Goal: Task Accomplishment & Management: Manage account settings

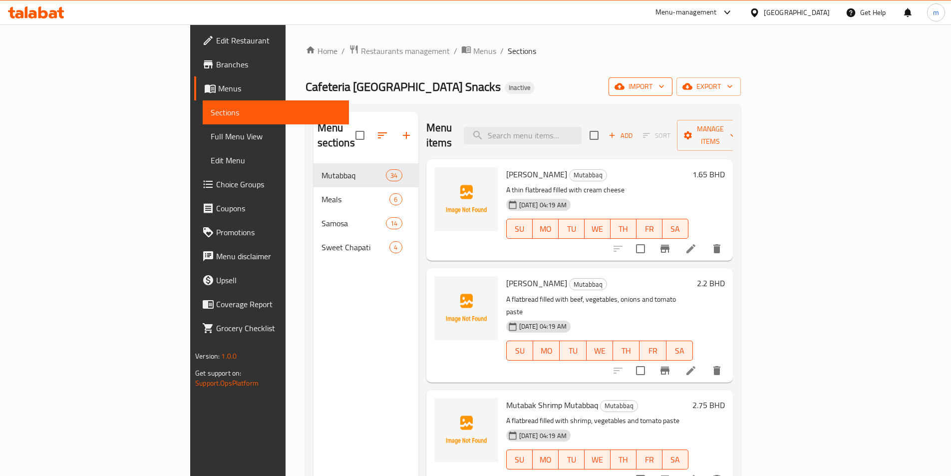
click at [672, 93] on button "import" at bounding box center [641, 86] width 64 height 18
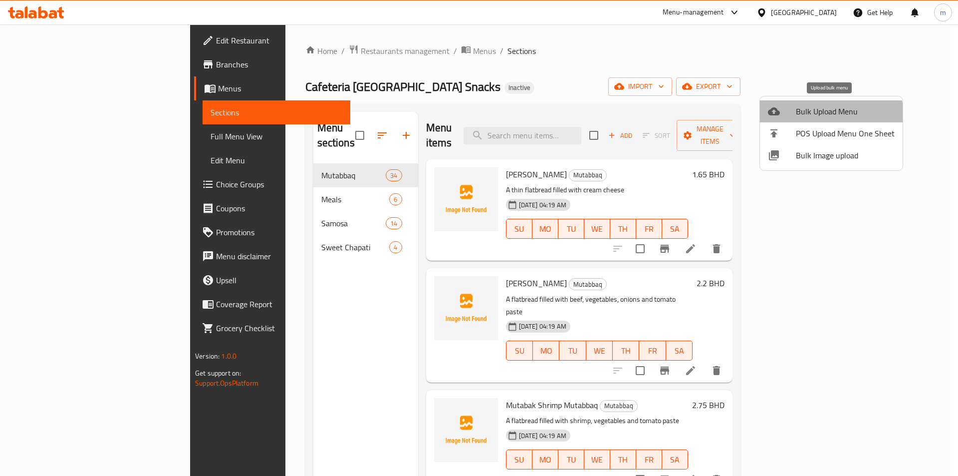
click at [830, 117] on span "Bulk Upload Menu" at bounding box center [845, 111] width 99 height 12
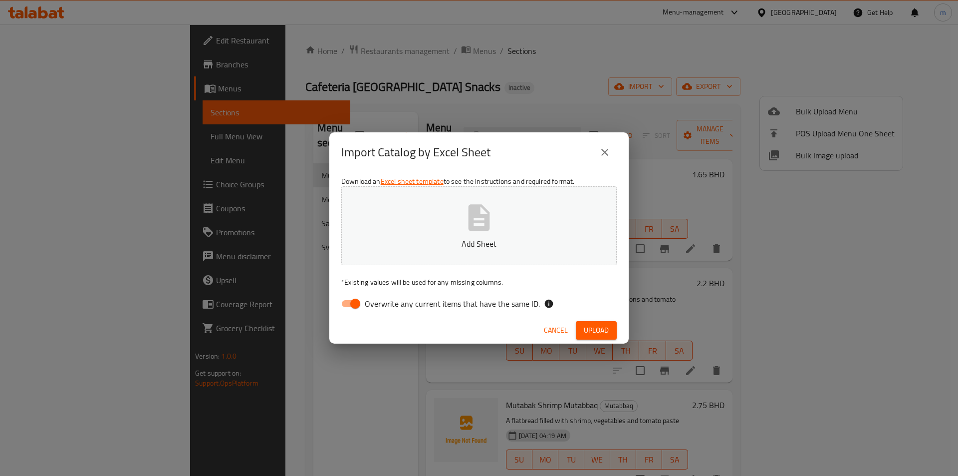
click at [348, 305] on input "Overwrite any current items that have the same ID." at bounding box center [355, 303] width 57 height 19
checkbox input "false"
click at [414, 230] on button "Add Sheet" at bounding box center [479, 225] width 276 height 79
click at [603, 328] on span "Upload" at bounding box center [596, 330] width 25 height 12
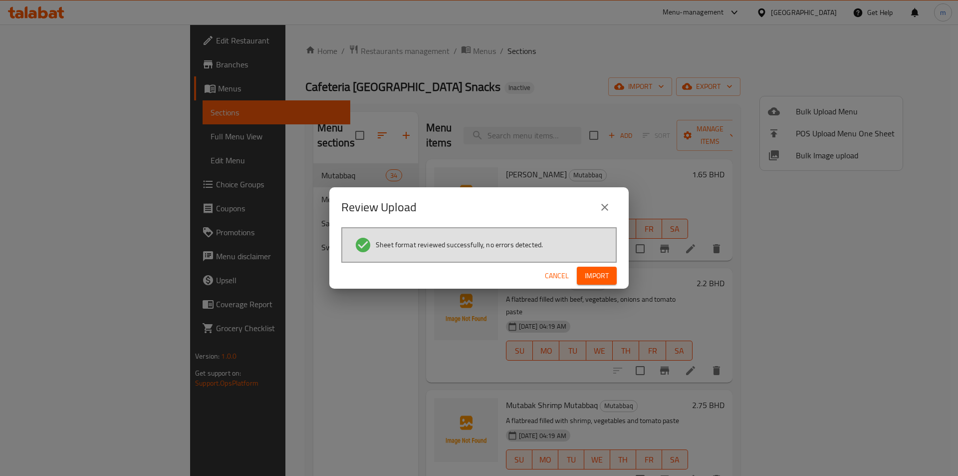
click at [590, 272] on span "Import" at bounding box center [597, 276] width 24 height 12
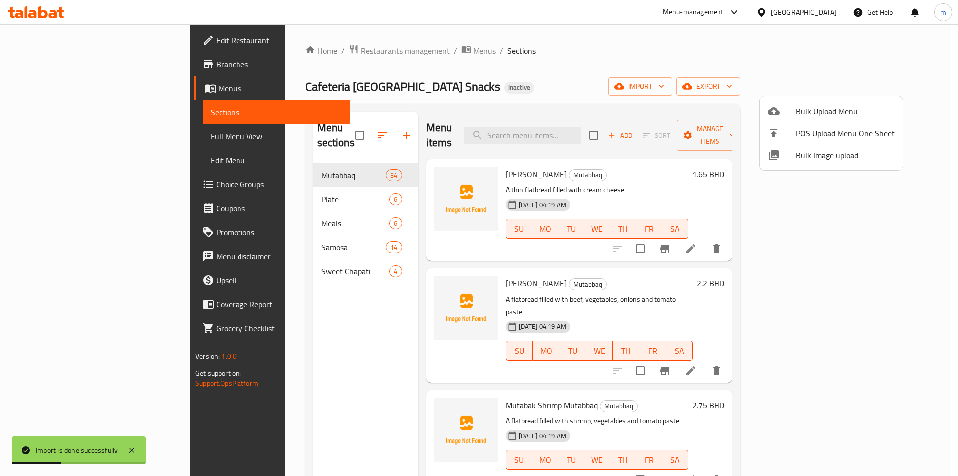
click at [229, 186] on div at bounding box center [479, 238] width 958 height 476
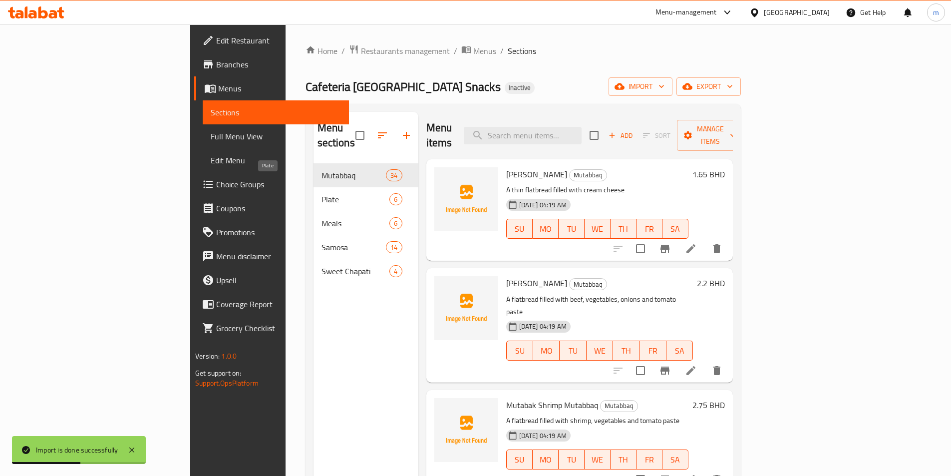
click at [321, 193] on span "Plate" at bounding box center [355, 199] width 68 height 12
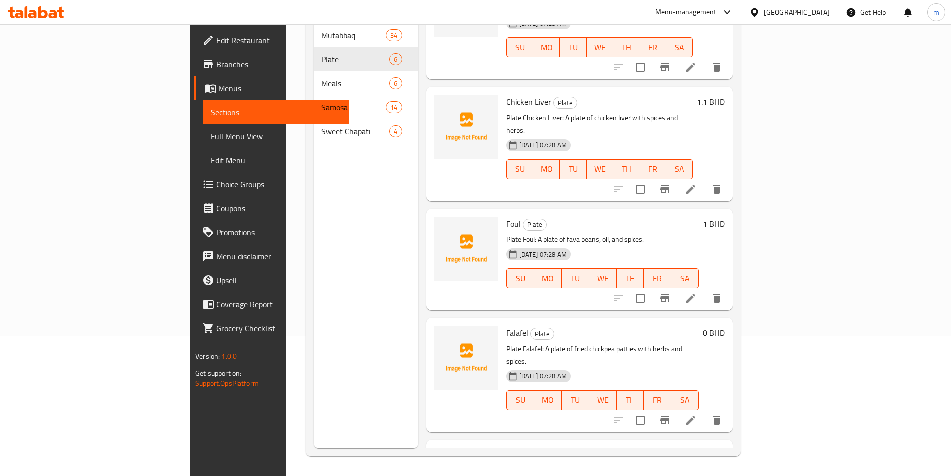
scroll to position [4, 0]
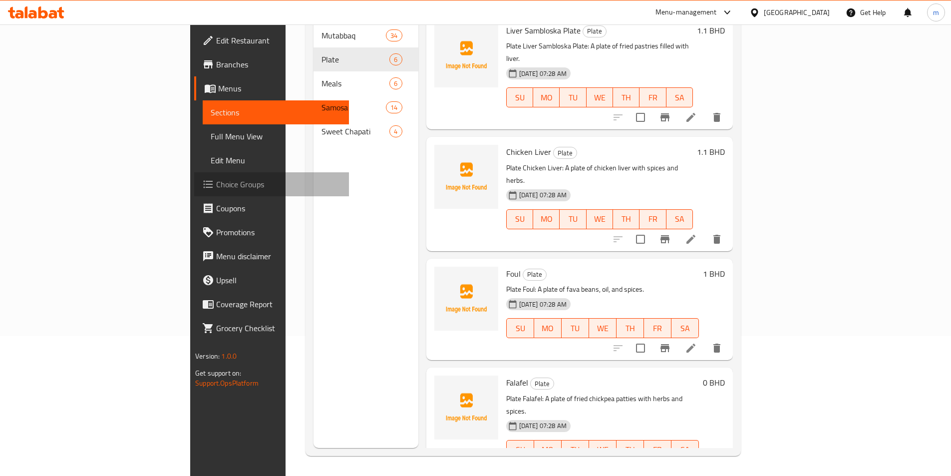
click at [194, 190] on link "Choice Groups" at bounding box center [271, 184] width 155 height 24
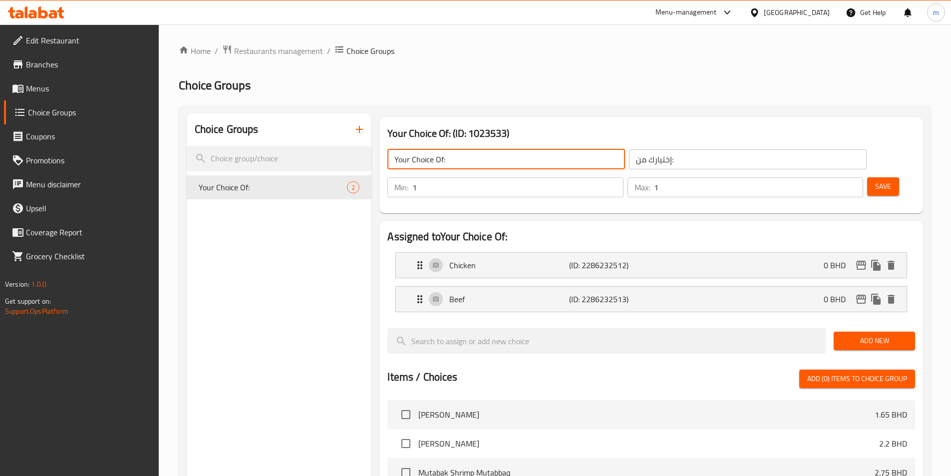
click at [477, 155] on input "Your Choice Of:" at bounding box center [506, 159] width 238 height 20
type input "Your Choice Of Pices"
click at [629, 161] on input "إختيارك من:" at bounding box center [748, 159] width 238 height 20
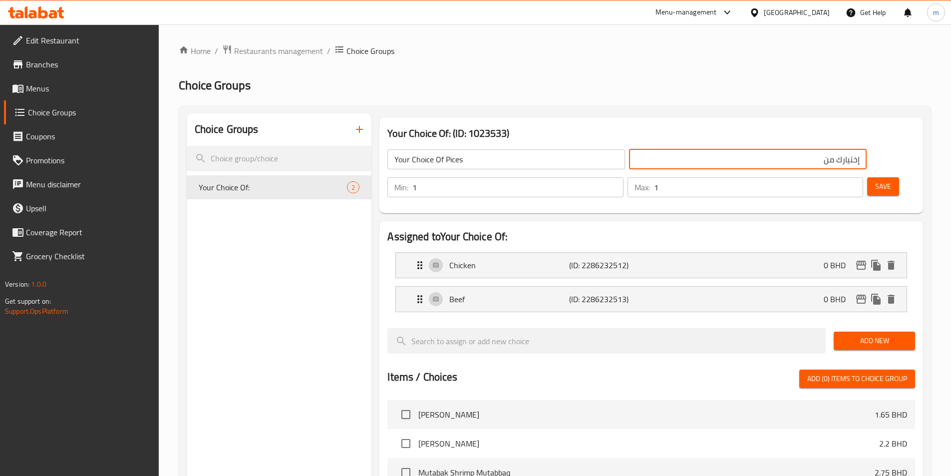
type input "إختيارك من"
click at [354, 134] on icon "button" at bounding box center [359, 129] width 12 height 12
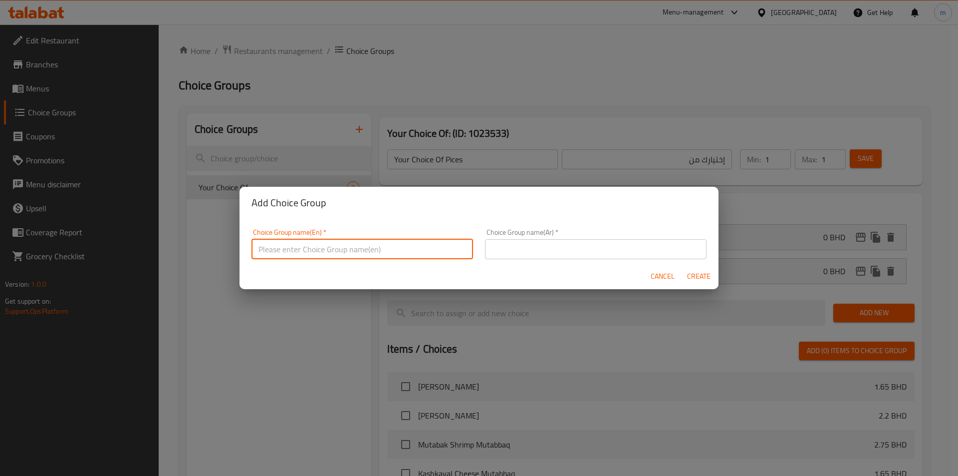
click at [398, 241] on input "text" at bounding box center [363, 249] width 222 height 20
type input "add ons"
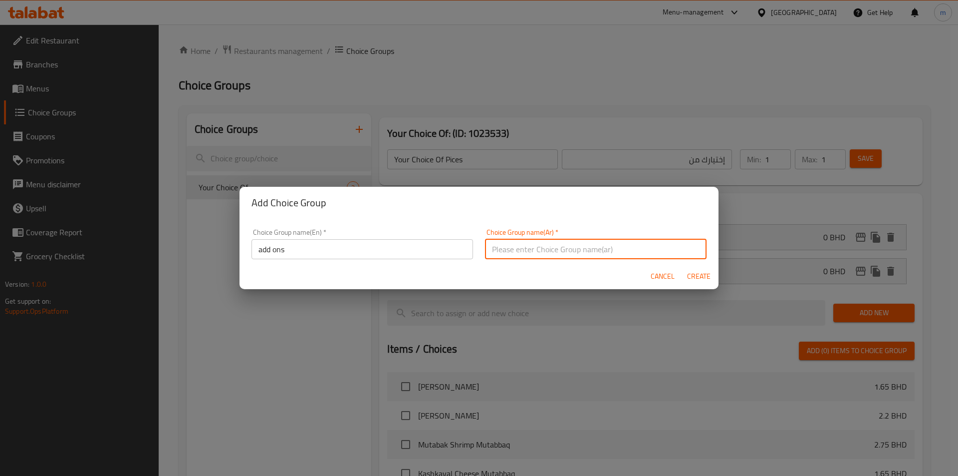
click at [512, 256] on input "text" at bounding box center [596, 249] width 222 height 20
type input "اضافات"
click at [696, 276] on span "Create" at bounding box center [699, 276] width 24 height 12
type input "add ons"
type input "اضافات"
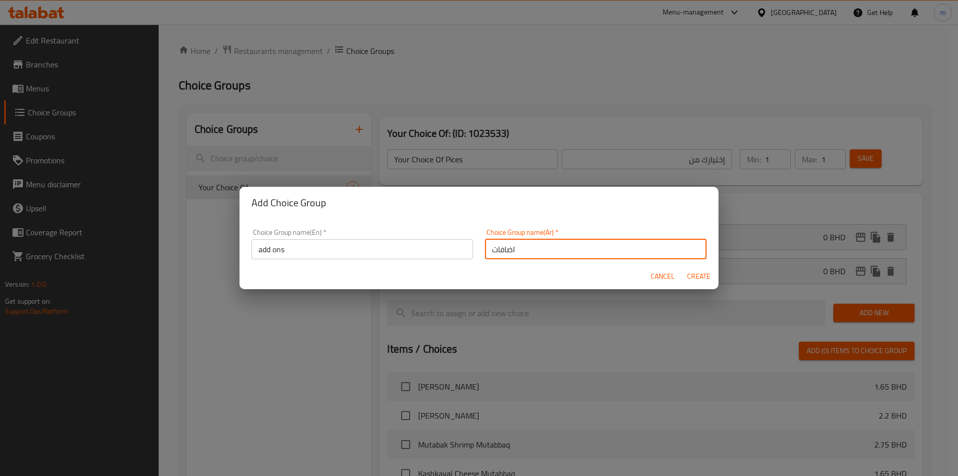
type input "0"
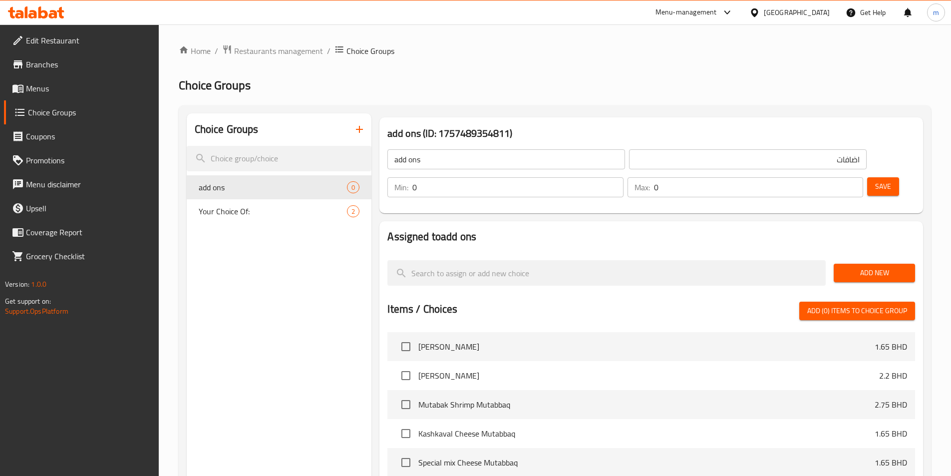
click at [452, 166] on input "add ons" at bounding box center [506, 159] width 238 height 20
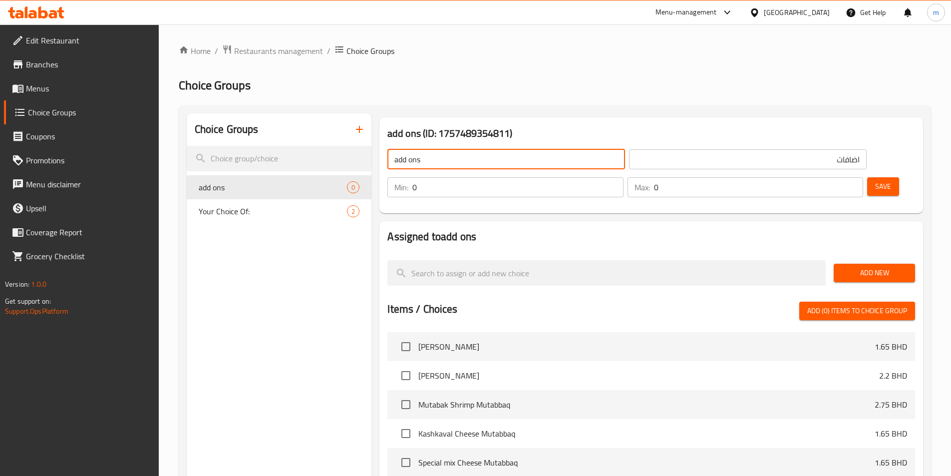
click at [452, 166] on input "add ons" at bounding box center [506, 159] width 238 height 20
type input "a"
type input "غ"
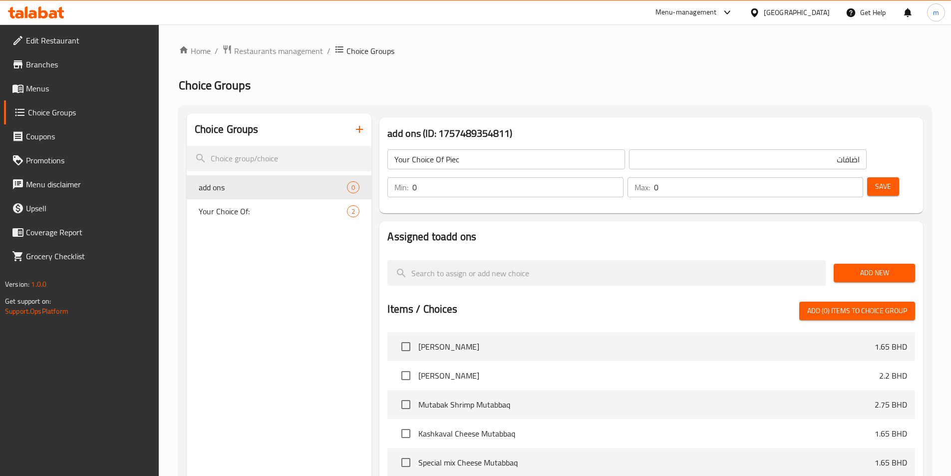
click at [510, 158] on input "Your Choice Of Piec" at bounding box center [506, 159] width 238 height 20
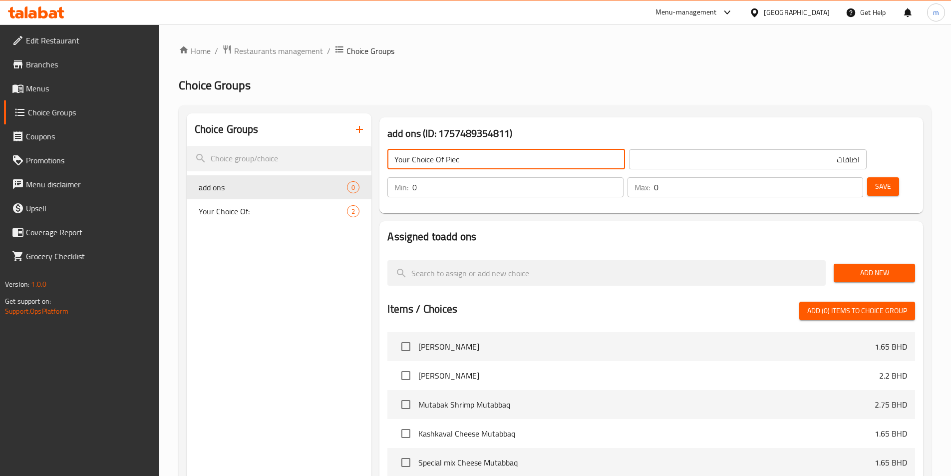
click at [510, 158] on input "Your Choice Of Piec" at bounding box center [506, 159] width 238 height 20
paste input "pieces"
type input "Your Choice Of pieces"
click at [653, 154] on input "اضافات" at bounding box center [748, 159] width 238 height 20
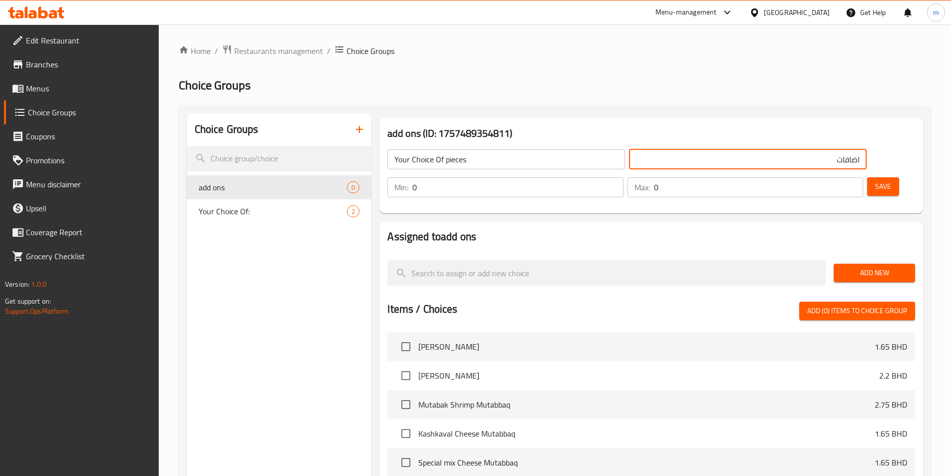
click at [653, 154] on input "اضافات" at bounding box center [748, 159] width 238 height 20
type input "h"
type input "ت"
click at [524, 162] on input "Your Choice Of pieces" at bounding box center [506, 159] width 238 height 20
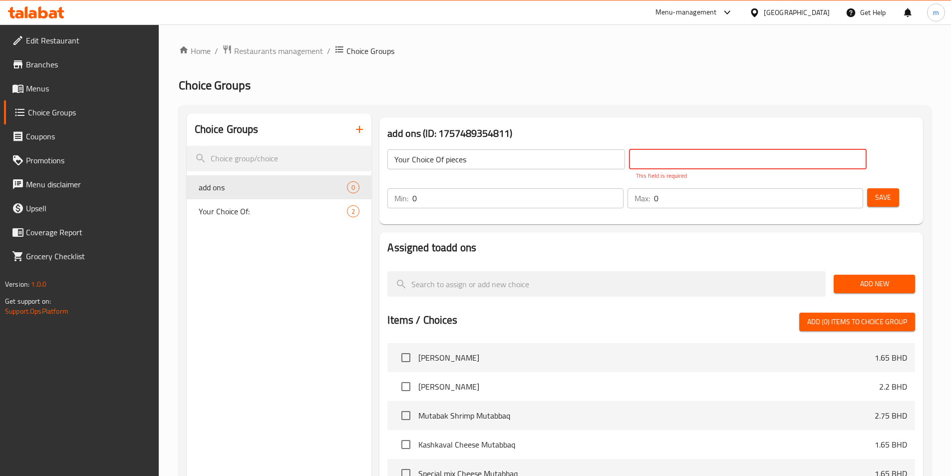
click at [629, 157] on input "text" at bounding box center [748, 159] width 238 height 20
paste input "pieces"
type input "p"
type input "ت"
type input "اختيارك من القطع"
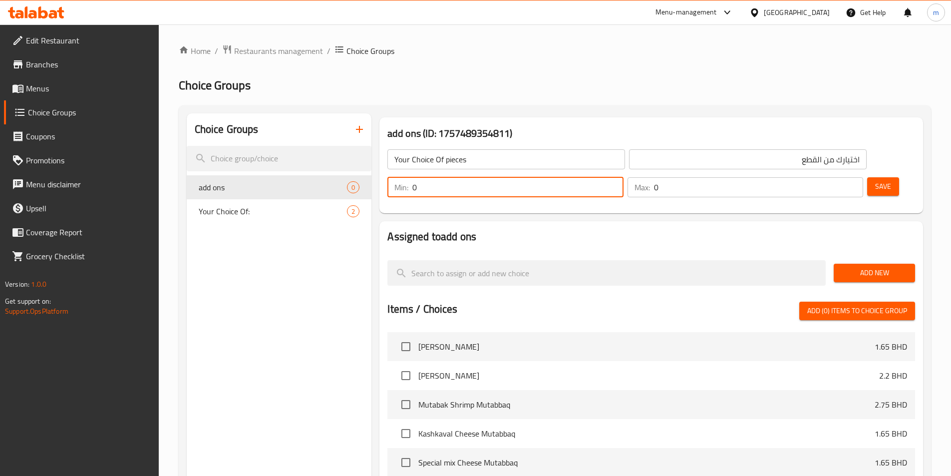
click at [623, 177] on input "0" at bounding box center [517, 187] width 211 height 20
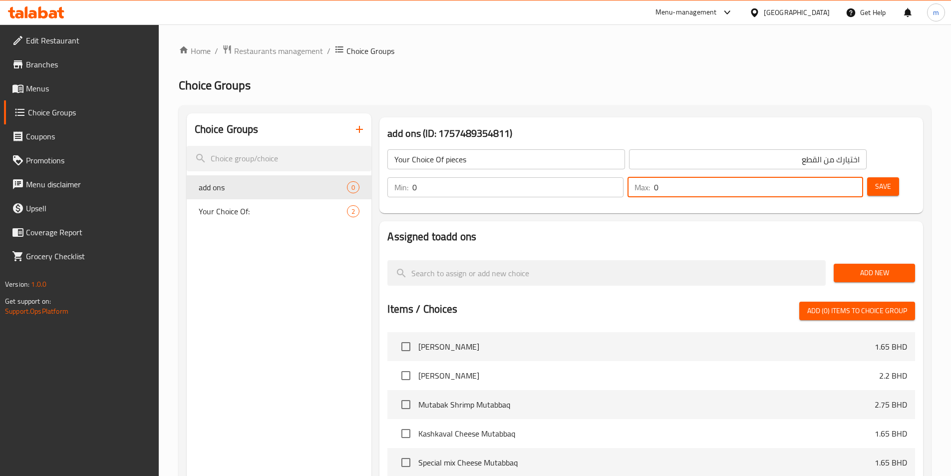
click at [826, 177] on input "0" at bounding box center [758, 187] width 209 height 20
click at [623, 177] on input "0" at bounding box center [517, 187] width 211 height 20
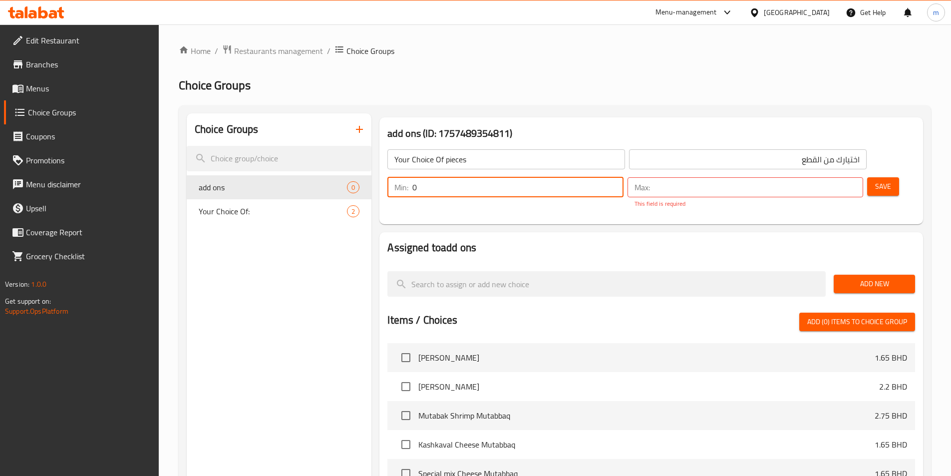
click at [887, 278] on span "Add New" at bounding box center [874, 284] width 65 height 12
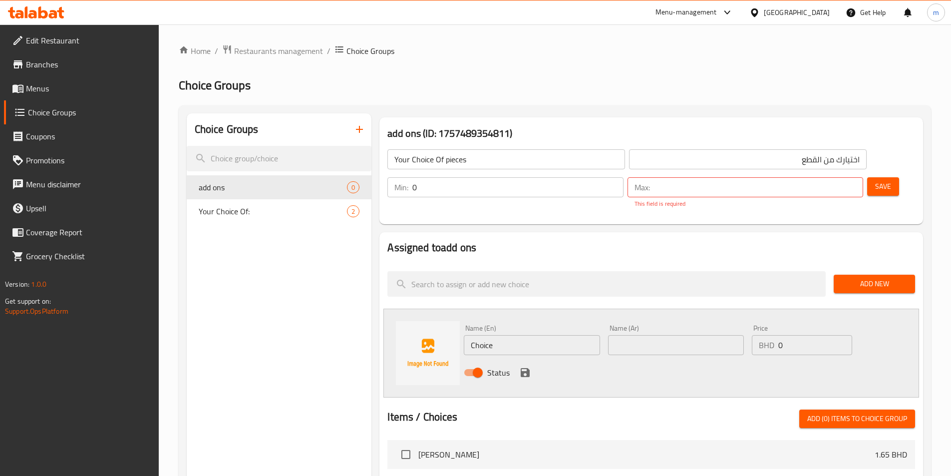
click at [562, 335] on input "Choice" at bounding box center [532, 345] width 136 height 20
type input "6pcs"
click at [637, 335] on input "text" at bounding box center [676, 345] width 136 height 20
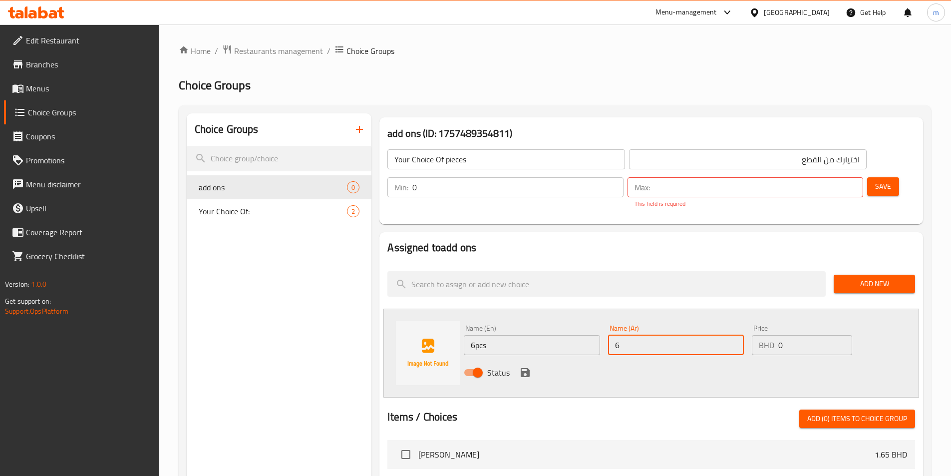
type input "6"
type input "6 حبات"
click at [795, 335] on input "0" at bounding box center [814, 345] width 73 height 20
type input "0.25"
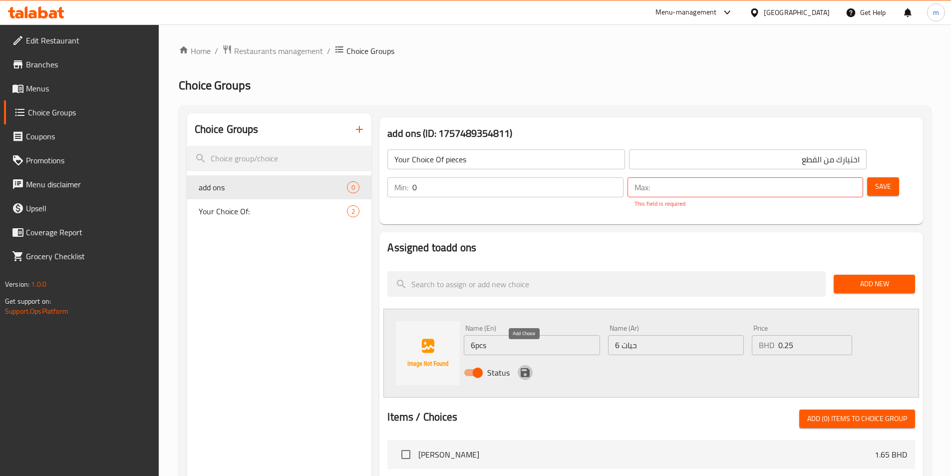
click at [528, 368] on icon "save" at bounding box center [525, 372] width 9 height 9
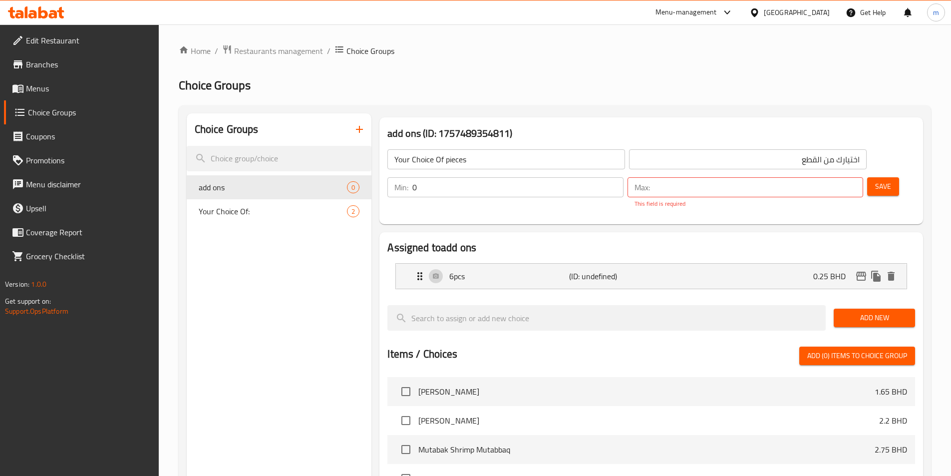
click at [874, 311] on span "Add New" at bounding box center [874, 317] width 65 height 12
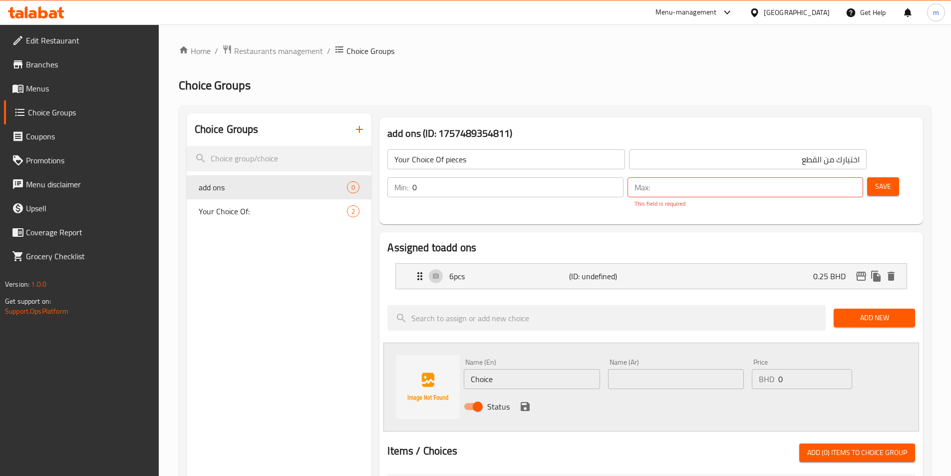
click at [560, 369] on input "Choice" at bounding box center [532, 379] width 136 height 20
type input "12pcs"
click at [621, 369] on input "text" at bounding box center [676, 379] width 136 height 20
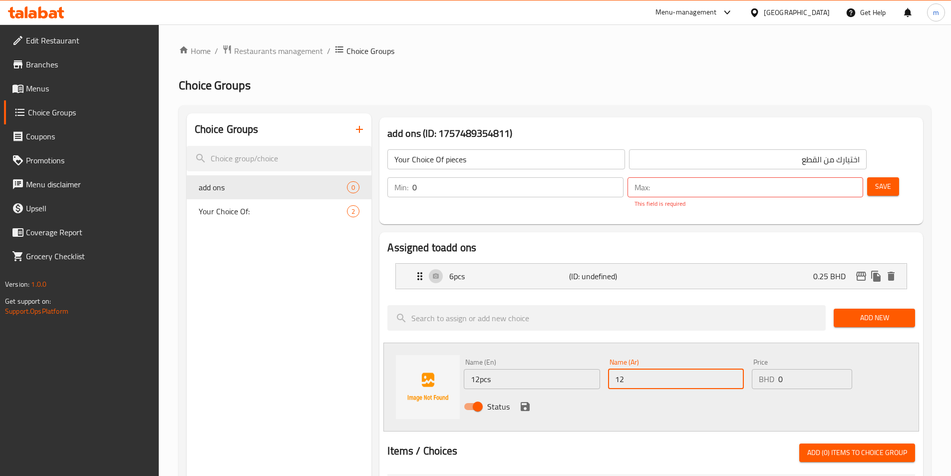
type input "1"
type input "12 قطعة"
click at [794, 369] on input "0" at bounding box center [814, 379] width 73 height 20
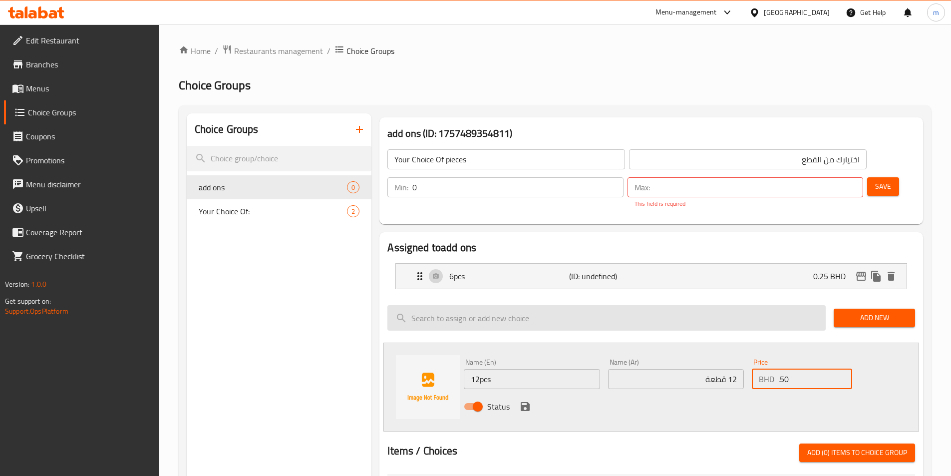
type input ".5"
type input "0"
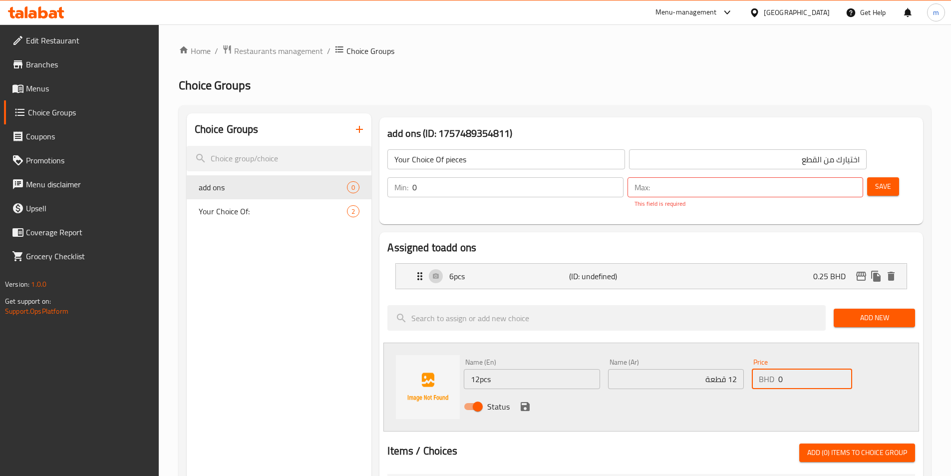
click at [650, 181] on p "Max:" at bounding box center [641, 187] width 15 height 12
click at [623, 177] on input "0" at bounding box center [517, 187] width 211 height 20
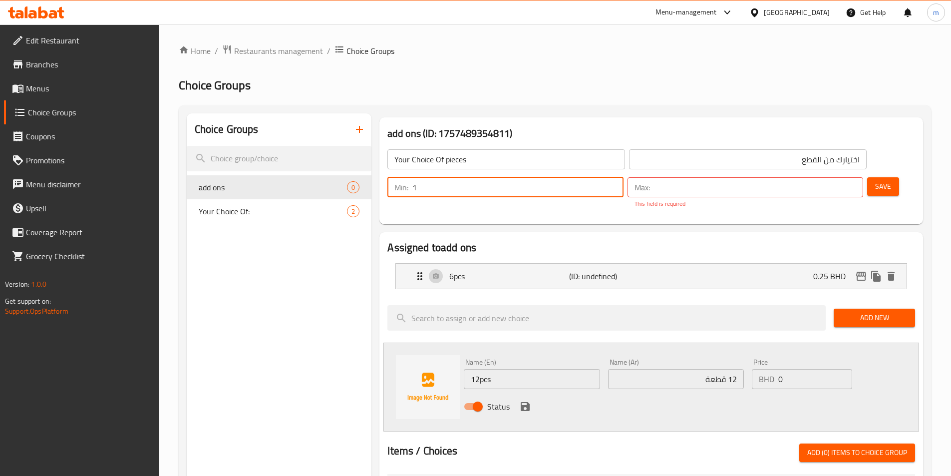
type input "1"
click at [623, 177] on input "1" at bounding box center [517, 187] width 211 height 20
drag, startPoint x: 806, startPoint y: 157, endPoint x: 820, endPoint y: 159, distance: 14.7
click at [650, 181] on p "Max:" at bounding box center [641, 187] width 15 height 12
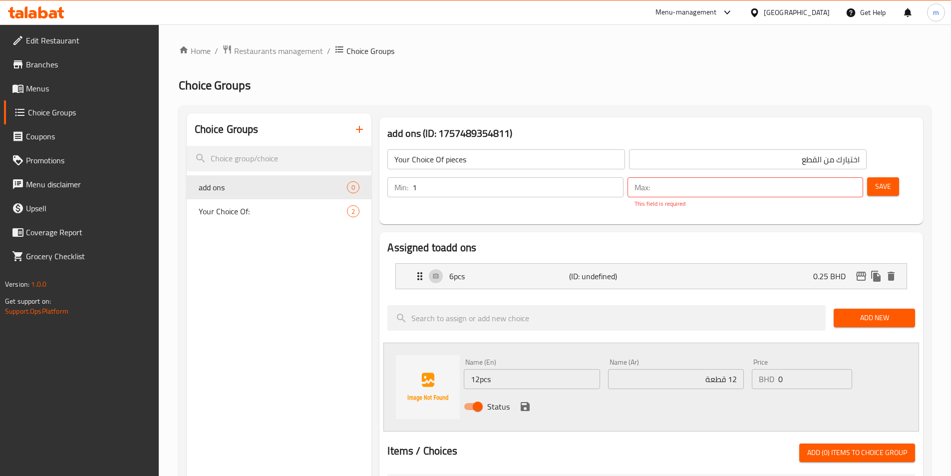
click at [829, 177] on input "number" at bounding box center [758, 187] width 209 height 20
click at [840, 177] on input "number" at bounding box center [758, 187] width 209 height 20
type input "1"
click at [837, 177] on input "1" at bounding box center [758, 187] width 209 height 20
click at [795, 360] on div "Name (En) 12pcs Name (En) Name (Ar) 12 قطعة Name (Ar) Price BHD 0 Price Status" at bounding box center [676, 386] width 432 height 65
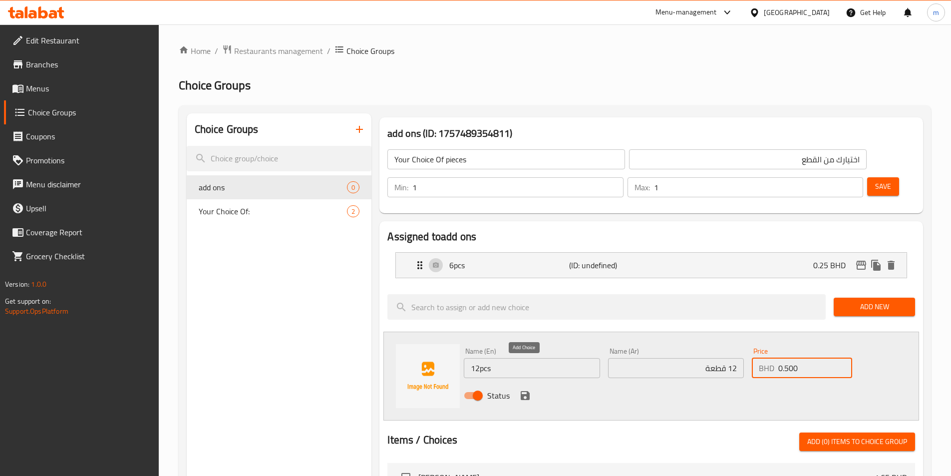
type input "0.500"
click at [529, 391] on icon "save" at bounding box center [525, 395] width 9 height 9
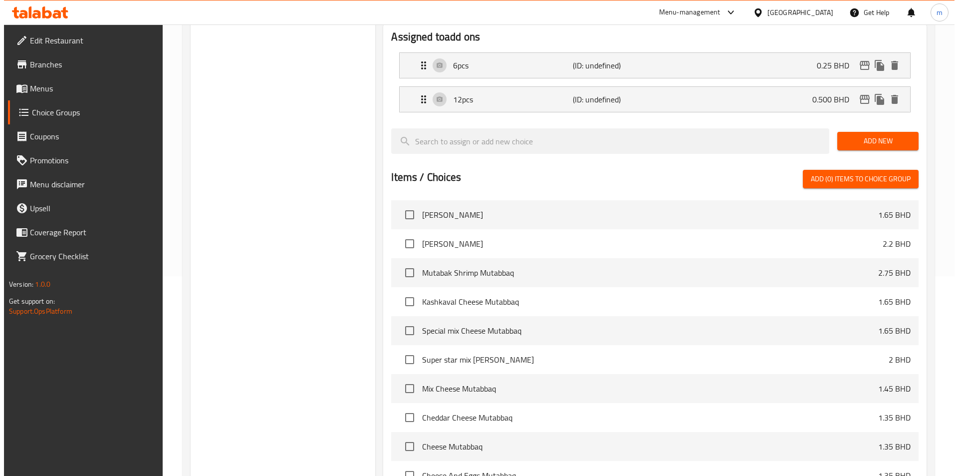
scroll to position [288, 0]
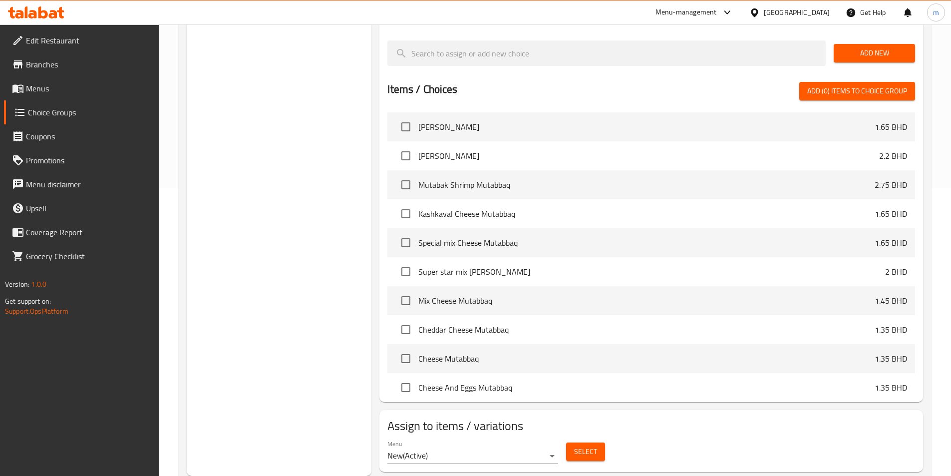
click at [586, 445] on span "Select" at bounding box center [585, 451] width 23 height 12
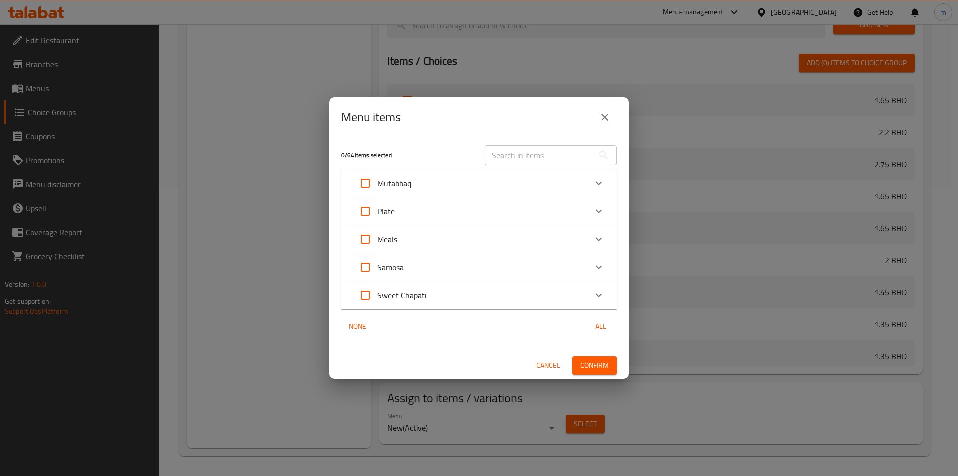
click at [405, 214] on div "Plate" at bounding box center [470, 211] width 234 height 24
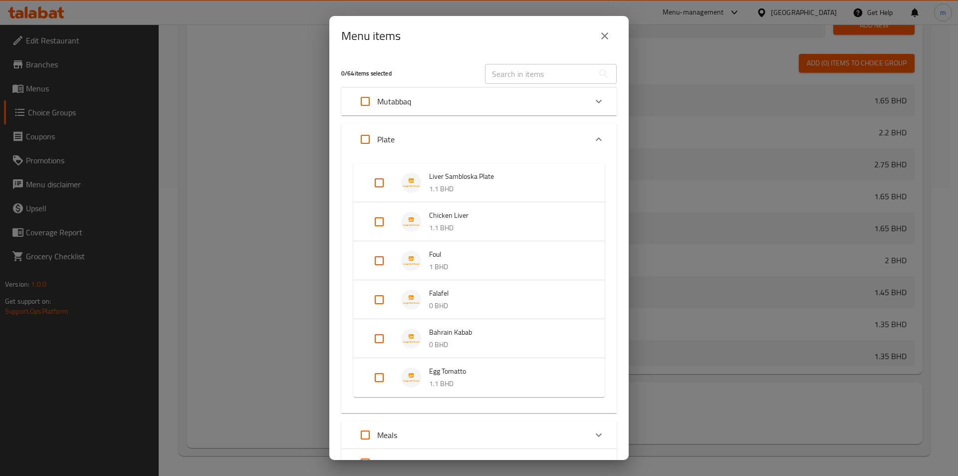
click at [383, 301] on input "Expand" at bounding box center [379, 300] width 24 height 24
checkbox input "true"
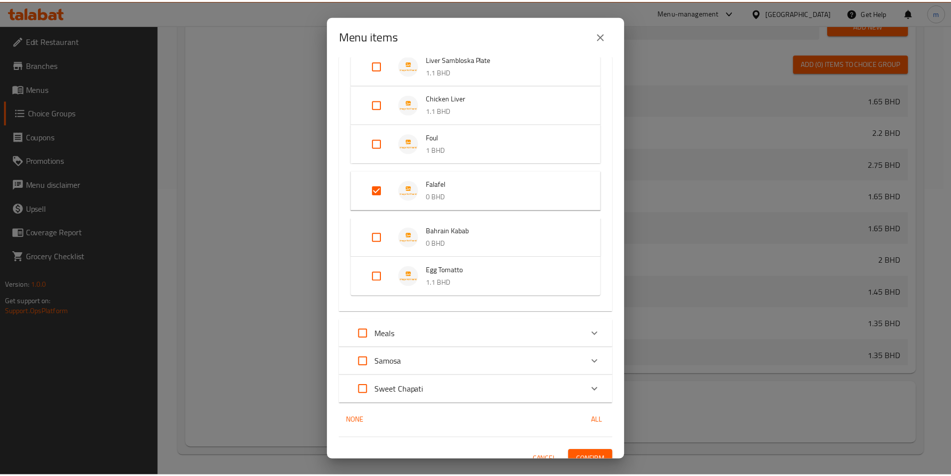
scroll to position [130, 0]
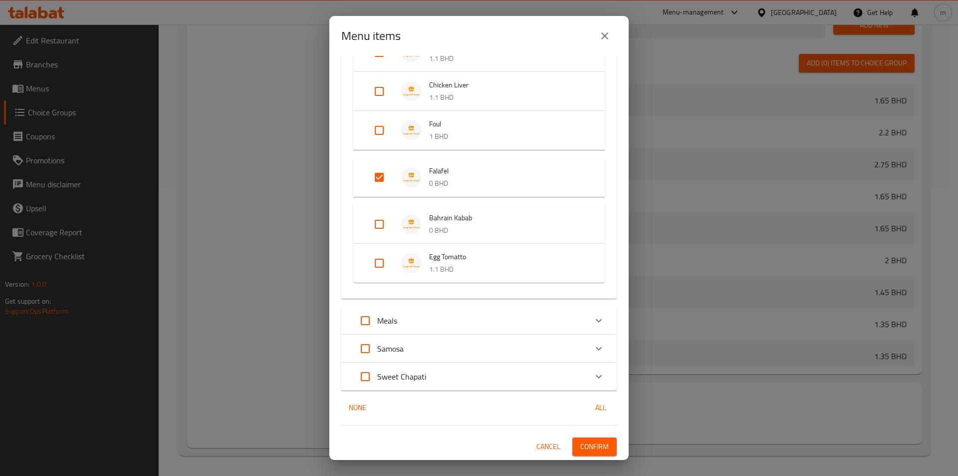
click at [581, 441] on span "Confirm" at bounding box center [595, 446] width 28 height 12
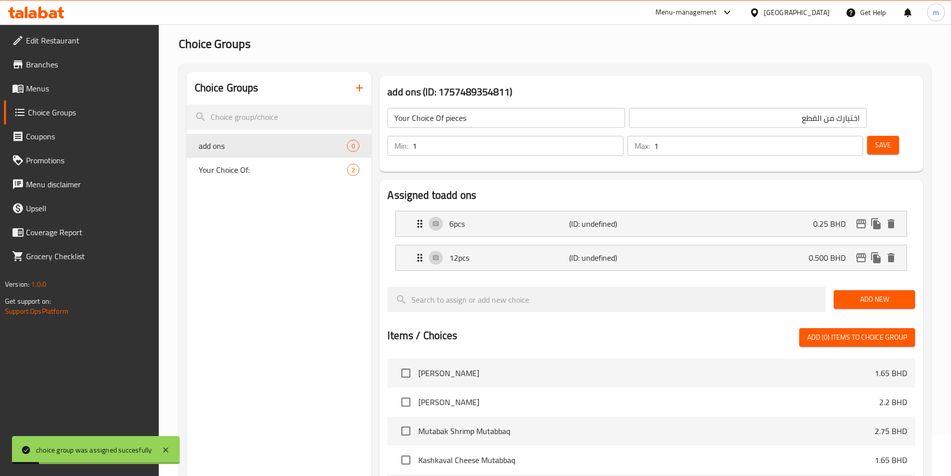
scroll to position [0, 0]
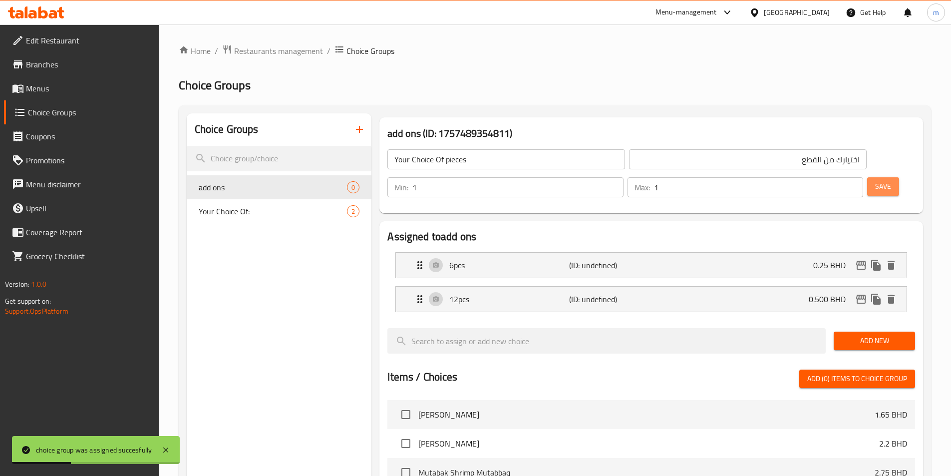
click at [875, 180] on span "Save" at bounding box center [883, 186] width 16 height 12
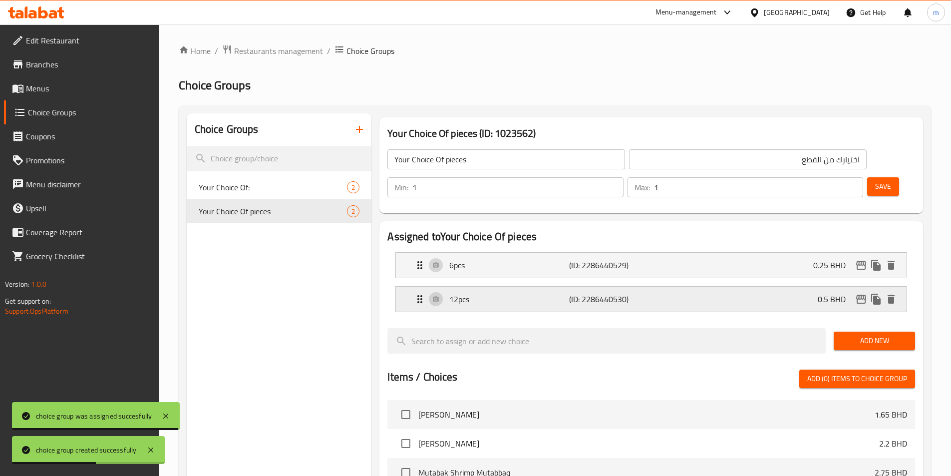
click at [777, 287] on div "12pcs (ID: 2286440530) 0.5 BHD" at bounding box center [654, 299] width 481 height 25
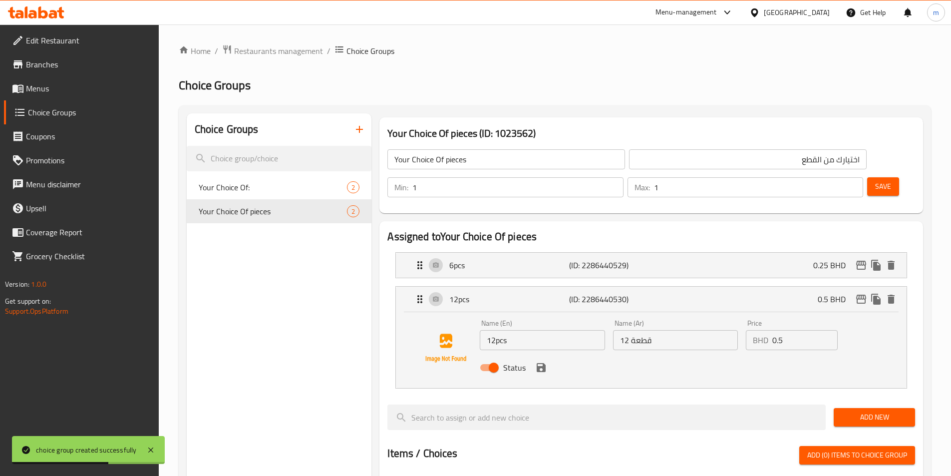
click at [791, 330] on input "0.5" at bounding box center [804, 340] width 65 height 20
click at [794, 330] on input "0.5" at bounding box center [804, 340] width 65 height 20
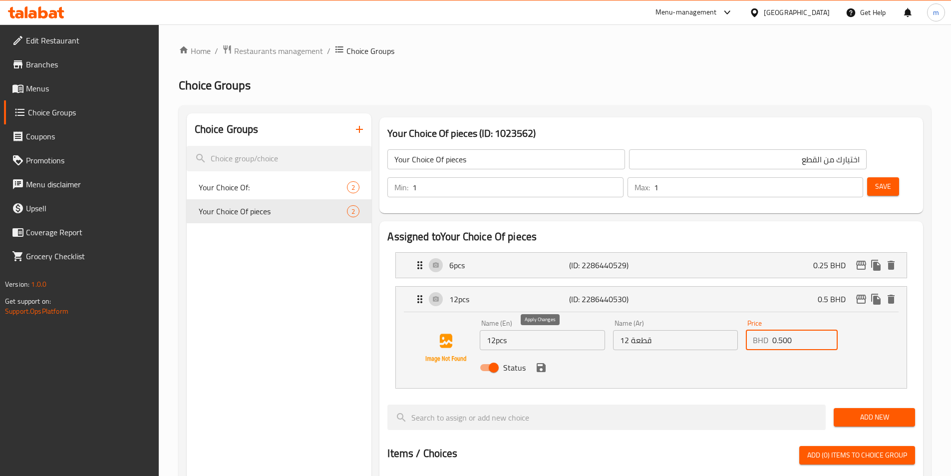
click at [544, 361] on icon "save" at bounding box center [541, 367] width 12 height 12
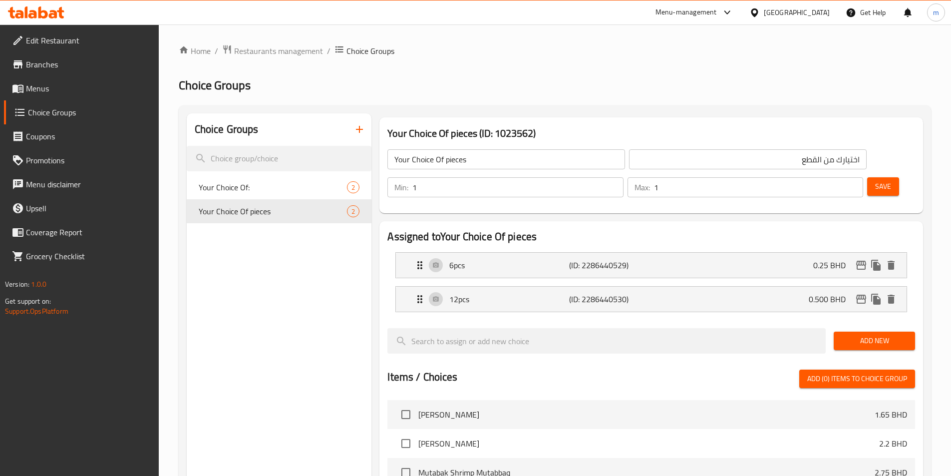
type input "0.500"
click at [867, 177] on button "Save" at bounding box center [883, 186] width 32 height 18
click at [758, 253] on div "6pcs (ID: 2286440529) 0.25 BHD" at bounding box center [654, 265] width 481 height 25
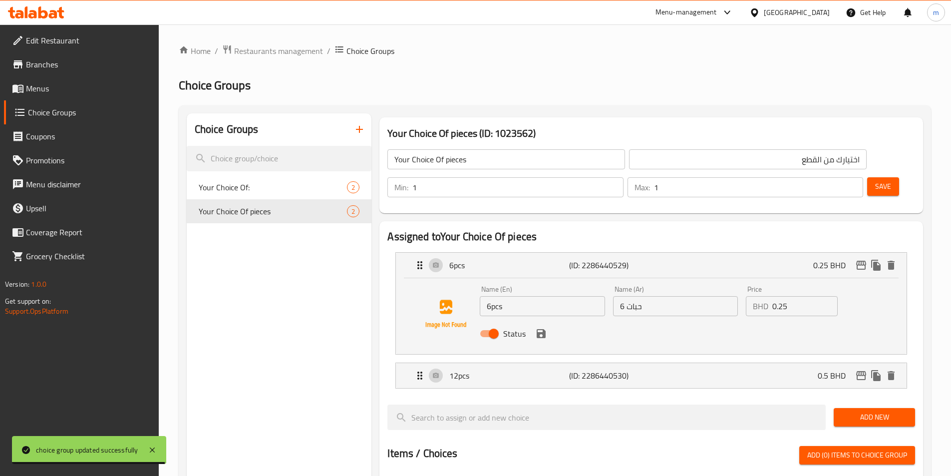
click at [801, 296] on input "0.25" at bounding box center [804, 306] width 65 height 20
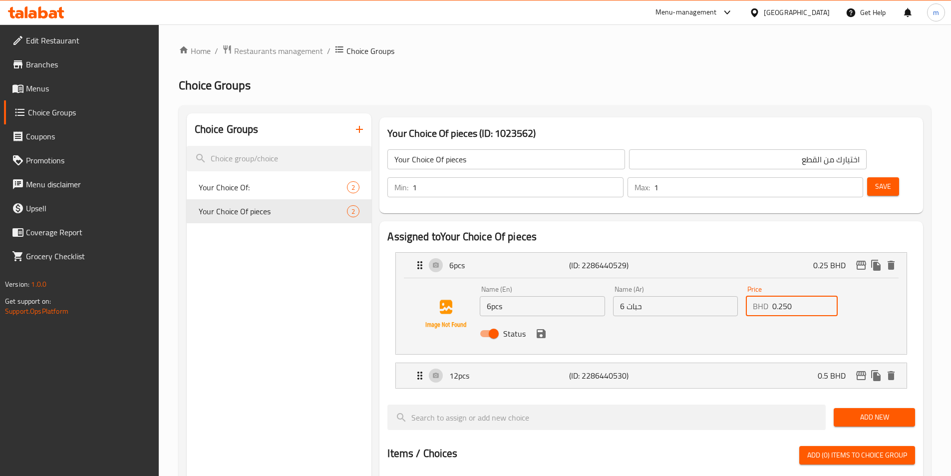
click at [546, 327] on icon "save" at bounding box center [541, 333] width 12 height 12
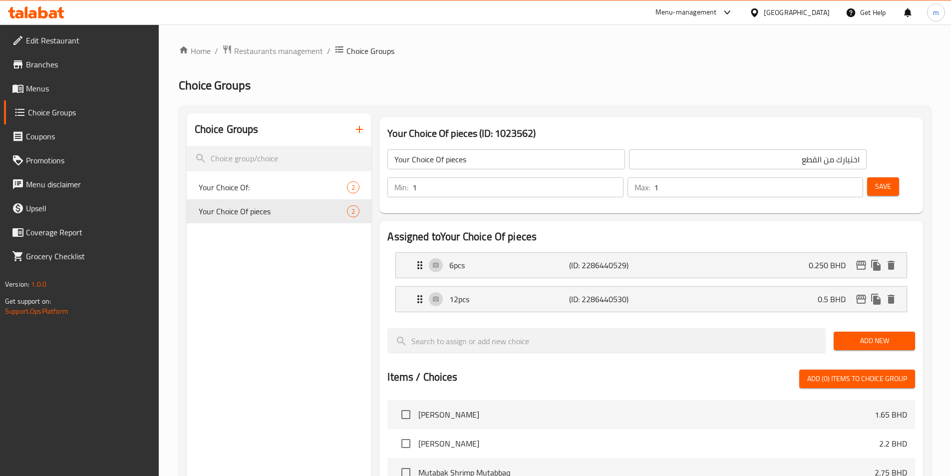
type input "0.250"
click at [793, 287] on div "12pcs (ID: 2286440530) 0.5 BHD" at bounding box center [654, 299] width 481 height 25
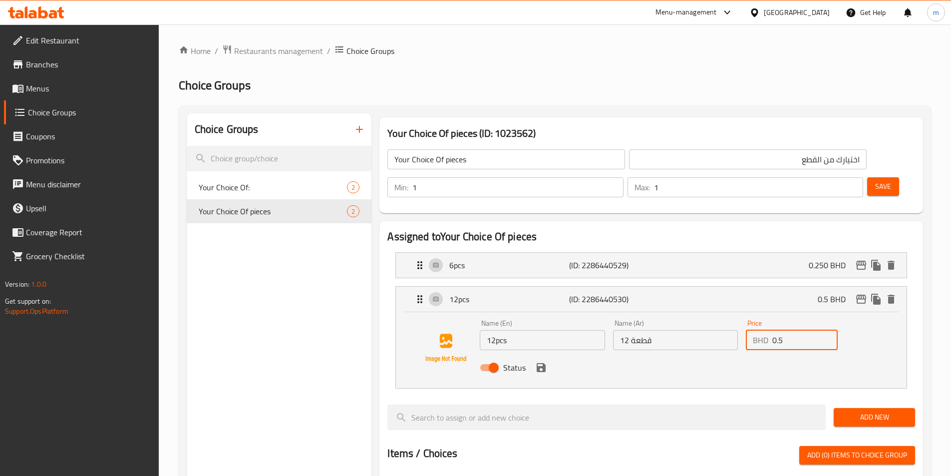
click at [806, 330] on input "0.5" at bounding box center [804, 340] width 65 height 20
click at [543, 363] on icon "save" at bounding box center [541, 367] width 9 height 9
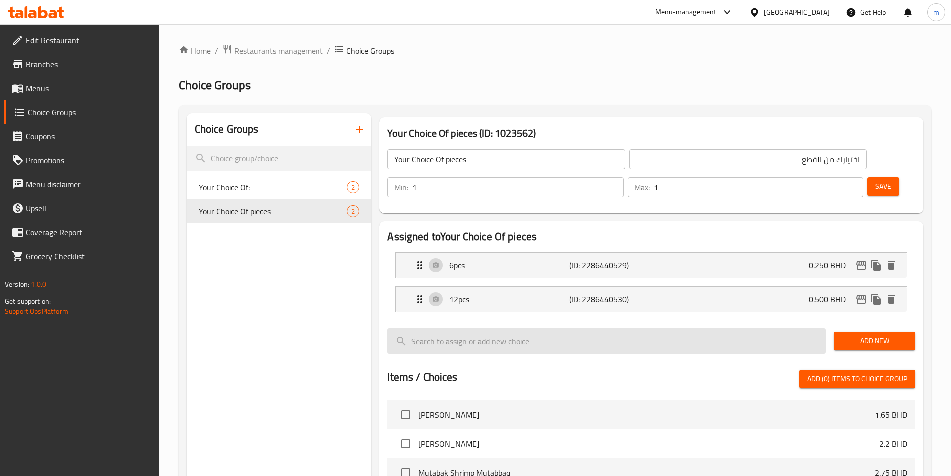
type input "0.500"
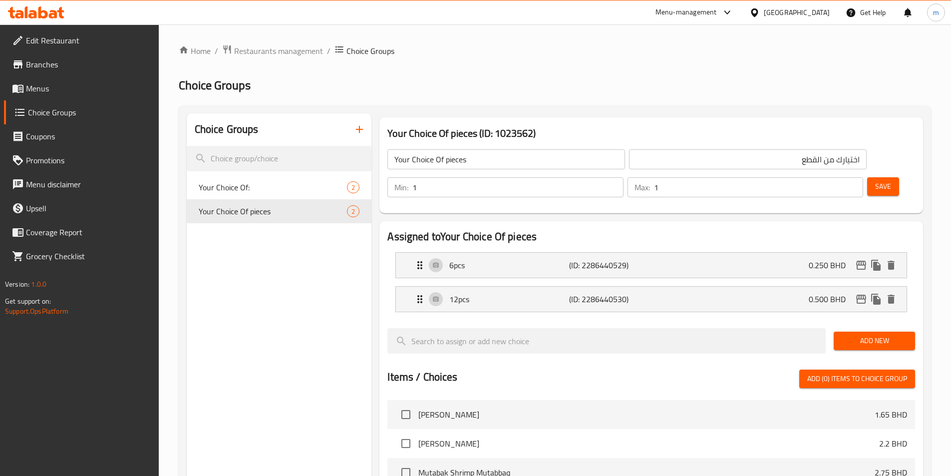
click at [867, 177] on button "Save" at bounding box center [883, 186] width 32 height 18
click at [711, 253] on div "6pcs (ID: 2286440529) 0.25 BHD" at bounding box center [654, 265] width 481 height 25
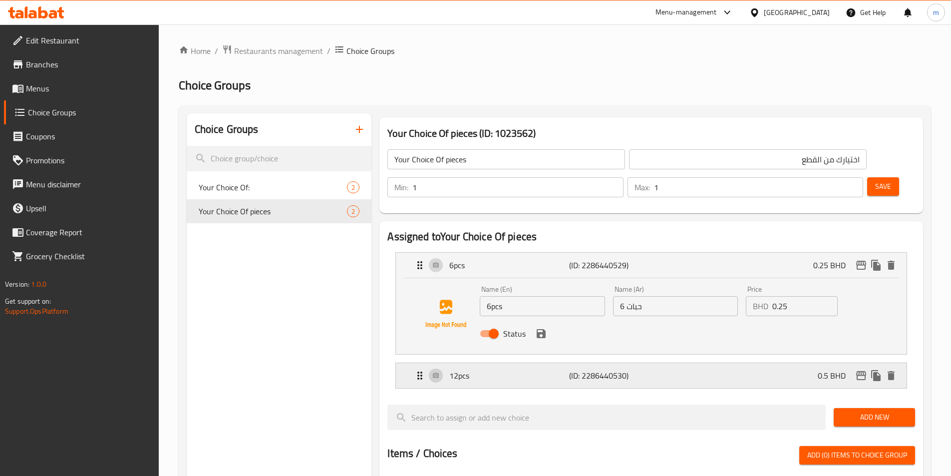
click at [687, 363] on div "12pcs (ID: 2286440530) 0.5 BHD" at bounding box center [654, 375] width 481 height 25
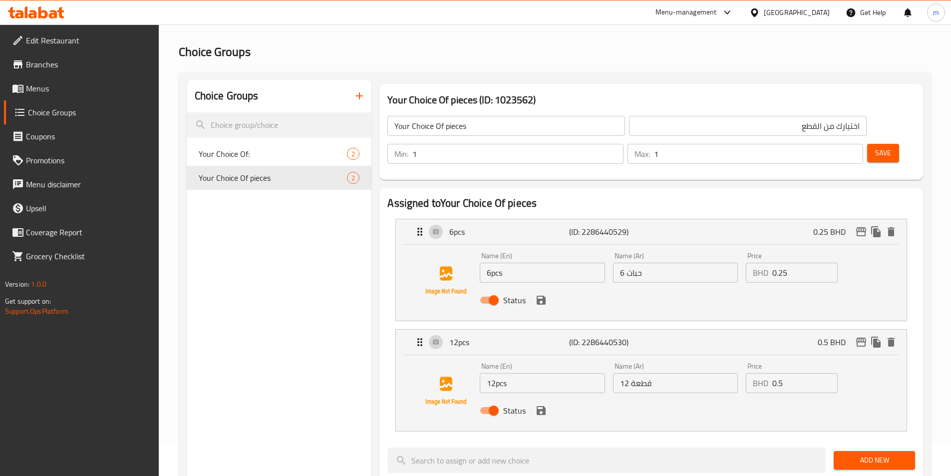
scroll to position [50, 0]
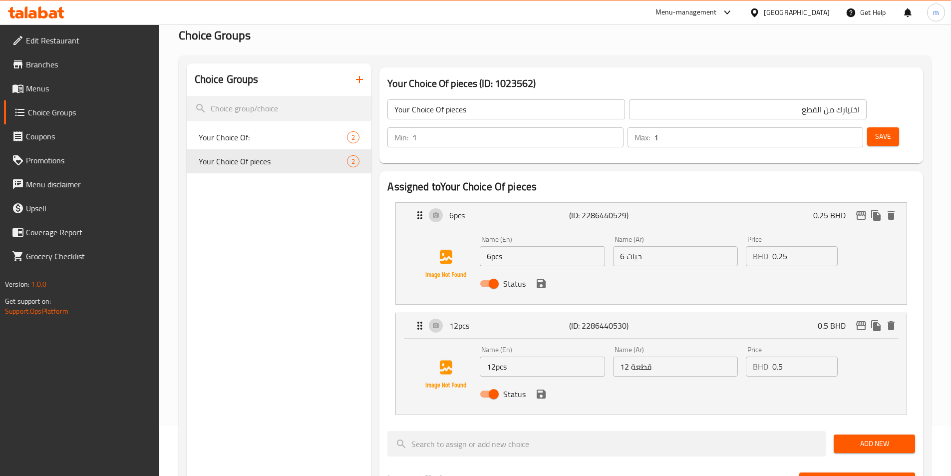
click at [803, 356] on input "0.5" at bounding box center [804, 366] width 65 height 20
click at [544, 388] on icon "save" at bounding box center [541, 394] width 12 height 12
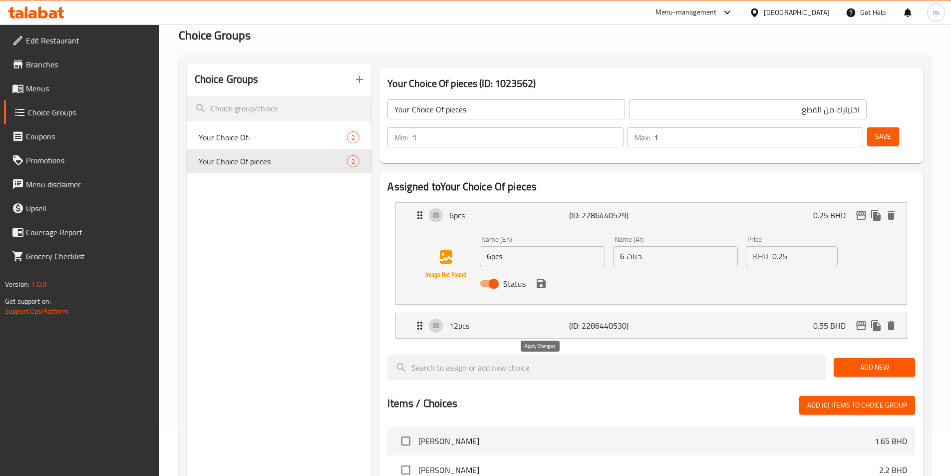
type input "0.55"
click at [542, 276] on button "save" at bounding box center [541, 283] width 15 height 15
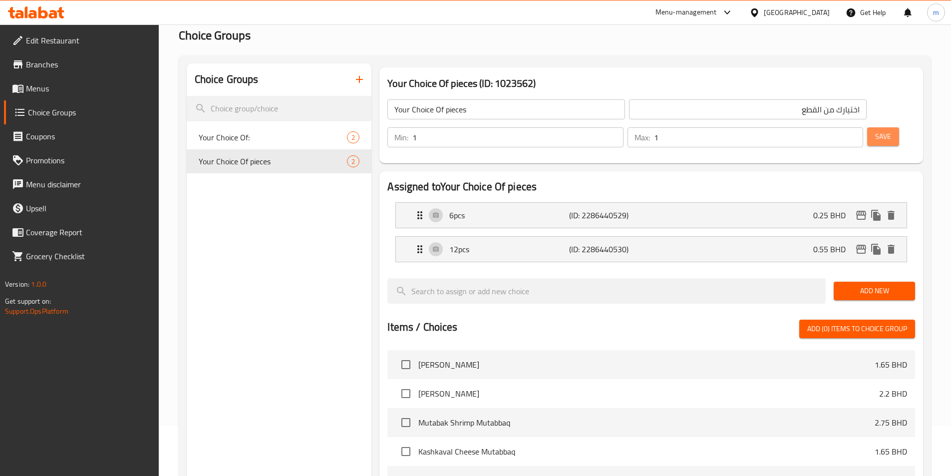
click at [867, 127] on button "Save" at bounding box center [883, 136] width 32 height 18
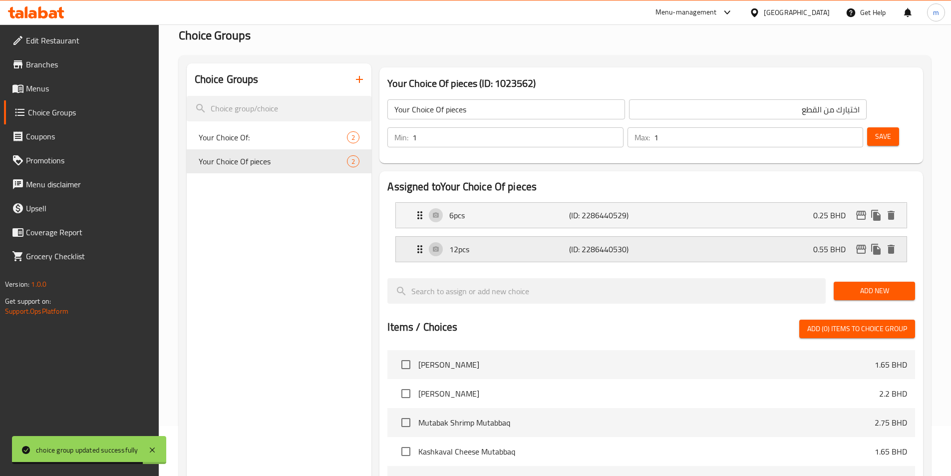
click at [585, 243] on p "(ID: 2286440530)" at bounding box center [609, 249] width 80 height 12
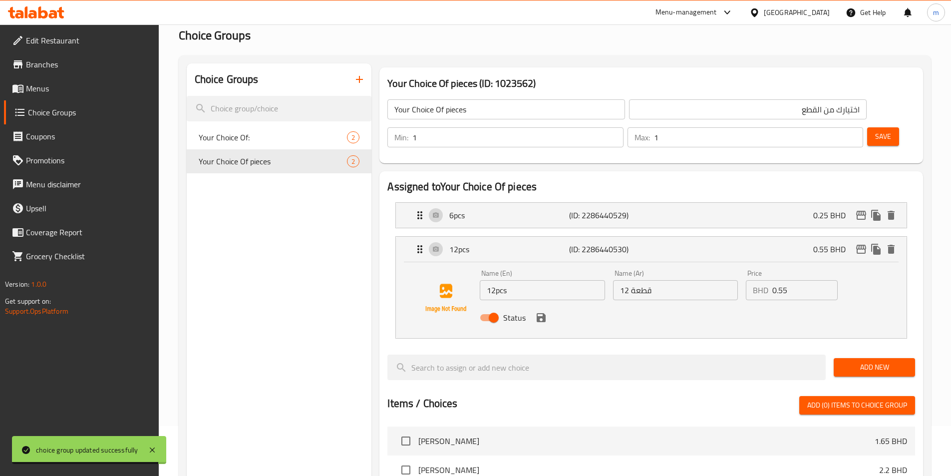
click at [799, 280] on input "0.55" at bounding box center [804, 290] width 65 height 20
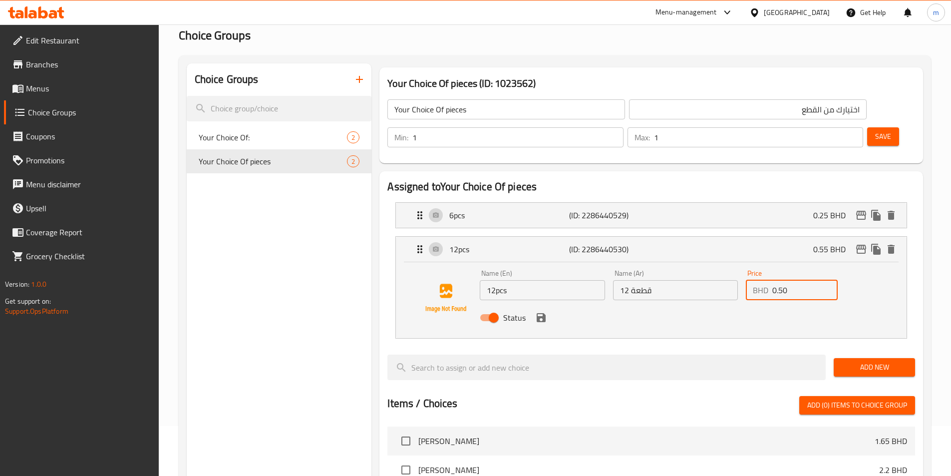
click at [543, 313] on icon "save" at bounding box center [541, 317] width 9 height 9
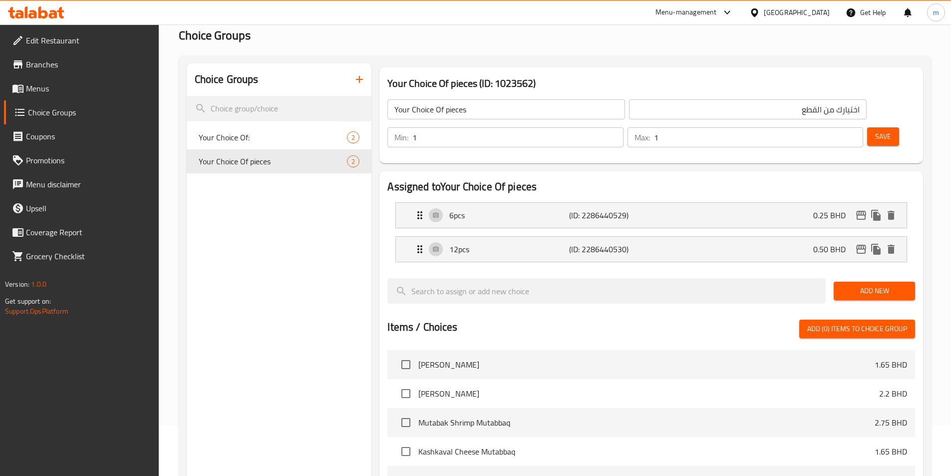
type input "0.50"
click at [875, 130] on span "Save" at bounding box center [883, 136] width 16 height 12
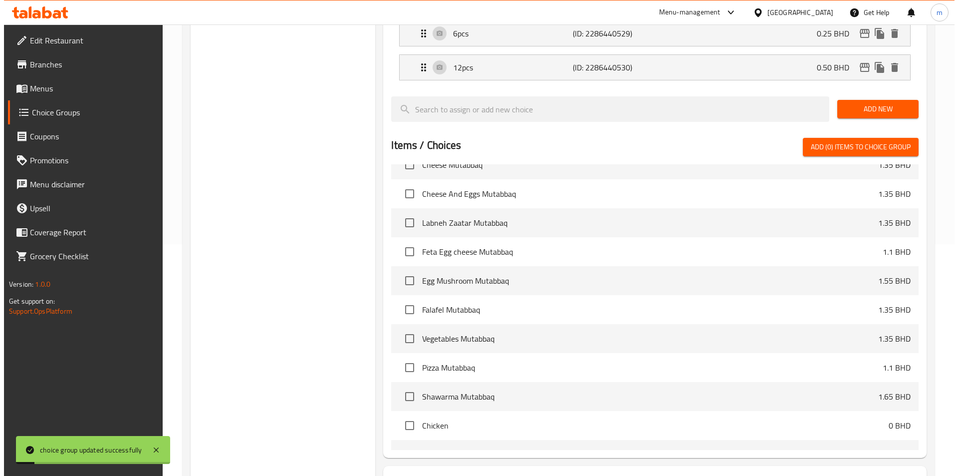
scroll to position [288, 0]
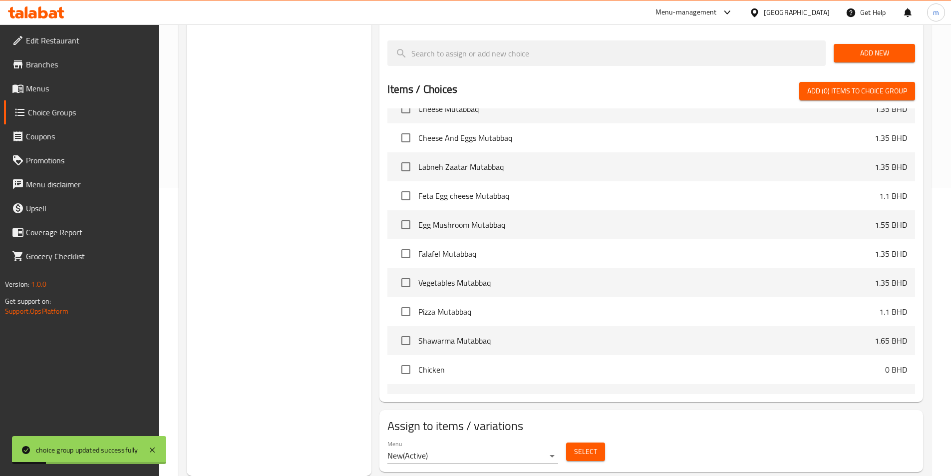
click at [591, 445] on span "Select" at bounding box center [585, 451] width 23 height 12
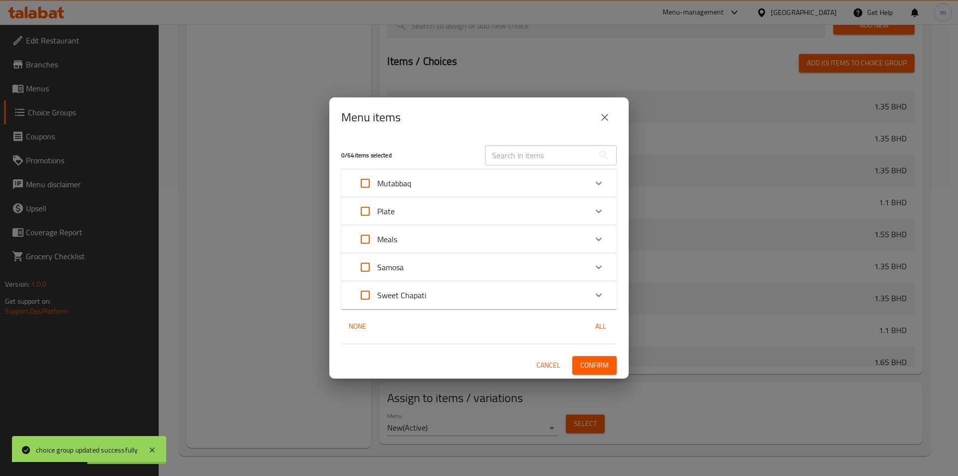
click at [401, 212] on div "Plate" at bounding box center [470, 211] width 234 height 24
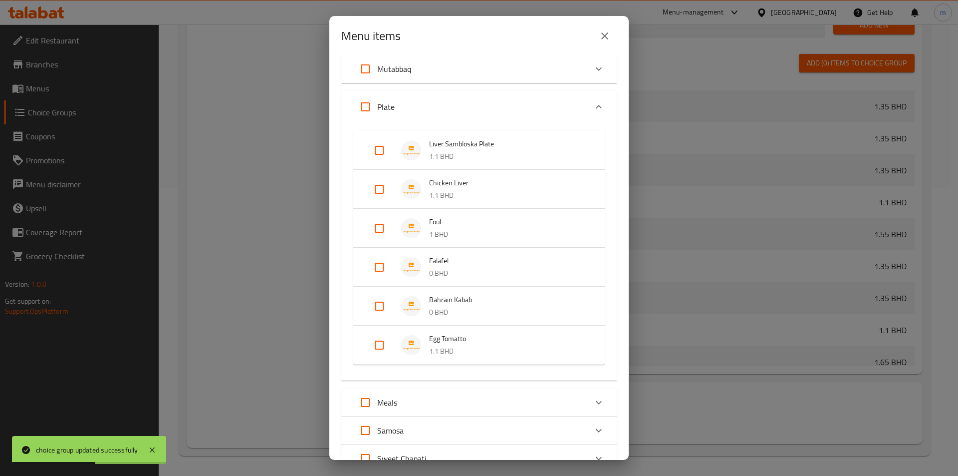
scroll to position [50, 0]
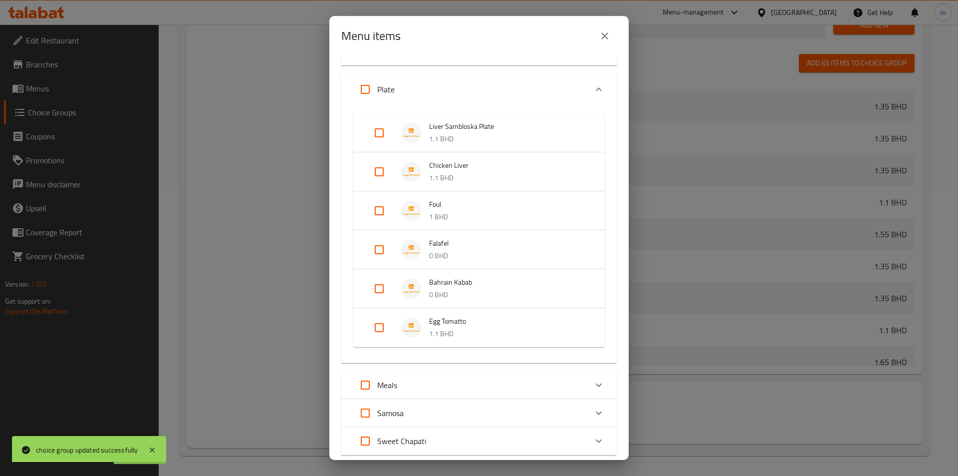
click at [382, 250] on input "Expand" at bounding box center [379, 250] width 24 height 24
checkbox input "true"
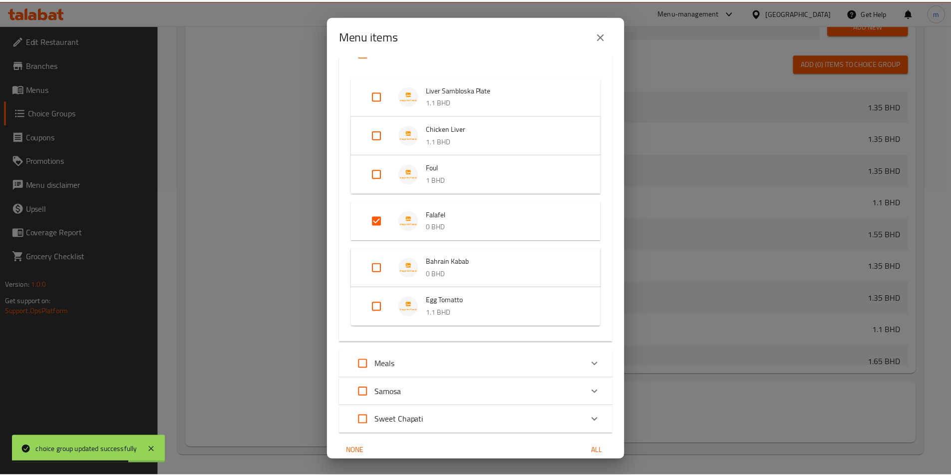
scroll to position [130, 0]
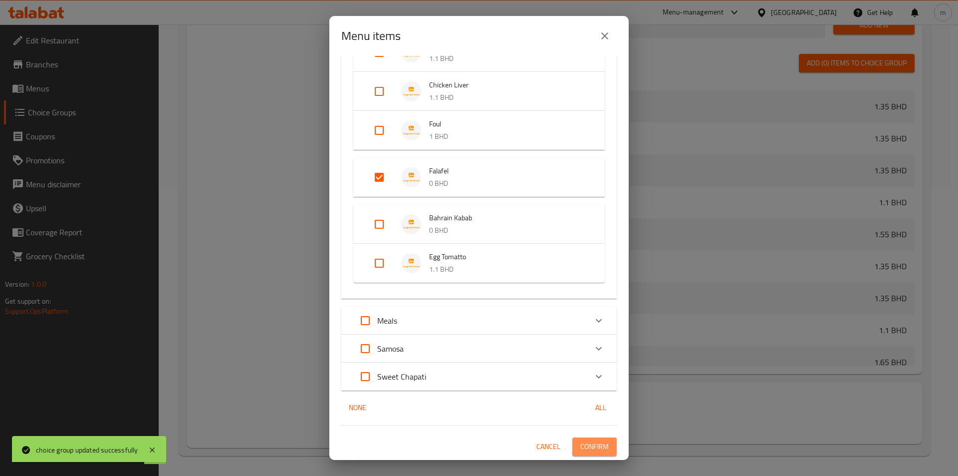
click at [592, 440] on span "Confirm" at bounding box center [595, 446] width 28 height 12
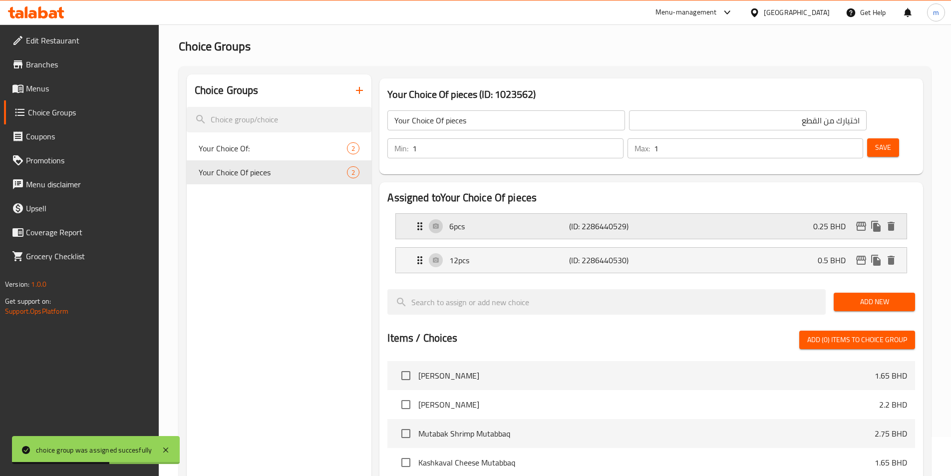
scroll to position [0, 0]
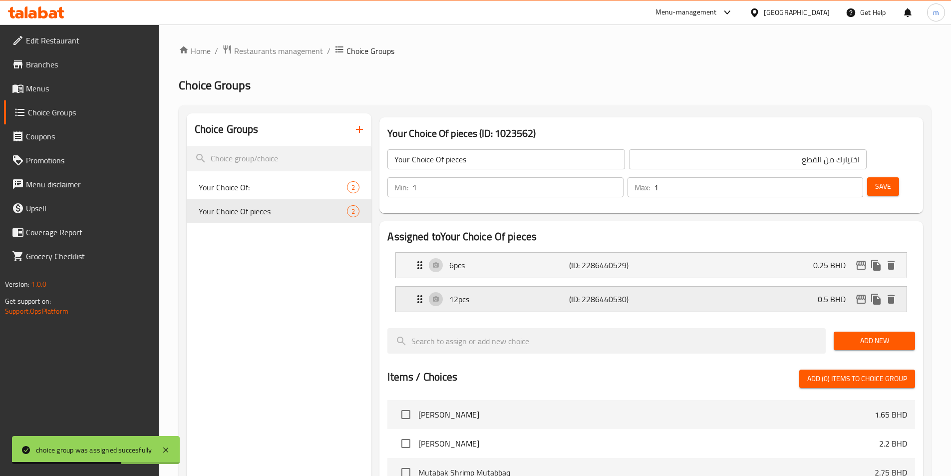
click at [808, 287] on div "12pcs (ID: 2286440530) 0.5 BHD" at bounding box center [654, 299] width 481 height 25
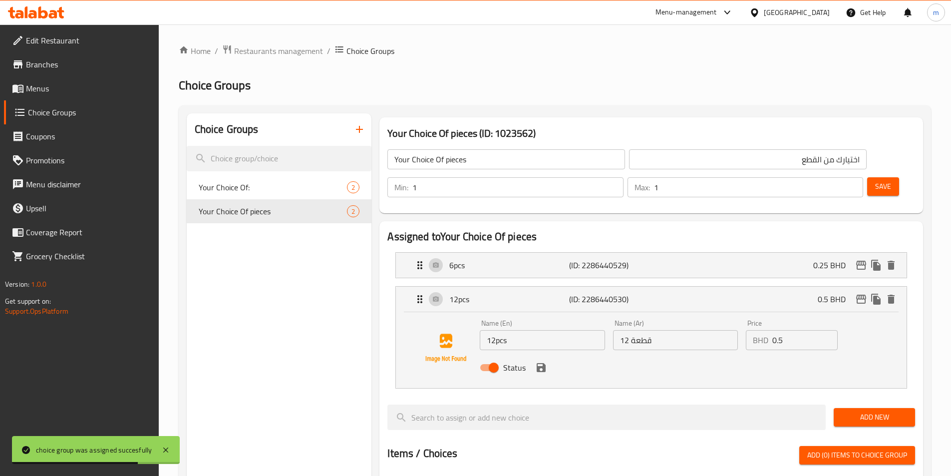
click at [789, 330] on input "0.5" at bounding box center [804, 340] width 65 height 20
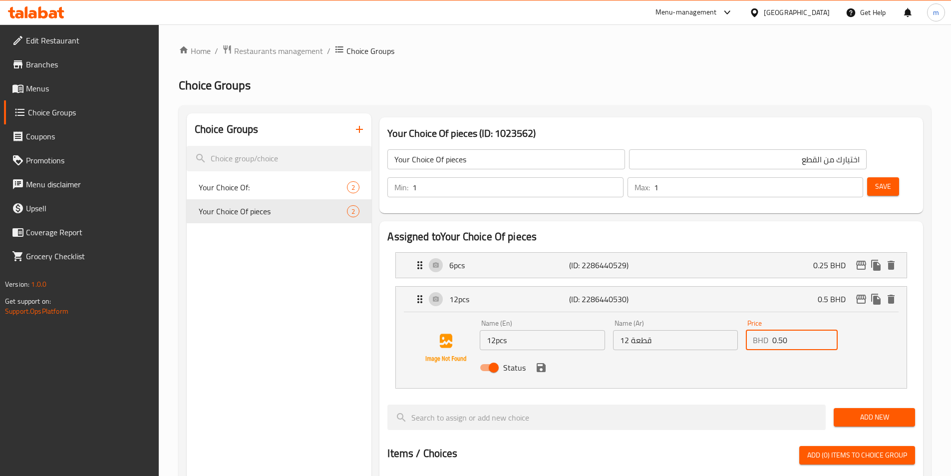
click at [545, 361] on icon "save" at bounding box center [541, 367] width 12 height 12
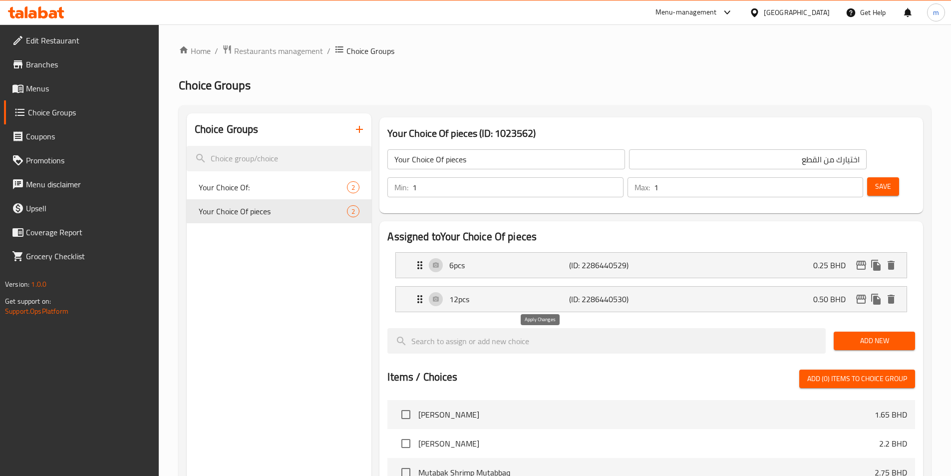
type input "0.50"
click at [875, 180] on span "Save" at bounding box center [883, 186] width 16 height 12
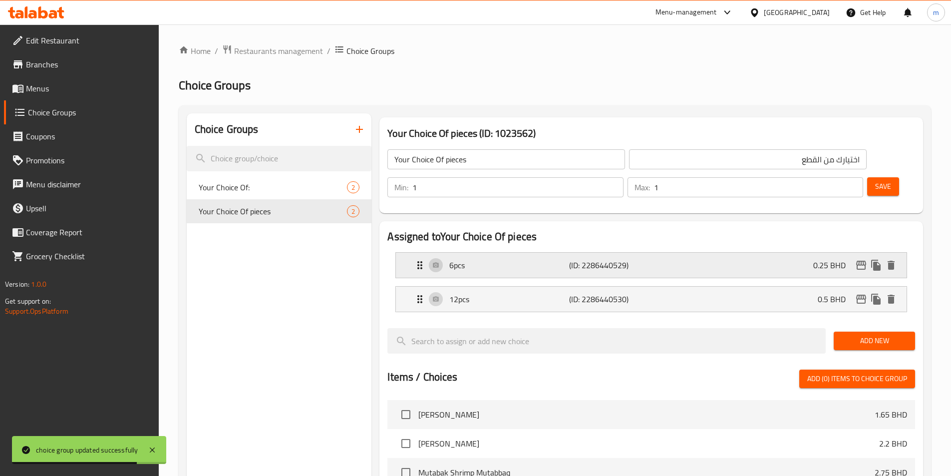
click at [759, 253] on div "6pcs (ID: 2286440529) 0.25 BHD" at bounding box center [654, 265] width 481 height 25
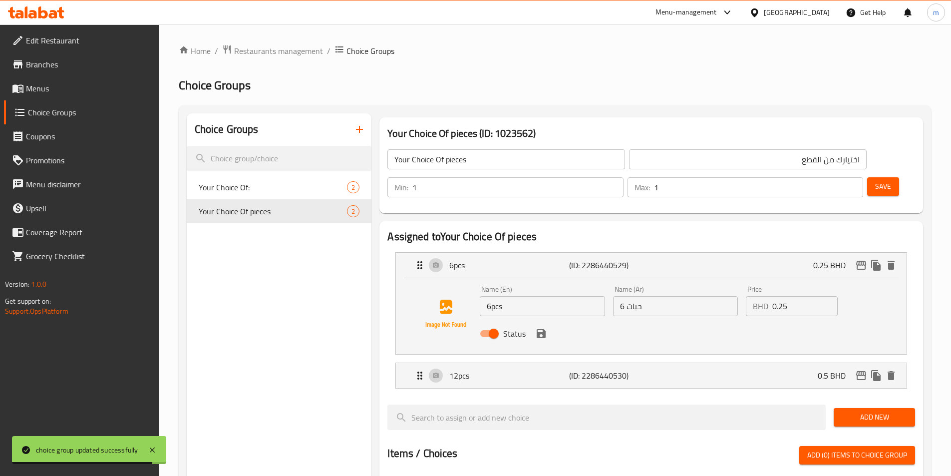
click at [793, 296] on input "0.25" at bounding box center [804, 306] width 65 height 20
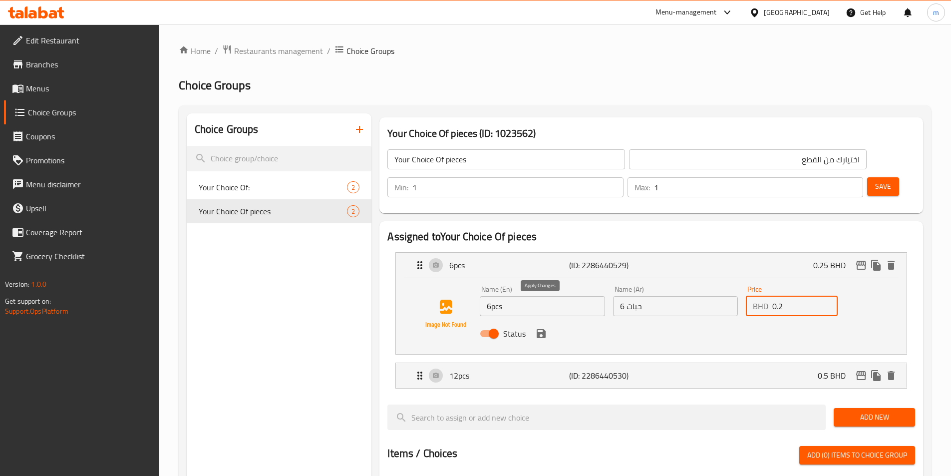
click at [542, 329] on icon "save" at bounding box center [541, 333] width 9 height 9
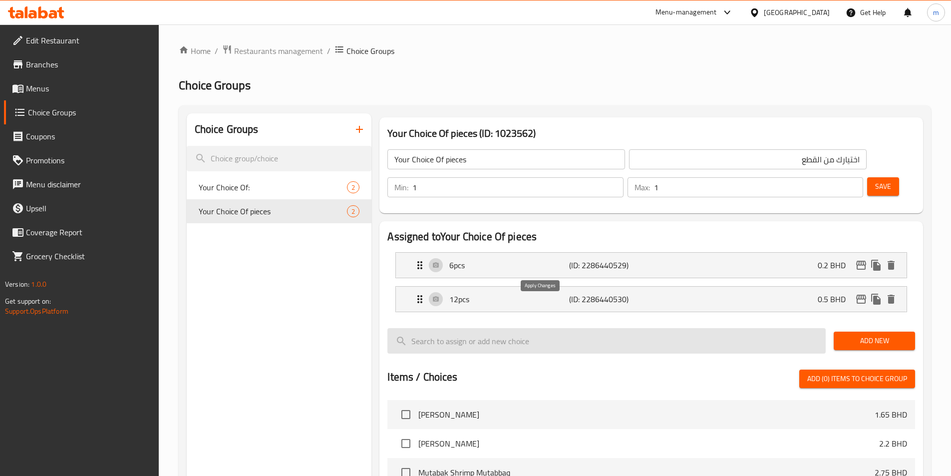
type input "0.2"
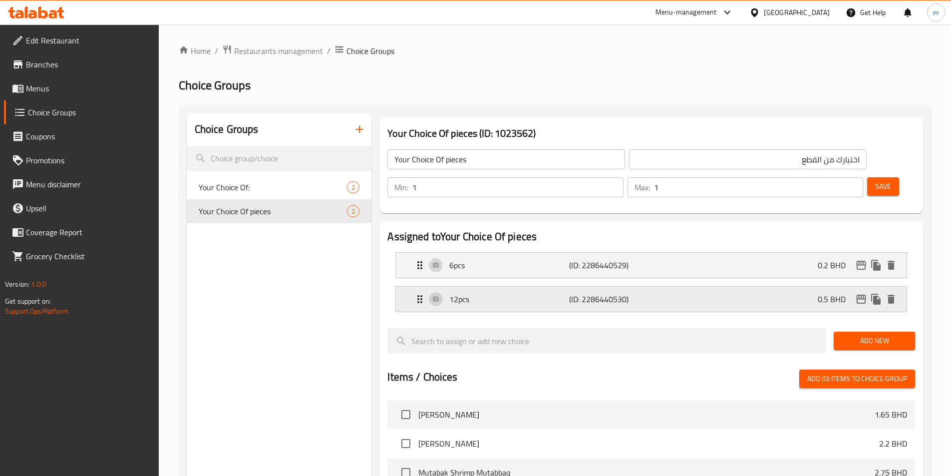
click at [817, 287] on div "12pcs (ID: 2286440530) 0.5 BHD" at bounding box center [654, 299] width 481 height 25
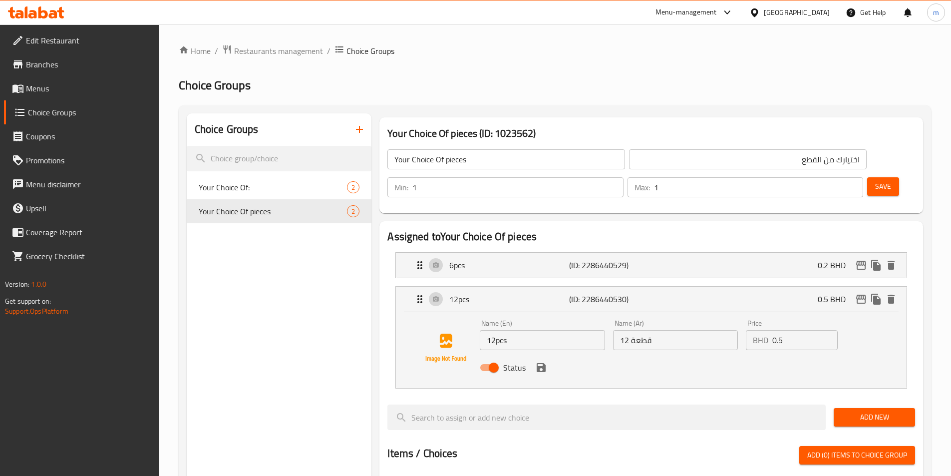
click at [793, 330] on input "0.5" at bounding box center [804, 340] width 65 height 20
click at [544, 363] on icon "save" at bounding box center [541, 367] width 9 height 9
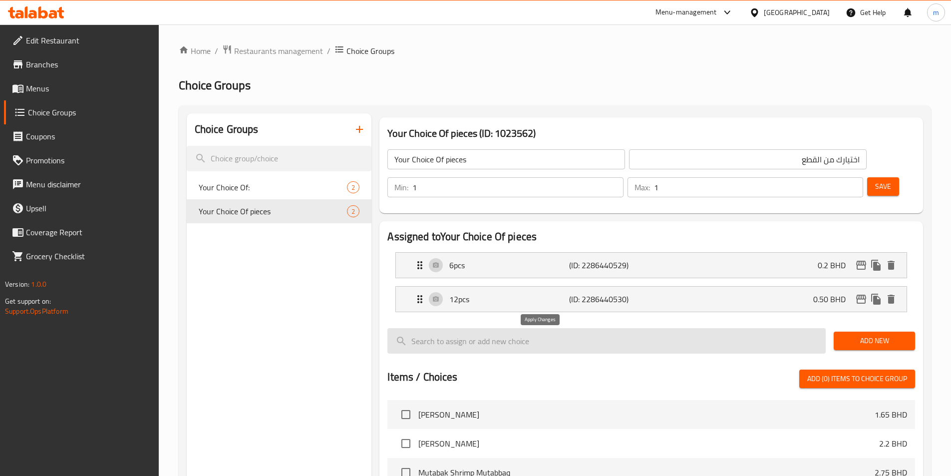
type input "0.50"
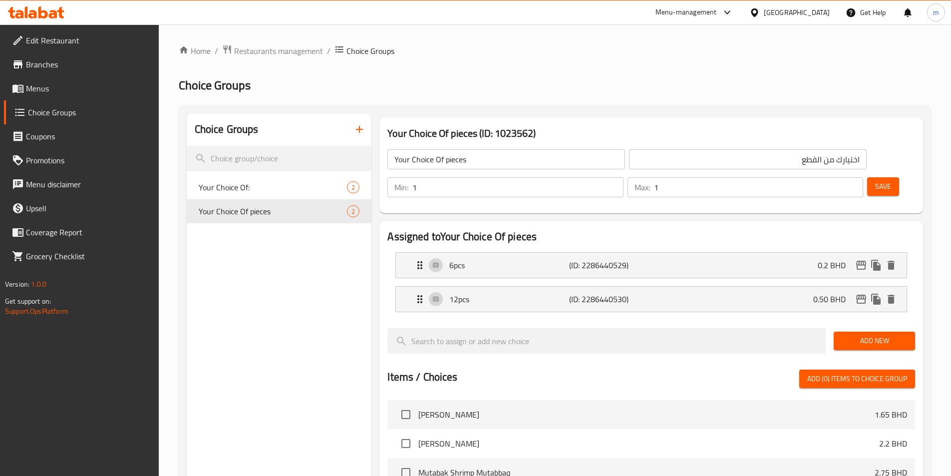
click at [867, 177] on button "Save" at bounding box center [883, 186] width 32 height 18
click at [700, 253] on div "6pcs (ID: 2286440529) 0.2 BHD" at bounding box center [654, 265] width 481 height 25
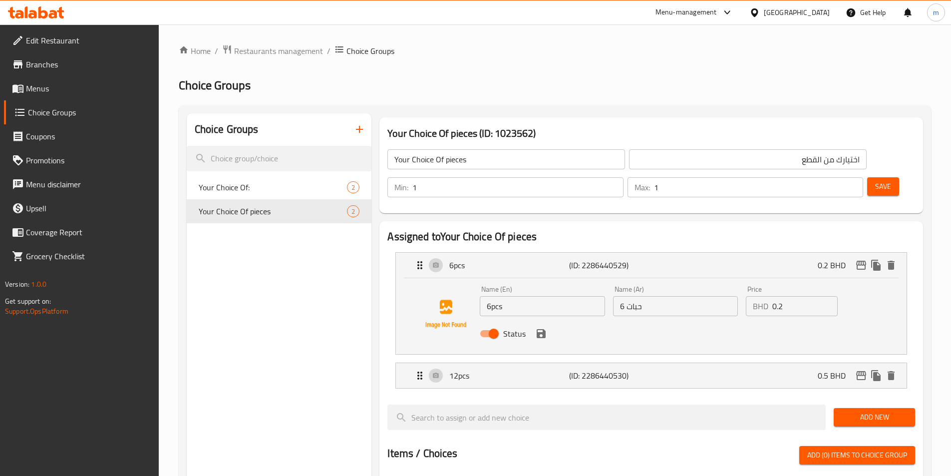
click at [784, 296] on input "0.2" at bounding box center [804, 306] width 65 height 20
click at [781, 363] on div "12pcs (ID: 2286440530) 0.5 BHD" at bounding box center [654, 375] width 481 height 25
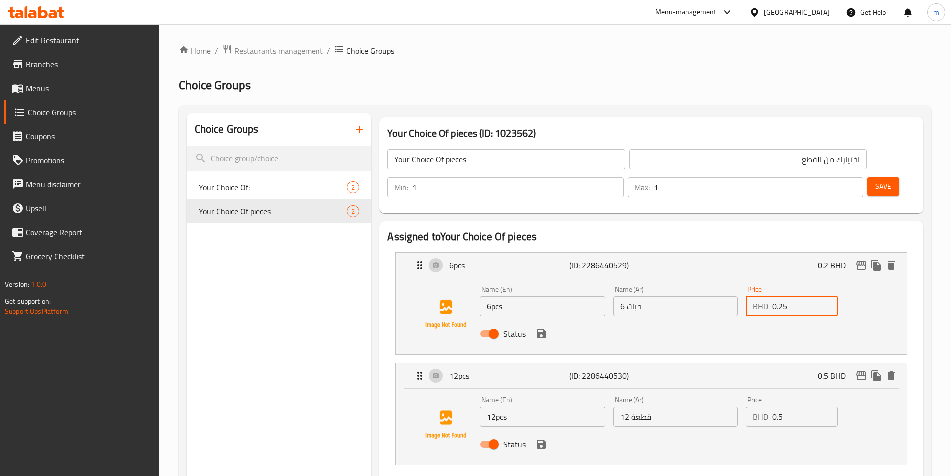
type input "0.25"
click at [807, 406] on input "0.5" at bounding box center [804, 416] width 65 height 20
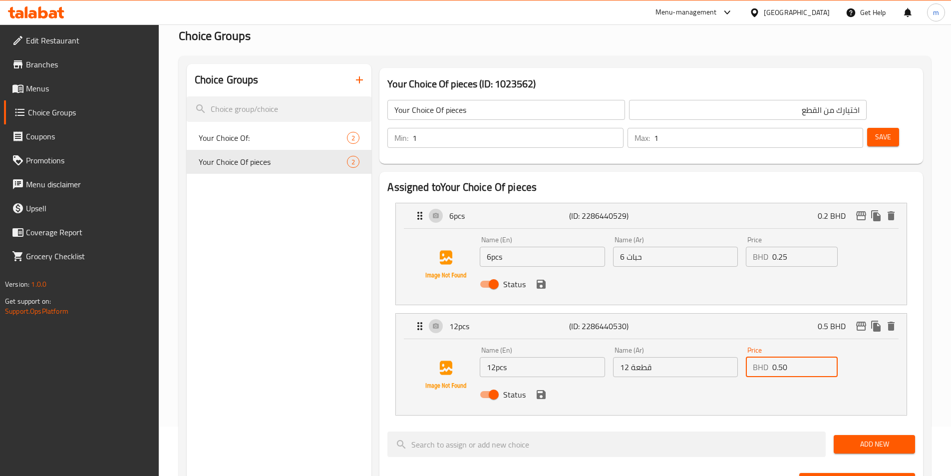
scroll to position [50, 0]
click at [546, 388] on icon "save" at bounding box center [541, 394] width 12 height 12
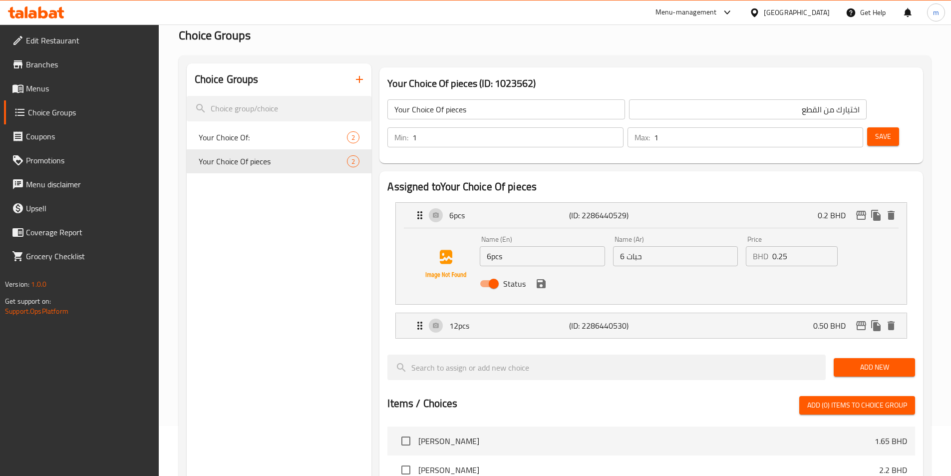
type input "0.50"
click at [543, 270] on div "Status" at bounding box center [675, 283] width 399 height 27
click at [544, 276] on button "save" at bounding box center [541, 283] width 15 height 15
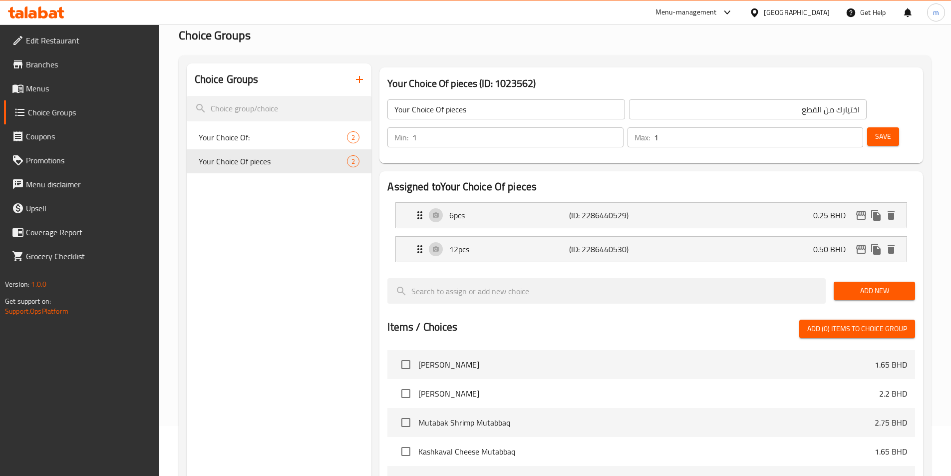
click at [875, 130] on span "Save" at bounding box center [883, 136] width 16 height 12
click at [819, 243] on p "0.5 BHD" at bounding box center [836, 249] width 36 height 12
click at [737, 237] on div "12pcs (ID: 2286440530) 0.5 BHD" at bounding box center [654, 249] width 481 height 25
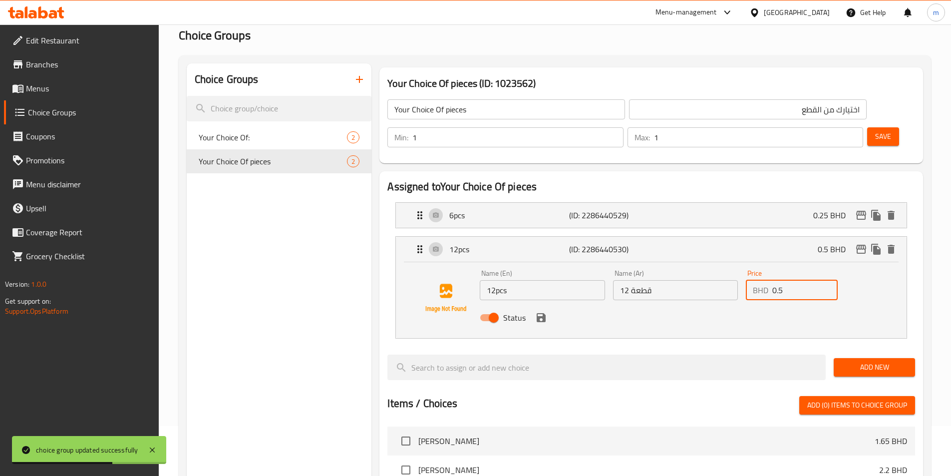
click at [787, 280] on input "0.5" at bounding box center [804, 290] width 65 height 20
click at [823, 280] on input "1" at bounding box center [804, 290] width 65 height 20
click at [826, 280] on input "2" at bounding box center [804, 290] width 65 height 20
click at [827, 280] on input "1" at bounding box center [804, 290] width 65 height 20
click at [827, 280] on input "0" at bounding box center [804, 290] width 65 height 20
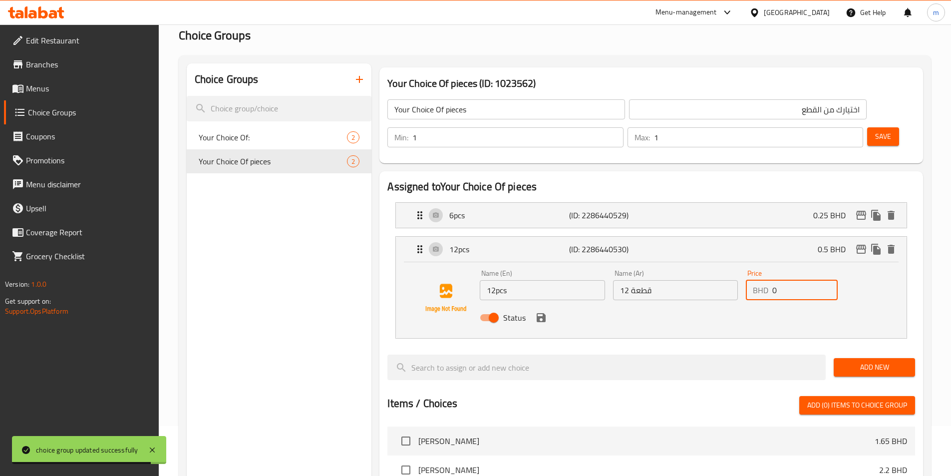
click at [827, 280] on input "0" at bounding box center [804, 290] width 65 height 20
click at [777, 280] on input "0" at bounding box center [804, 290] width 65 height 20
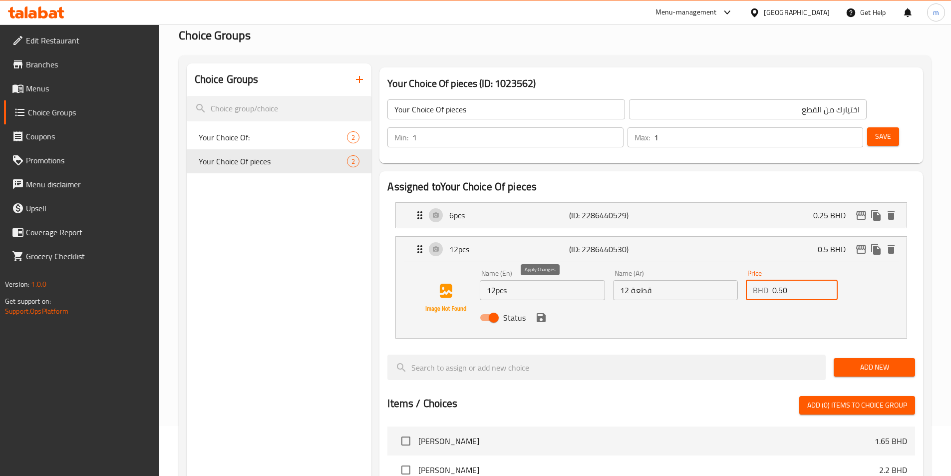
click at [541, 311] on icon "save" at bounding box center [541, 317] width 12 height 12
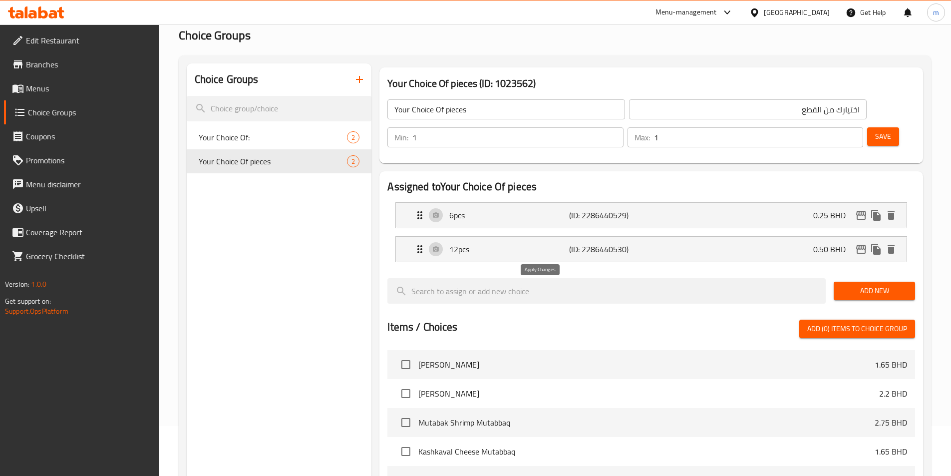
type input "0.50"
click at [875, 130] on span "Save" at bounding box center [883, 136] width 16 height 12
click at [49, 89] on span "Menus" at bounding box center [88, 88] width 125 height 12
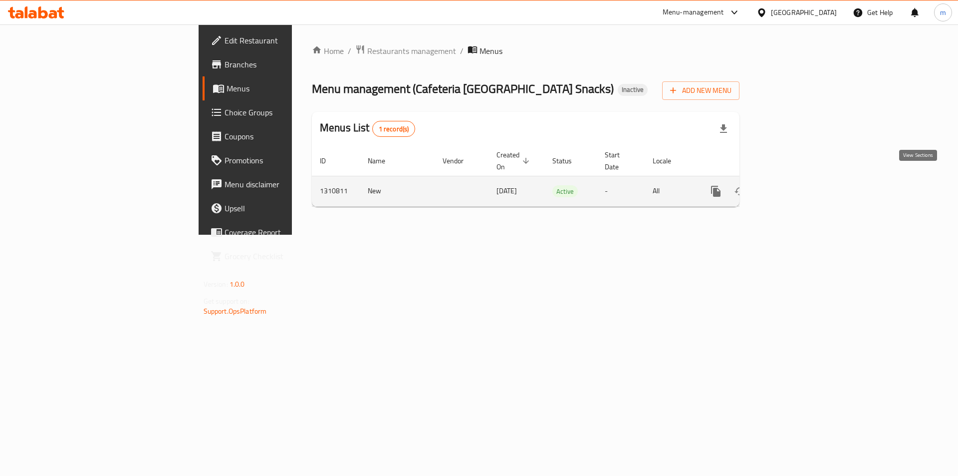
click at [793, 187] on icon "enhanced table" at bounding box center [788, 191] width 9 height 9
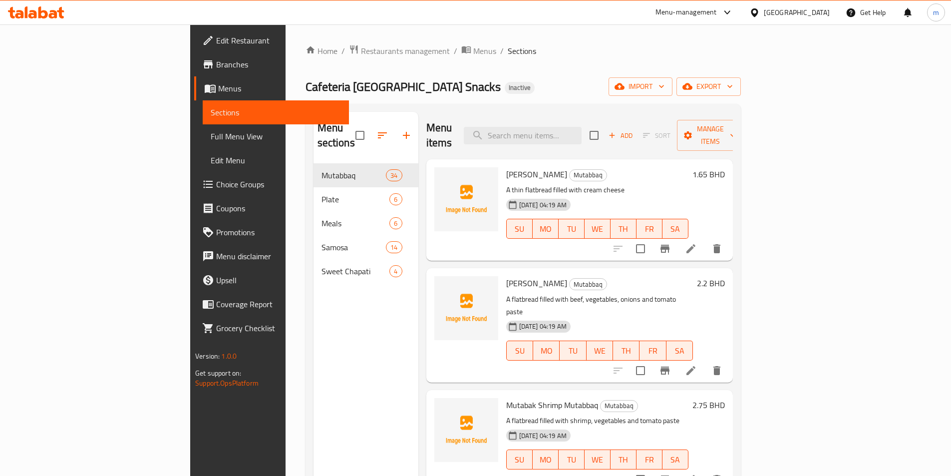
click at [211, 140] on span "Full Menu View" at bounding box center [276, 136] width 130 height 12
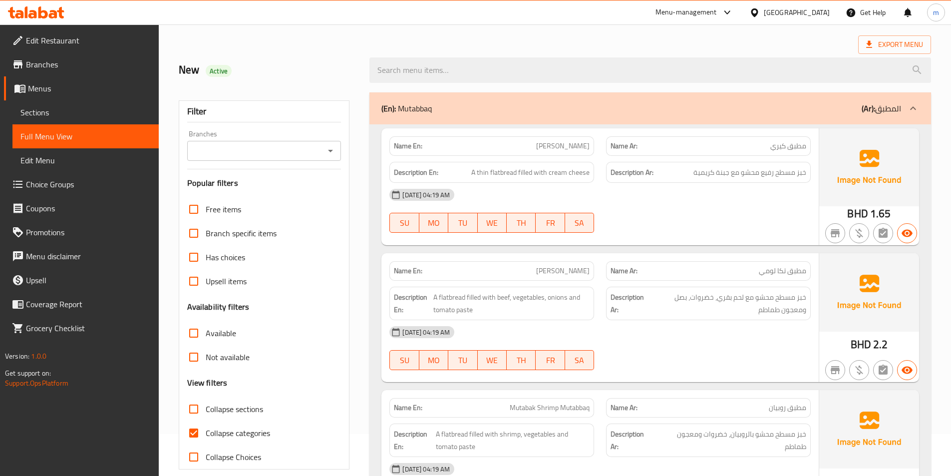
scroll to position [100, 0]
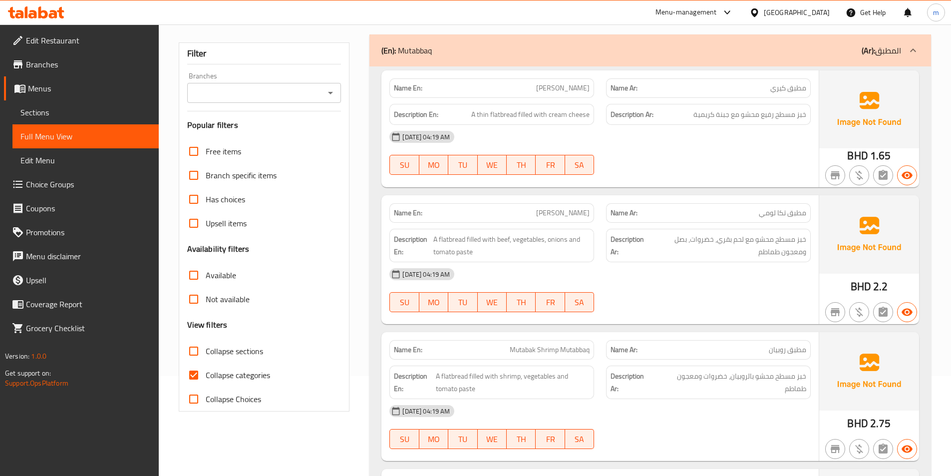
click at [226, 349] on span "Collapse sections" at bounding box center [234, 351] width 57 height 12
click at [206, 349] on input "Collapse sections" at bounding box center [194, 351] width 24 height 24
checkbox input "true"
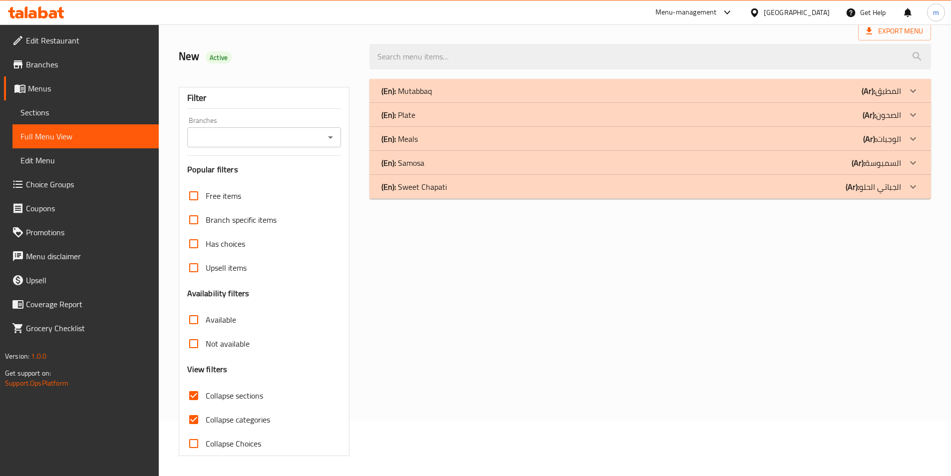
click at [227, 413] on span "Collapse categories" at bounding box center [238, 419] width 64 height 12
click at [206, 407] on input "Collapse categories" at bounding box center [194, 419] width 24 height 24
checkbox input "false"
click at [785, 112] on div "(En): Plate (Ar): الصحون" at bounding box center [641, 115] width 520 height 12
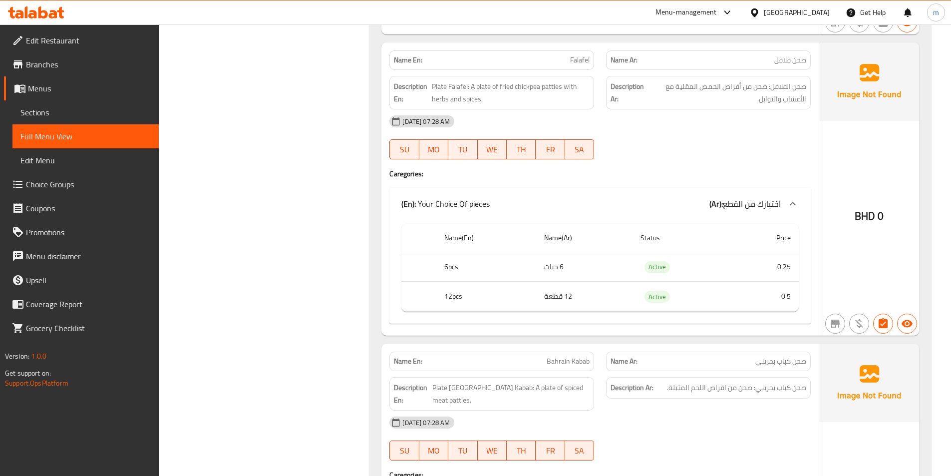
scroll to position [505, 0]
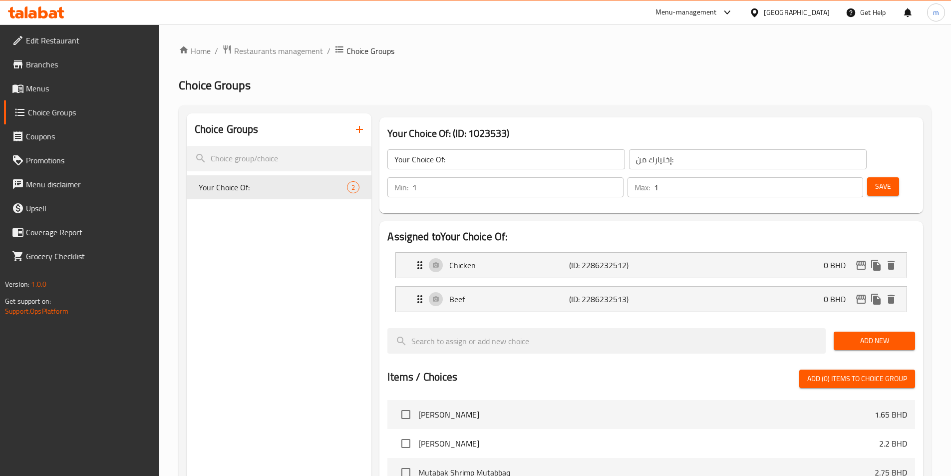
click at [54, 82] on link "Menus" at bounding box center [81, 88] width 155 height 24
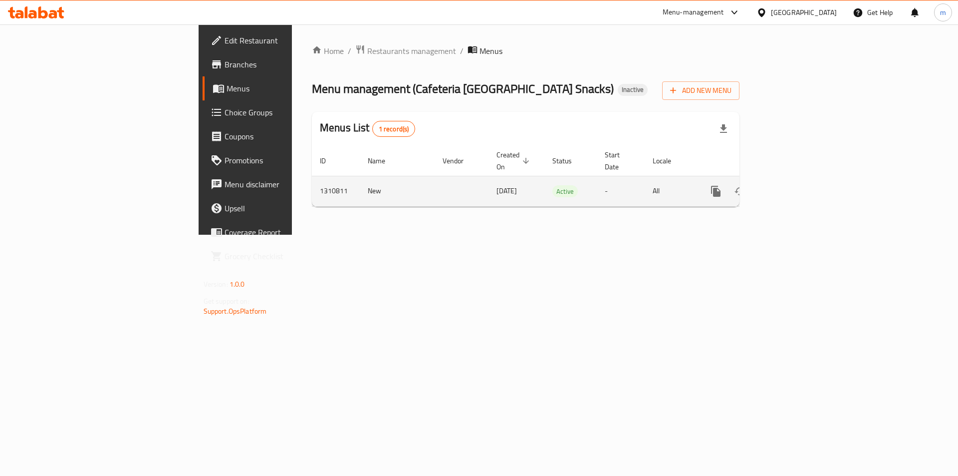
click at [794, 185] on icon "enhanced table" at bounding box center [788, 191] width 12 height 12
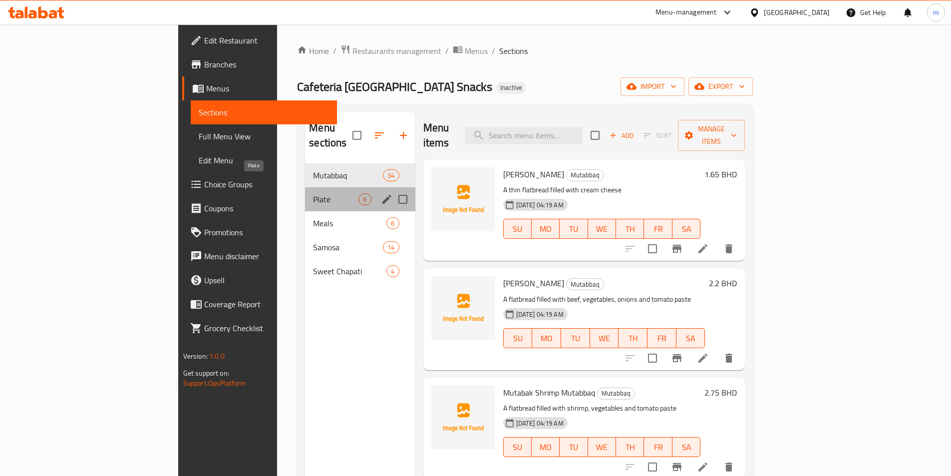
click at [313, 193] on span "Plate" at bounding box center [335, 199] width 45 height 12
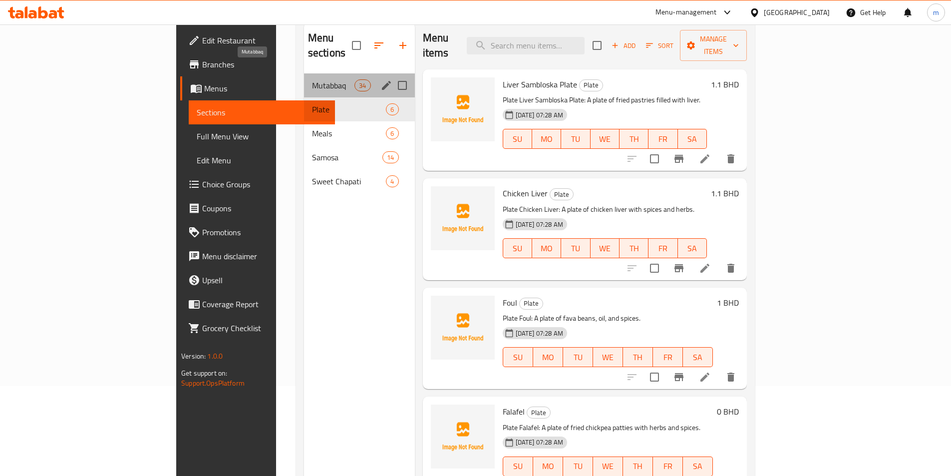
click at [312, 79] on span "Mutabbaq" at bounding box center [333, 85] width 42 height 12
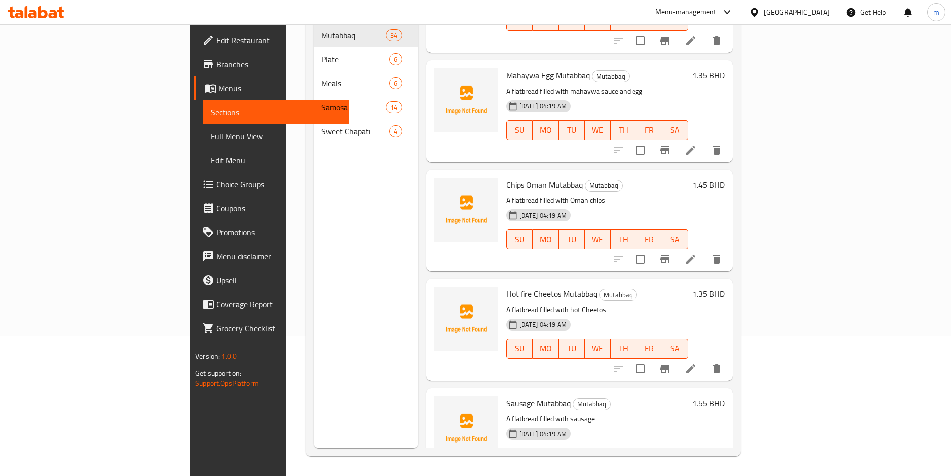
scroll to position [2446, 0]
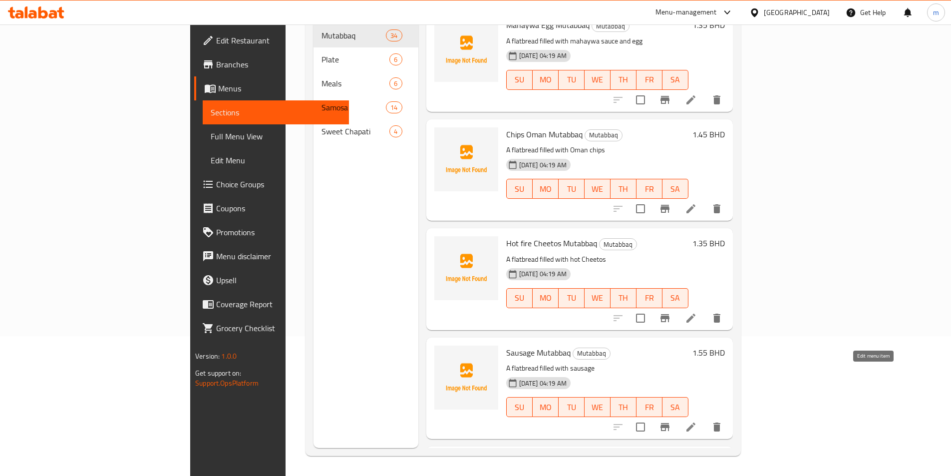
click at [695, 422] on icon at bounding box center [690, 426] width 9 height 9
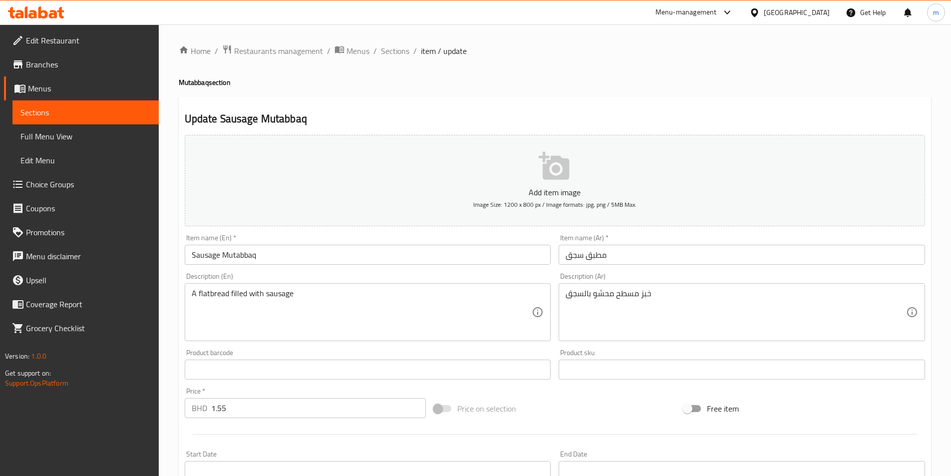
click at [52, 113] on span "Sections" at bounding box center [85, 112] width 130 height 12
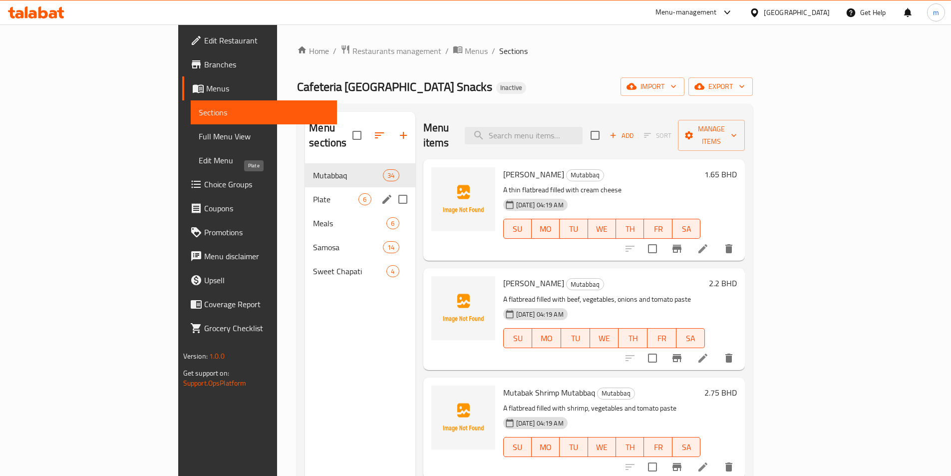
click at [313, 193] on span "Plate" at bounding box center [335, 199] width 45 height 12
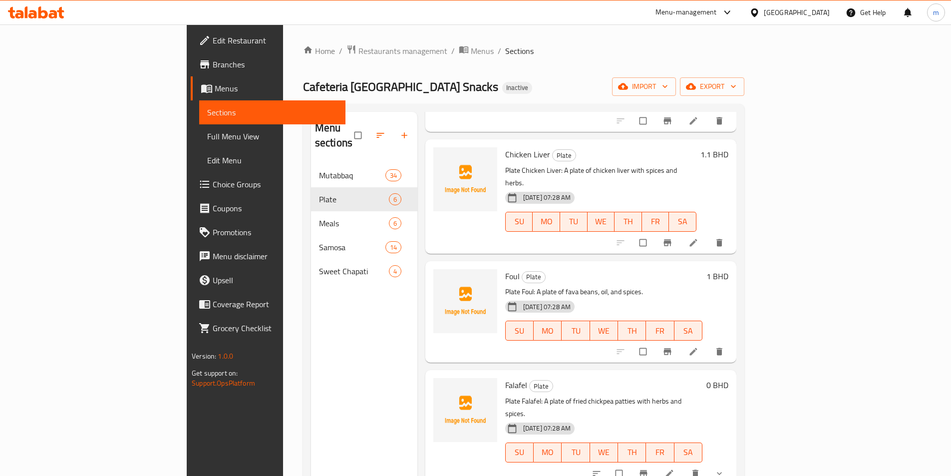
scroll to position [150, 0]
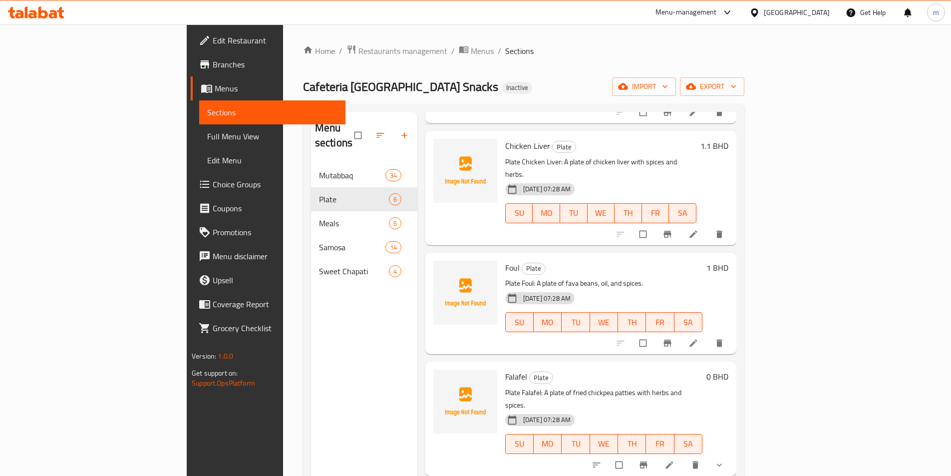
click at [722, 463] on icon "show more" at bounding box center [719, 464] width 5 height 3
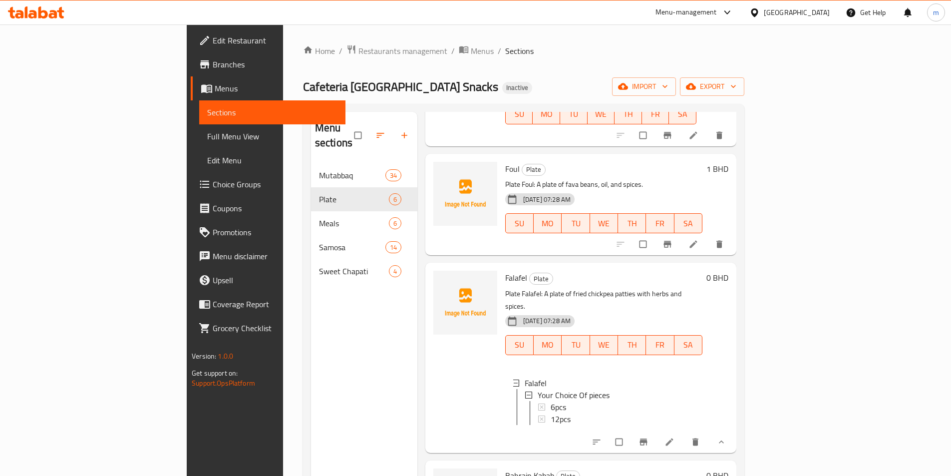
scroll to position [250, 0]
click at [674, 436] on icon at bounding box center [669, 441] width 10 height 10
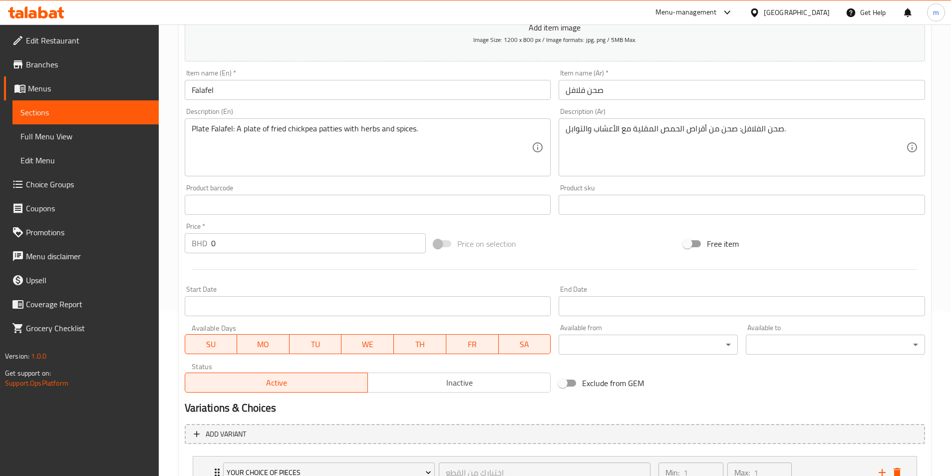
scroll to position [246, 0]
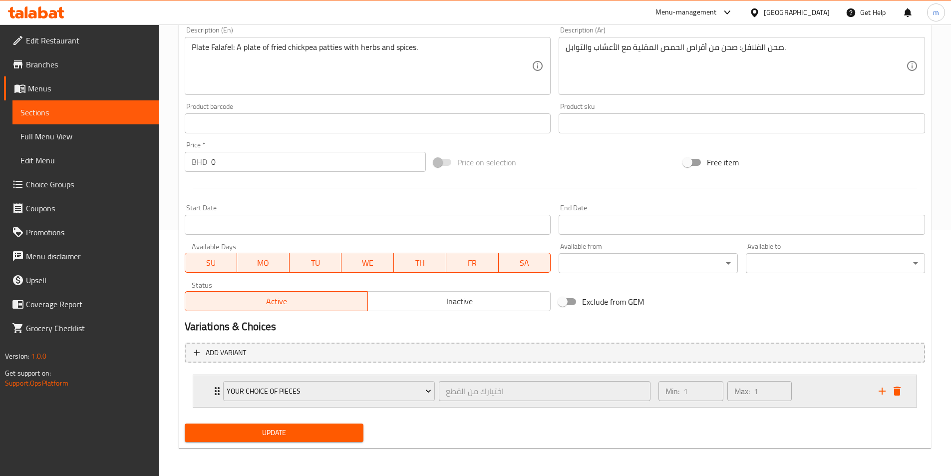
click at [835, 389] on div "Min: 1 ​ Max: 1 ​" at bounding box center [762, 391] width 220 height 32
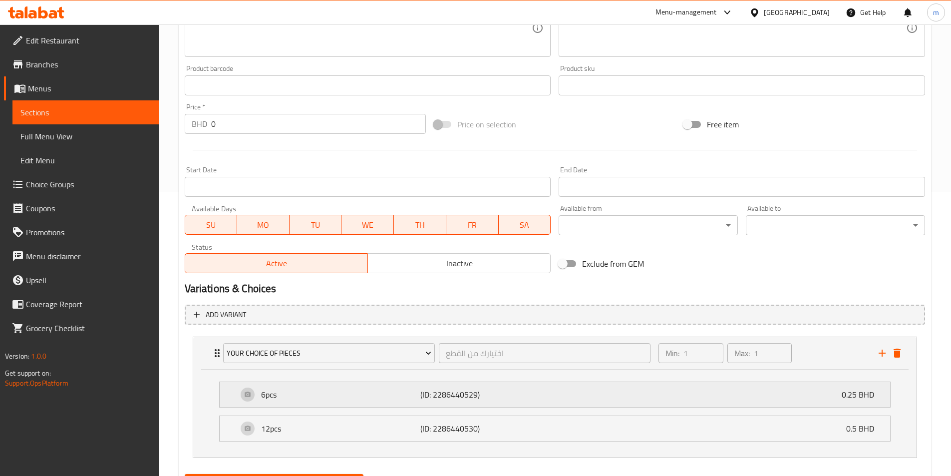
scroll to position [334, 0]
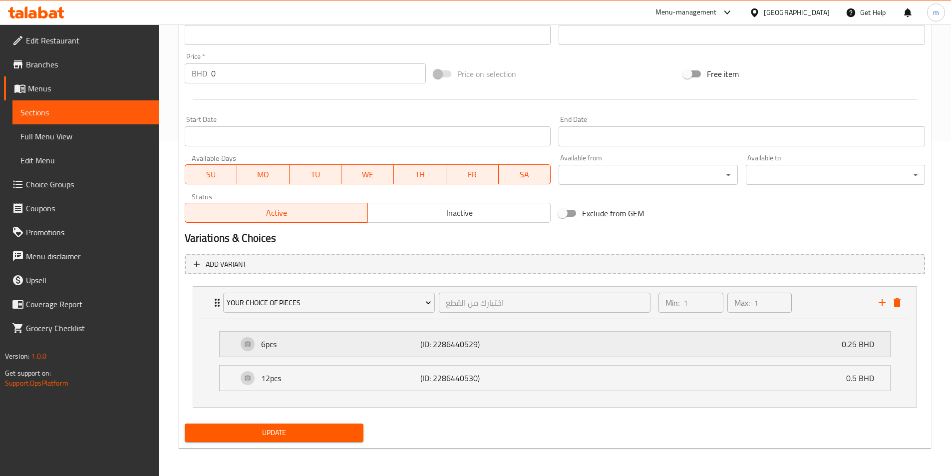
click at [528, 349] on div "6pcs (ID: 2286440529) 0.25 BHD" at bounding box center [558, 343] width 640 height 25
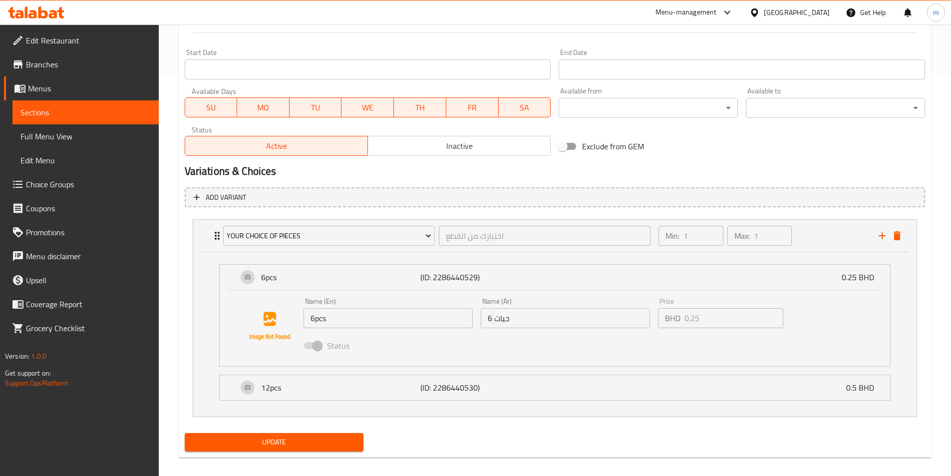
scroll to position [411, 0]
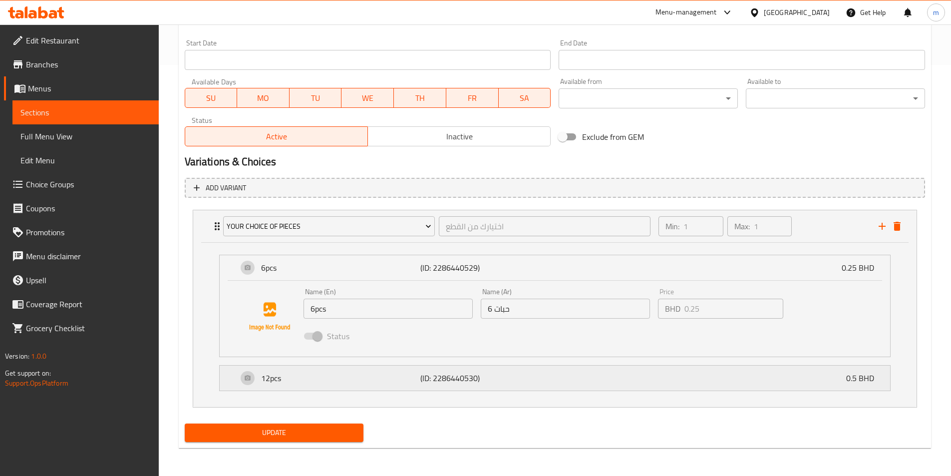
click at [524, 388] on div "12pcs (ID: 2286440530) 0.5 BHD" at bounding box center [558, 377] width 640 height 25
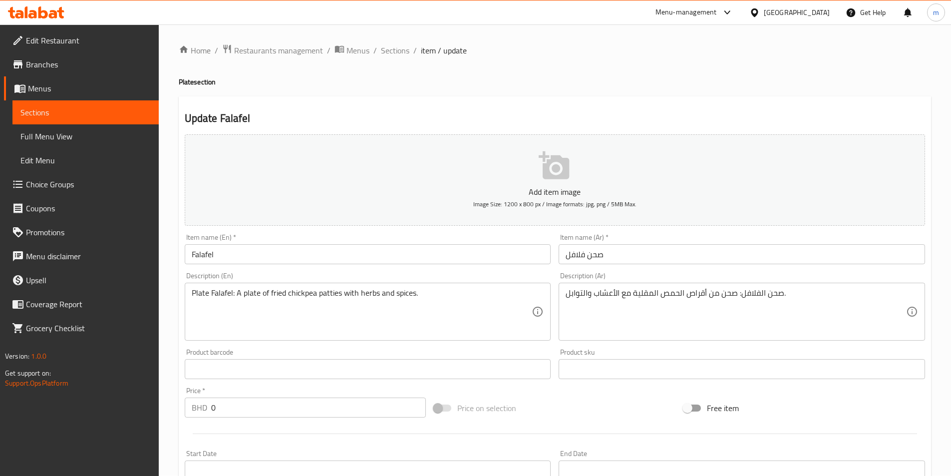
scroll to position [0, 0]
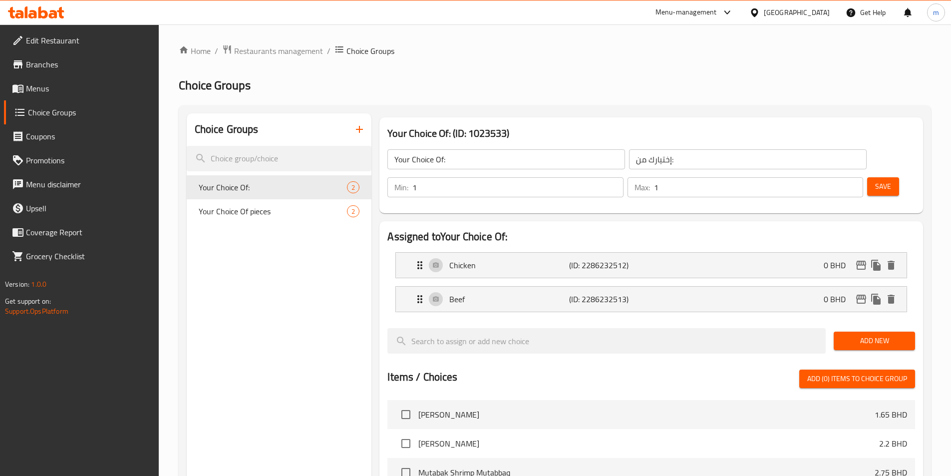
click at [359, 135] on icon "button" at bounding box center [359, 129] width 12 height 12
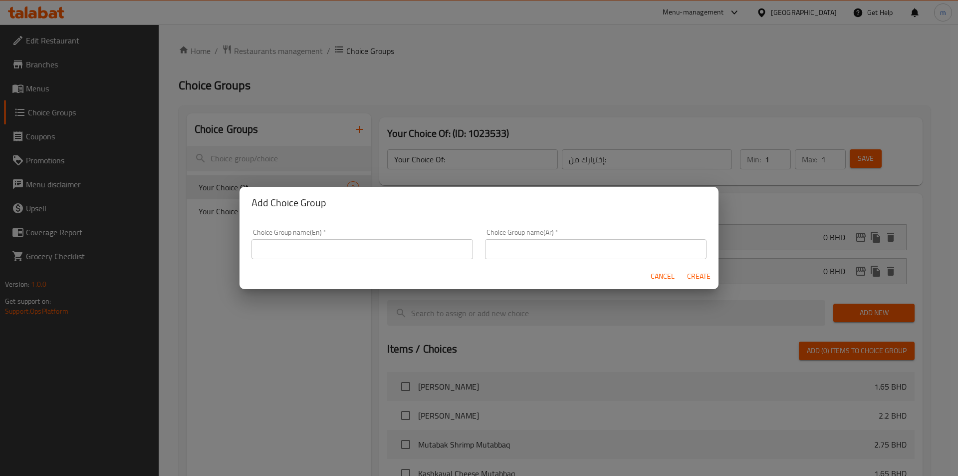
click at [321, 236] on div "Choice Group name(En)   * Choice Group name(En) *" at bounding box center [363, 244] width 222 height 30
click at [320, 242] on input "text" at bounding box center [363, 249] width 222 height 20
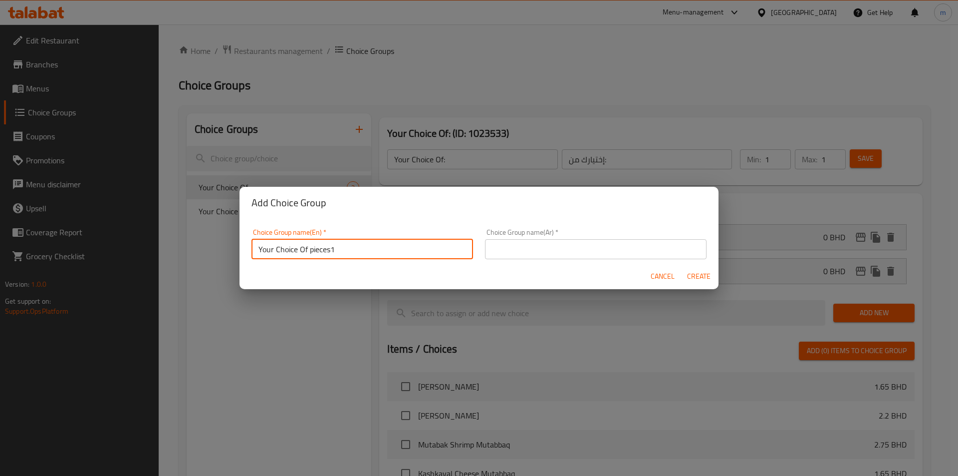
type input "Your Choice Of pieces1"
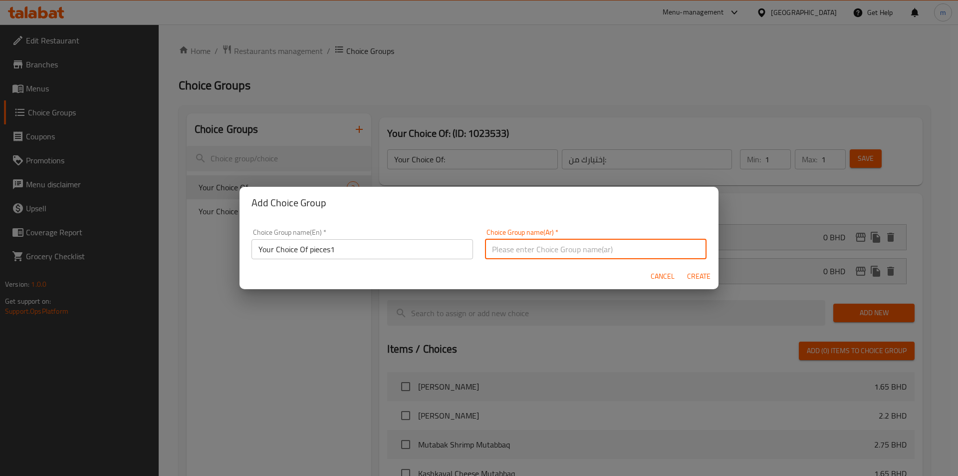
click at [503, 252] on input "text" at bounding box center [596, 249] width 222 height 20
type input "اختيارك من القطع1"
click at [691, 275] on span "Create" at bounding box center [699, 276] width 24 height 12
type input "Your Choice Of pieces1"
type input "اختيارك من القطع1"
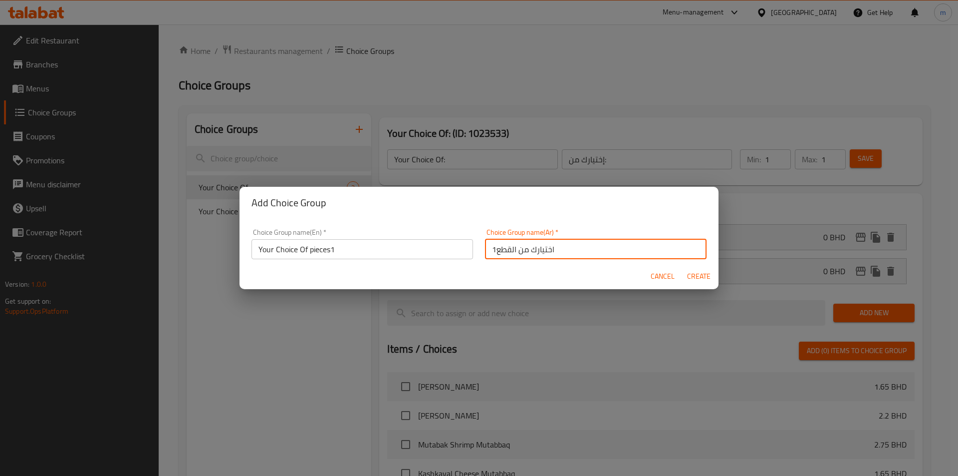
type input "0"
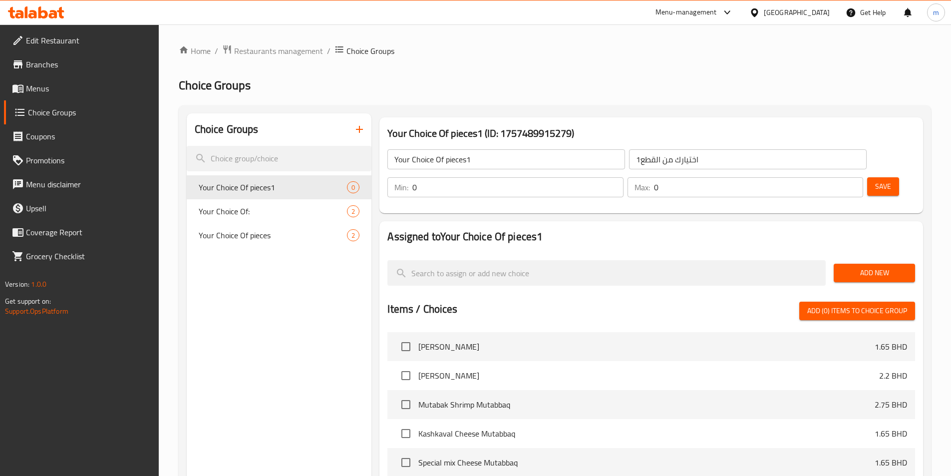
click at [520, 157] on input "Your Choice Of pieces1" at bounding box center [506, 159] width 238 height 20
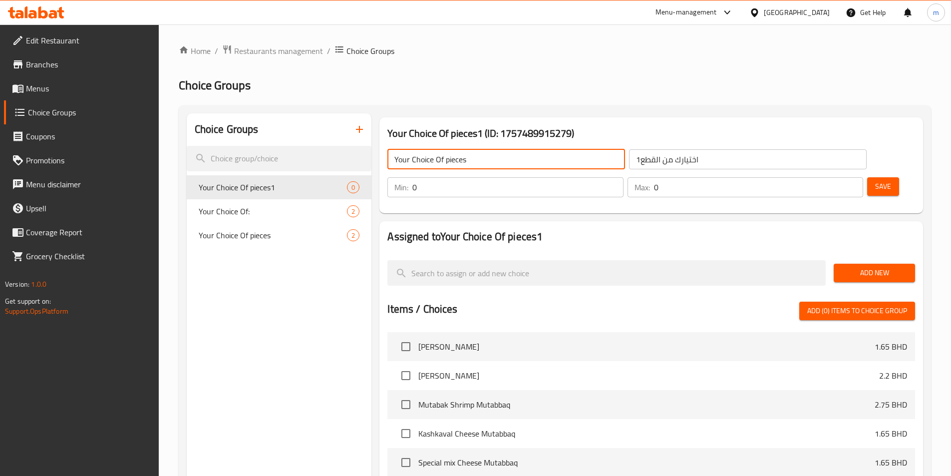
type input "Your Choice Of pieces"
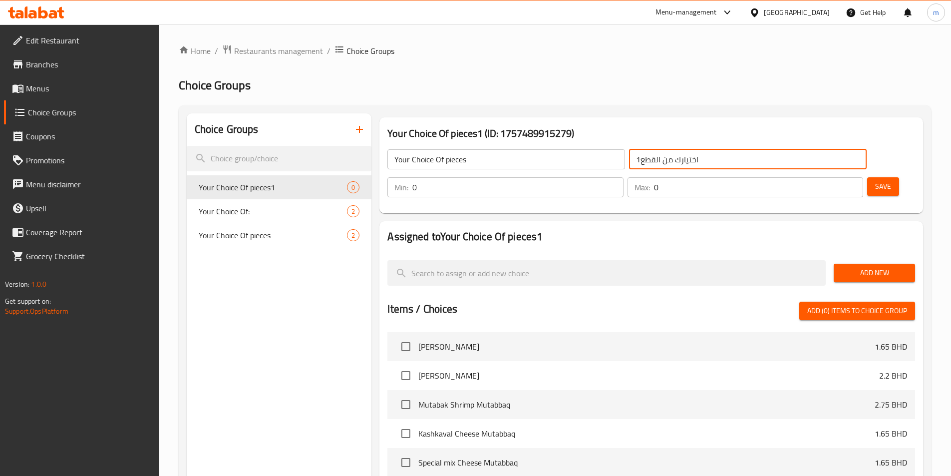
click at [629, 159] on input "اختيارك من القطع1" at bounding box center [748, 159] width 238 height 20
type input "اختيارك من القطع"
click at [623, 177] on input "0" at bounding box center [517, 187] width 211 height 20
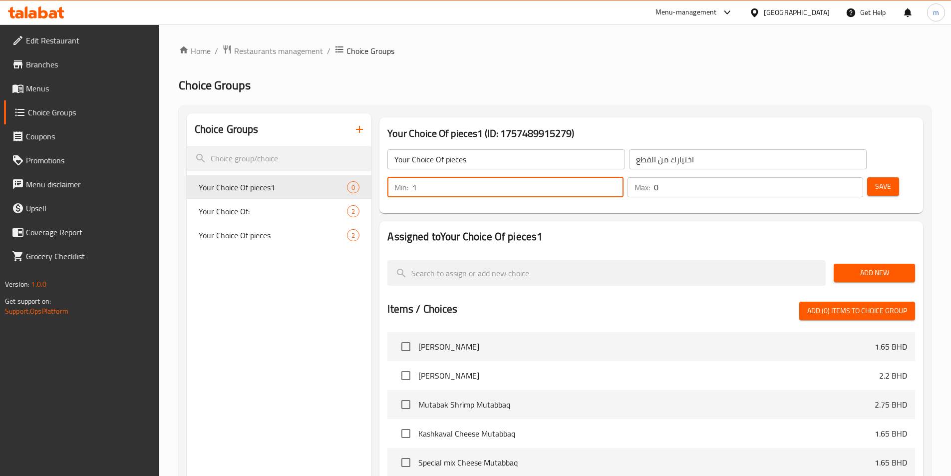
type input "1"
click at [623, 177] on input "1" at bounding box center [517, 187] width 211 height 20
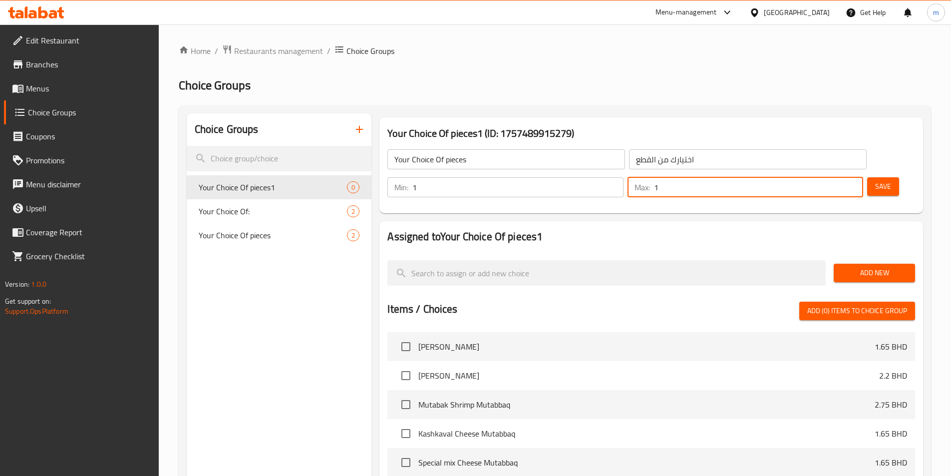
type input "1"
click at [836, 177] on input "1" at bounding box center [758, 187] width 209 height 20
click at [886, 256] on div "Add New" at bounding box center [874, 272] width 89 height 33
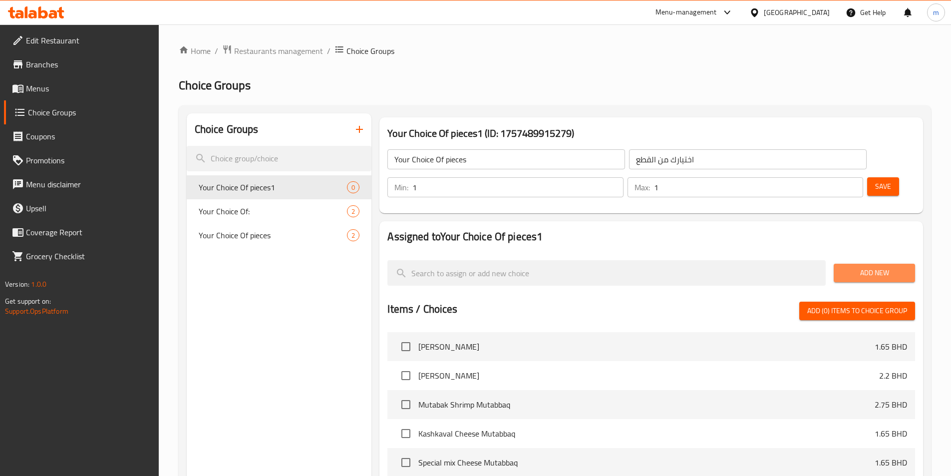
click at [882, 267] on span "Add New" at bounding box center [874, 273] width 65 height 12
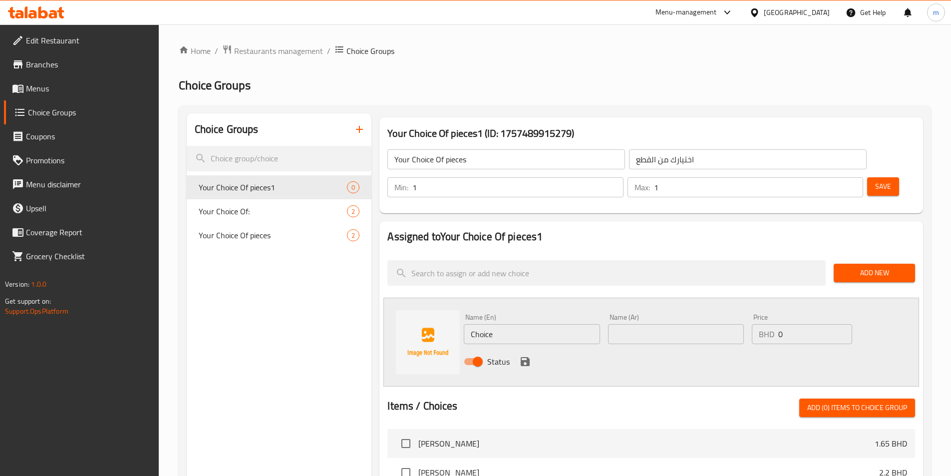
click at [552, 324] on input "Choice" at bounding box center [532, 334] width 136 height 20
type input "12 pcs"
type input "12 قطعة"
drag, startPoint x: 786, startPoint y: 305, endPoint x: 761, endPoint y: 306, distance: 25.0
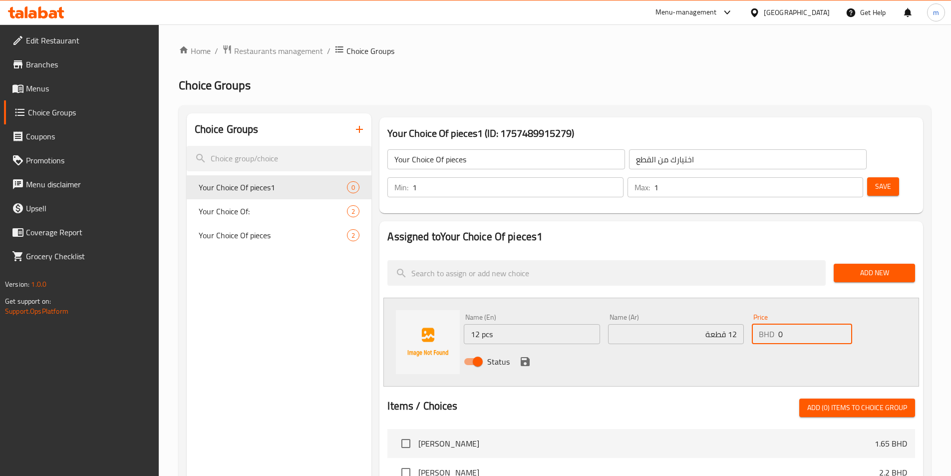
click at [761, 324] on div "BHD 0 Price" at bounding box center [802, 334] width 100 height 20
type input "1.1"
click at [530, 355] on icon "save" at bounding box center [525, 361] width 12 height 12
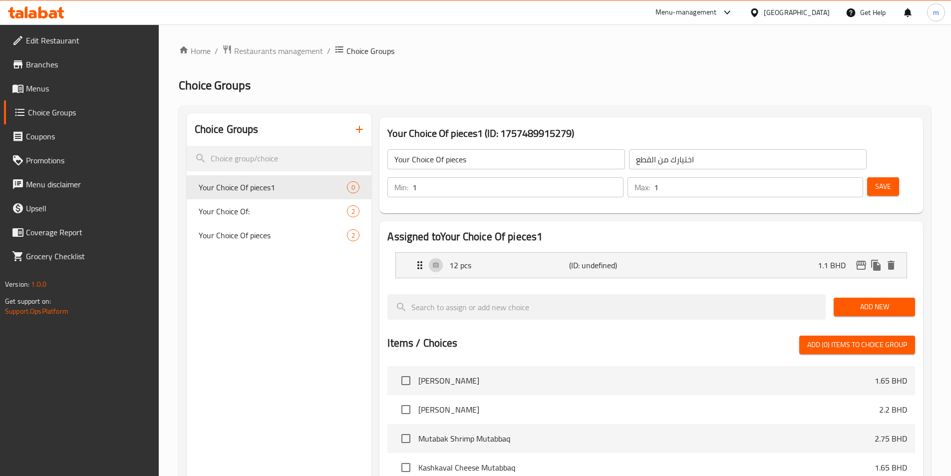
click at [852, 301] on span "Add New" at bounding box center [874, 307] width 65 height 12
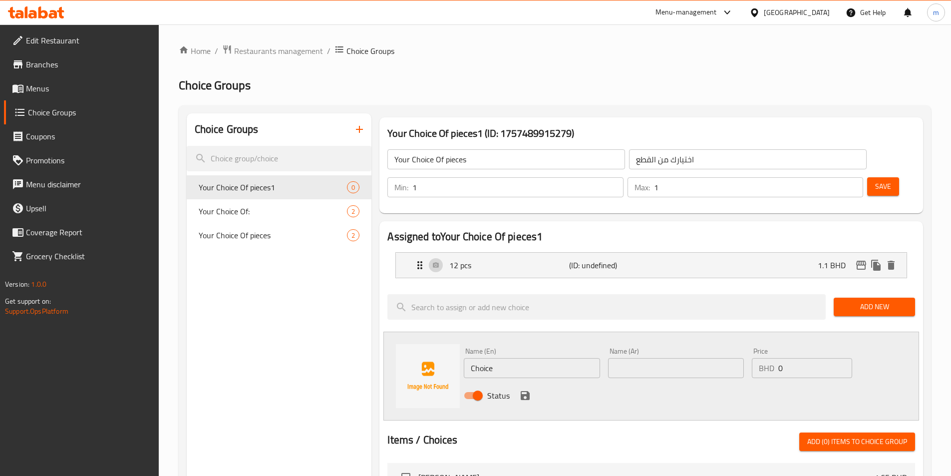
click at [501, 347] on div "Name (En) Choice Name (En)" at bounding box center [532, 362] width 136 height 30
click at [501, 358] on input "Choice" at bounding box center [532, 368] width 136 height 20
type input "6 pcs"
click at [663, 358] on input "text" at bounding box center [676, 368] width 136 height 20
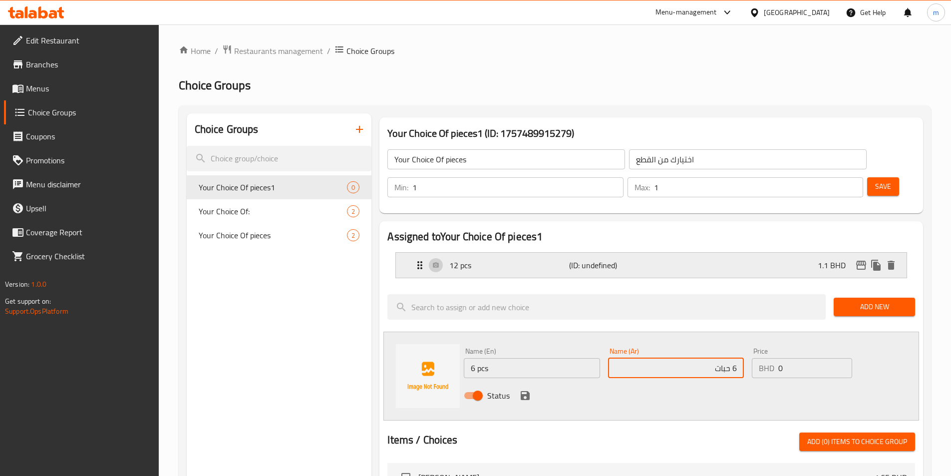
click at [616, 259] on p "(ID: undefined)" at bounding box center [609, 265] width 80 height 12
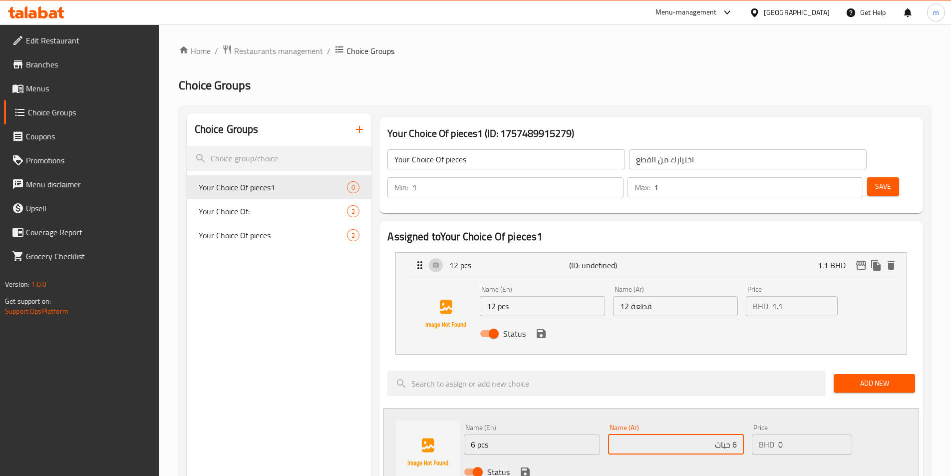
type input "6 حبات"
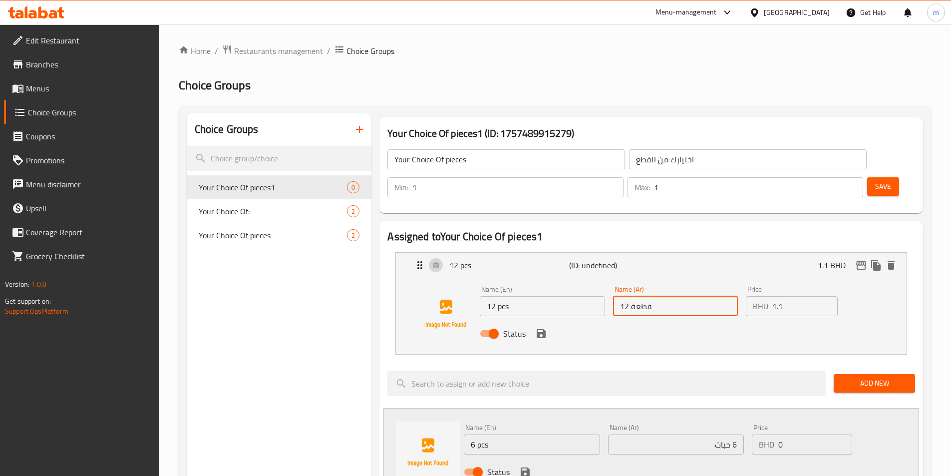
drag, startPoint x: 631, startPoint y: 278, endPoint x: 651, endPoint y: 277, distance: 19.5
click at [651, 296] on input "12 قطعة" at bounding box center [675, 306] width 125 height 20
type input "12"
drag, startPoint x: 643, startPoint y: 277, endPoint x: 587, endPoint y: 274, distance: 57.0
click at [585, 282] on div "Name (En) 12 pcs Name (En) Name (Ar) 12 Name (Ar) Price BHD 1.1 Price Status" at bounding box center [675, 314] width 399 height 65
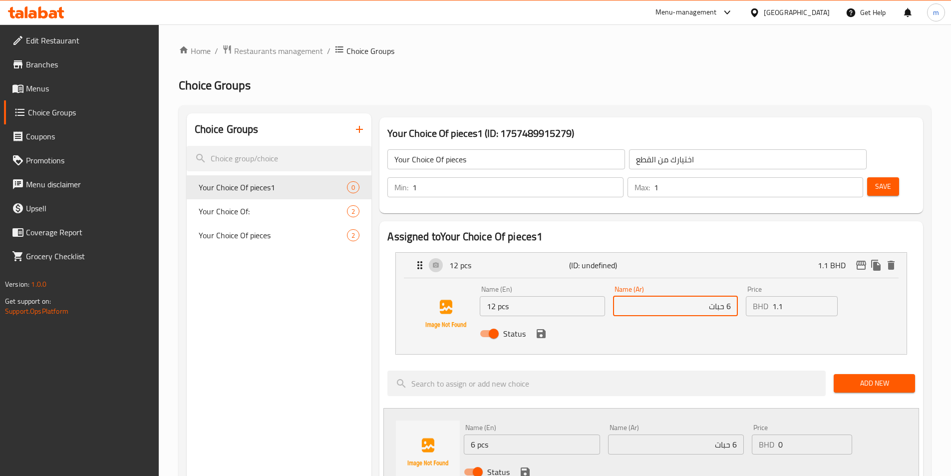
type input "6 حبات"
drag, startPoint x: 792, startPoint y: 418, endPoint x: 779, endPoint y: 419, distance: 13.5
click at [778, 434] on div "BHD 0 Price" at bounding box center [802, 444] width 100 height 20
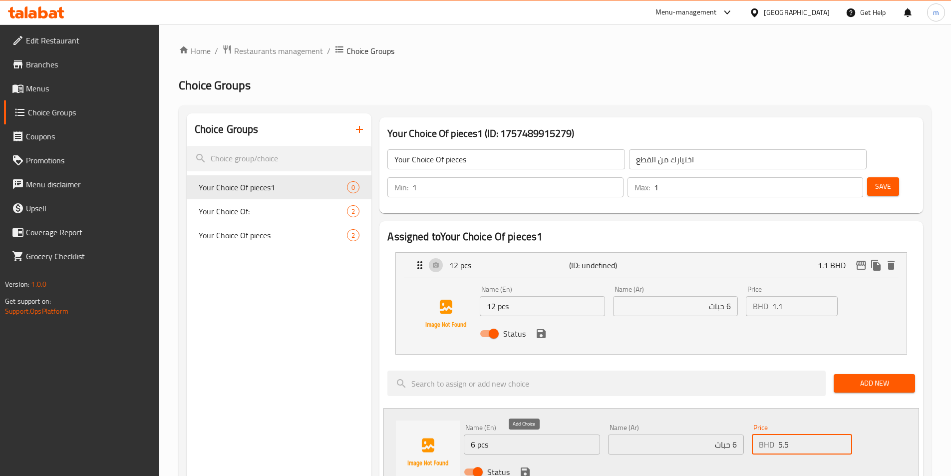
type input "5.5"
click at [523, 467] on icon "save" at bounding box center [525, 471] width 9 height 9
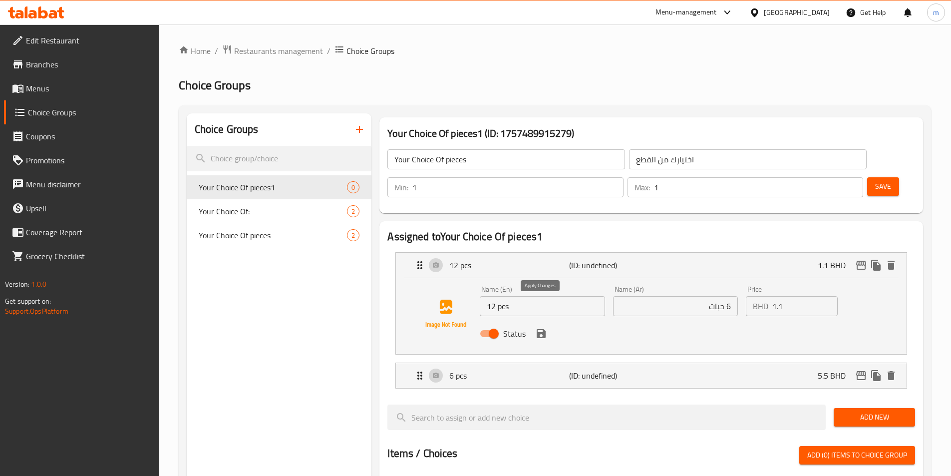
click at [545, 329] on icon "save" at bounding box center [541, 333] width 9 height 9
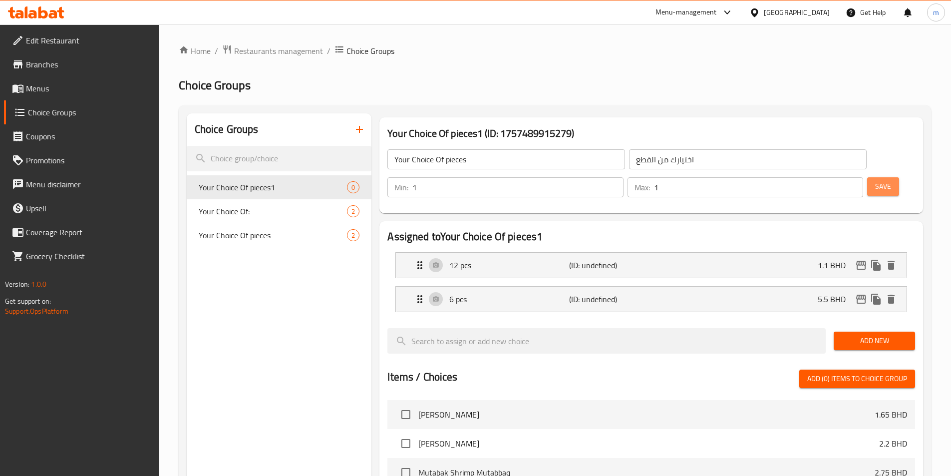
click at [875, 180] on span "Save" at bounding box center [883, 186] width 16 height 12
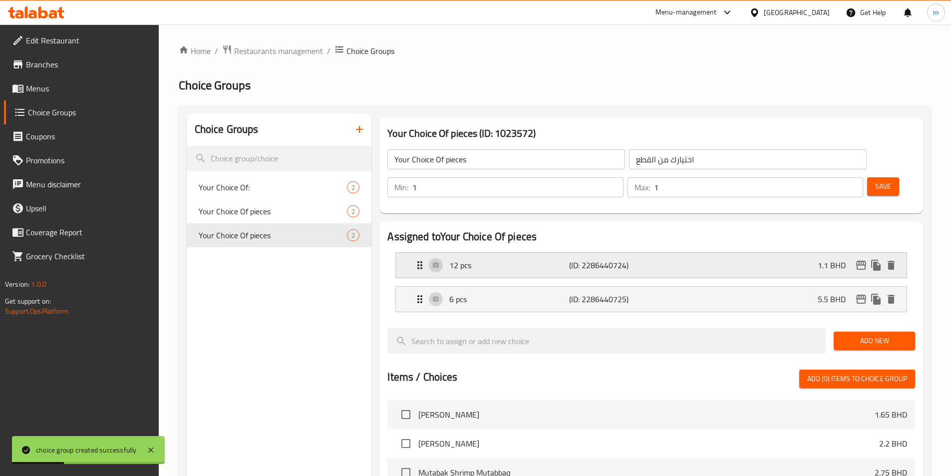
click at [805, 253] on div "12 pcs (ID: 2286440724) 1.1 BHD" at bounding box center [654, 265] width 481 height 25
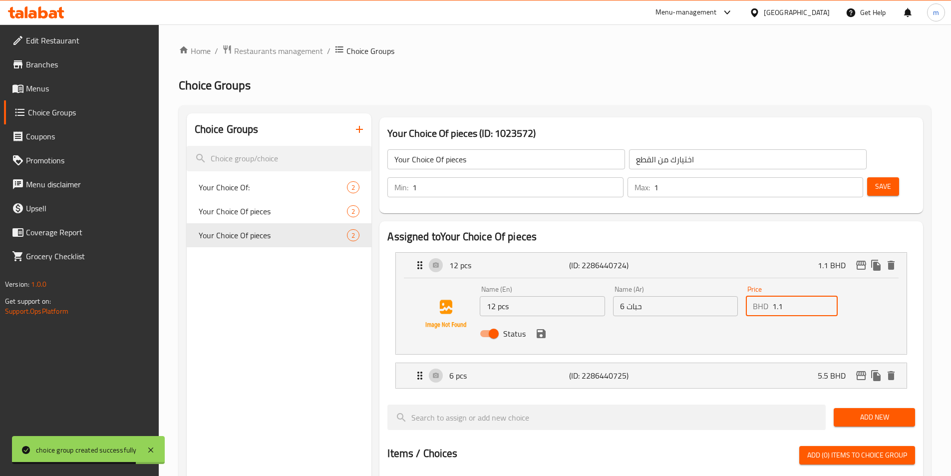
drag, startPoint x: 789, startPoint y: 282, endPoint x: 742, endPoint y: 274, distance: 48.2
click at [742, 282] on div "Price BHD 1.1 Price" at bounding box center [792, 301] width 100 height 38
click at [776, 363] on div "6 pcs (ID: 2286440725) 5.5 BHD" at bounding box center [654, 375] width 481 height 25
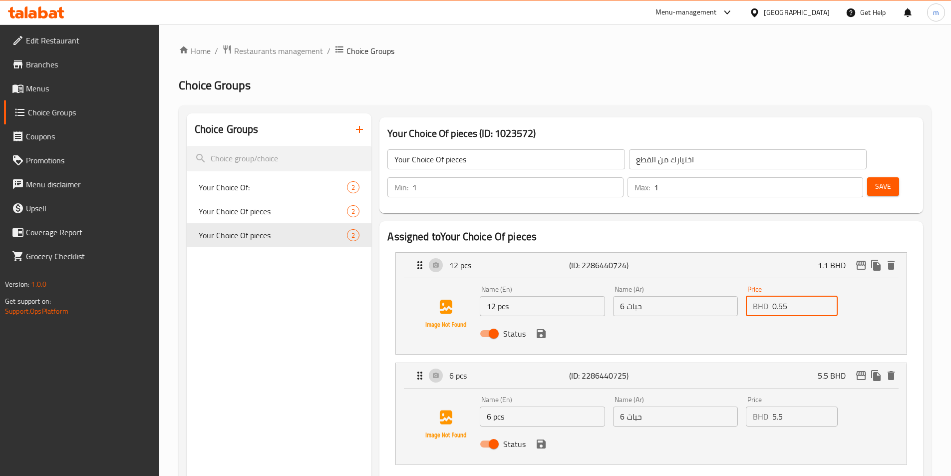
click at [791, 296] on input "0.55" at bounding box center [804, 306] width 65 height 20
type input "1.1"
click at [645, 296] on input "6 حبات" at bounding box center [675, 306] width 125 height 20
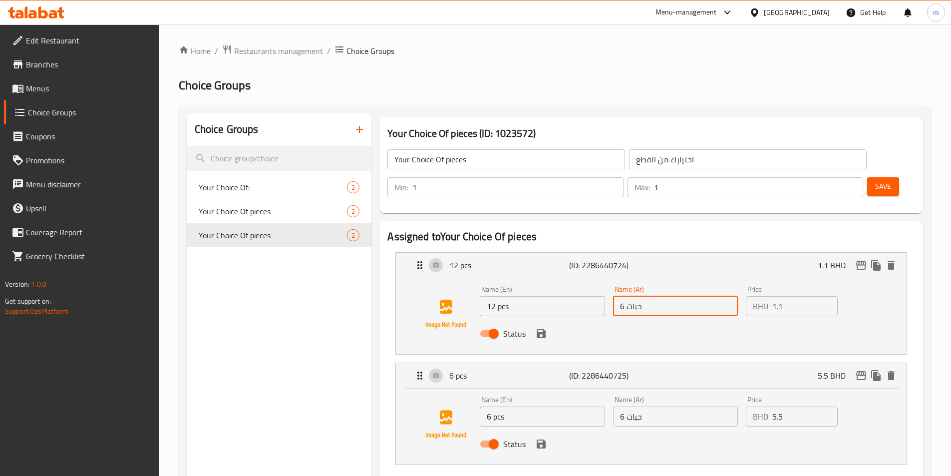
click at [645, 296] on input "6 حبات" at bounding box center [675, 306] width 125 height 20
type input "12 حبة"
click at [544, 326] on button "save" at bounding box center [541, 333] width 15 height 15
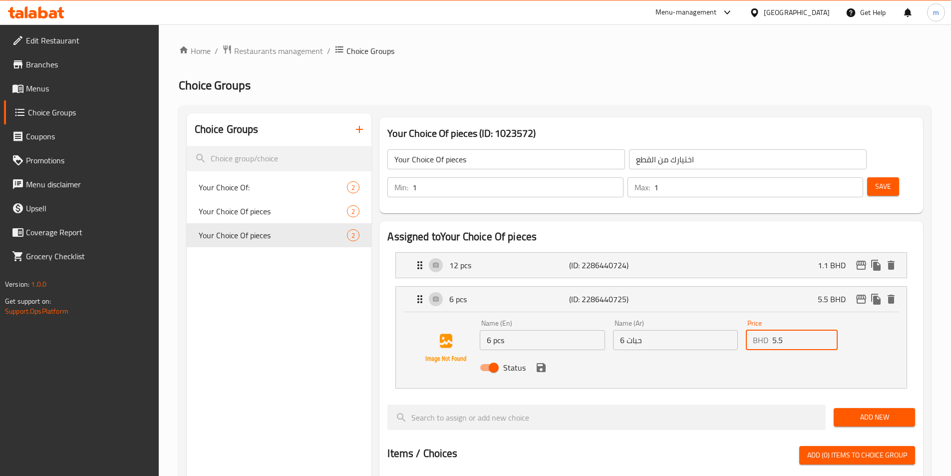
drag, startPoint x: 789, startPoint y: 311, endPoint x: 731, endPoint y: 305, distance: 58.3
click at [731, 315] on div "Name (En) 6 pcs Name (En) Name (Ar) 6 حبات Name (Ar) Price BHD 5.5 Price Status" at bounding box center [675, 347] width 399 height 65
click at [545, 363] on icon "save" at bounding box center [541, 367] width 9 height 9
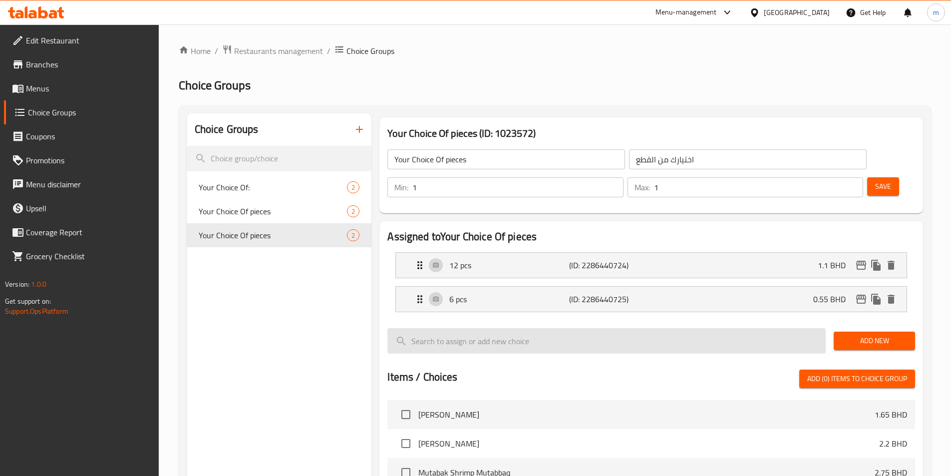
type input "0.55"
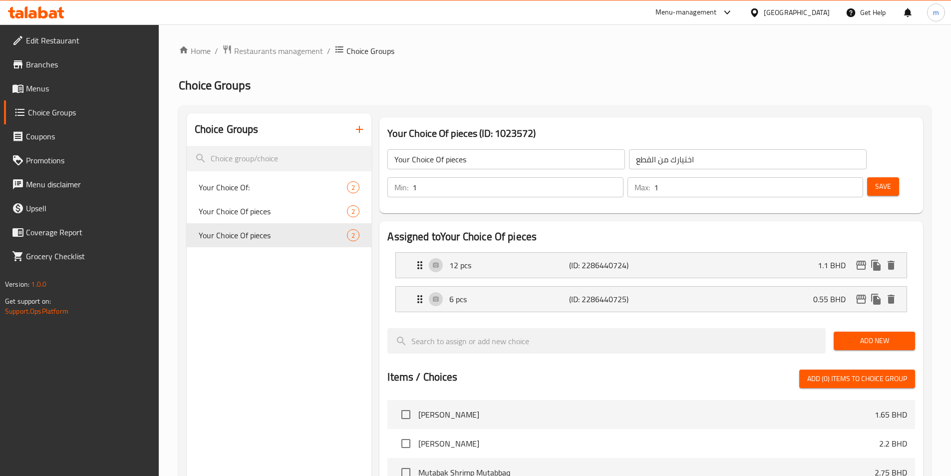
click at [875, 180] on span "Save" at bounding box center [883, 186] width 16 height 12
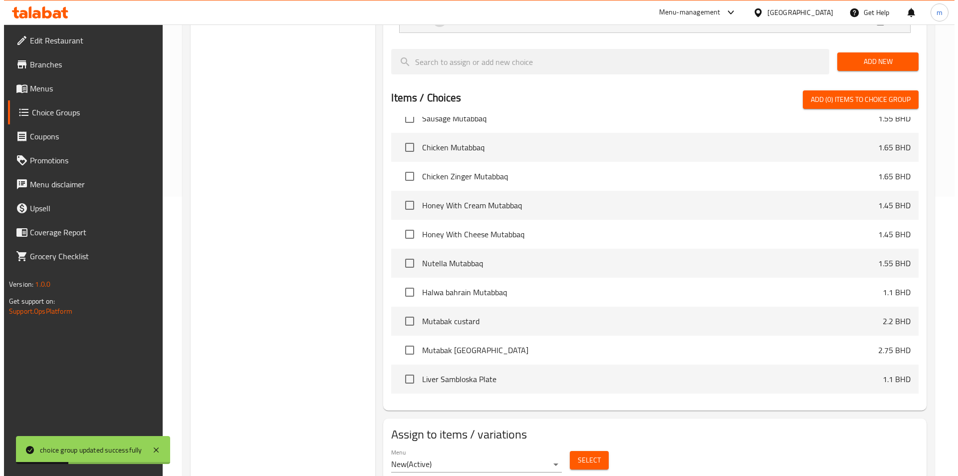
scroll to position [288, 0]
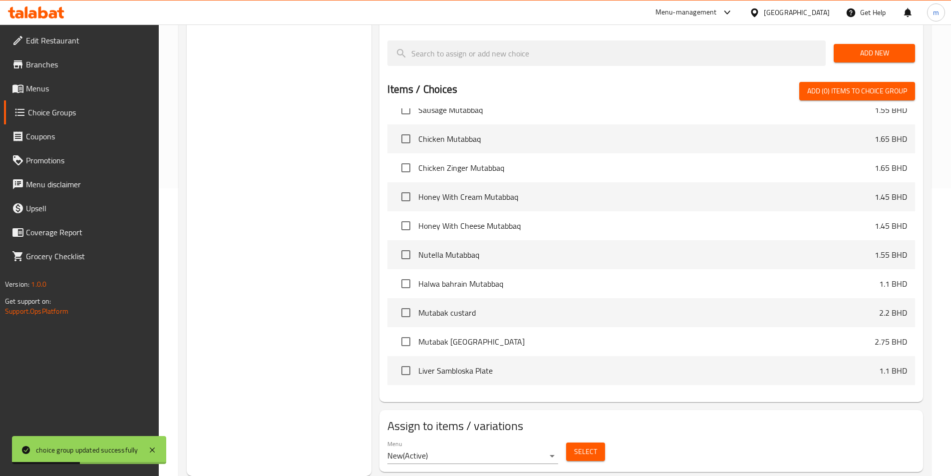
click at [576, 445] on span "Select" at bounding box center [585, 451] width 23 height 12
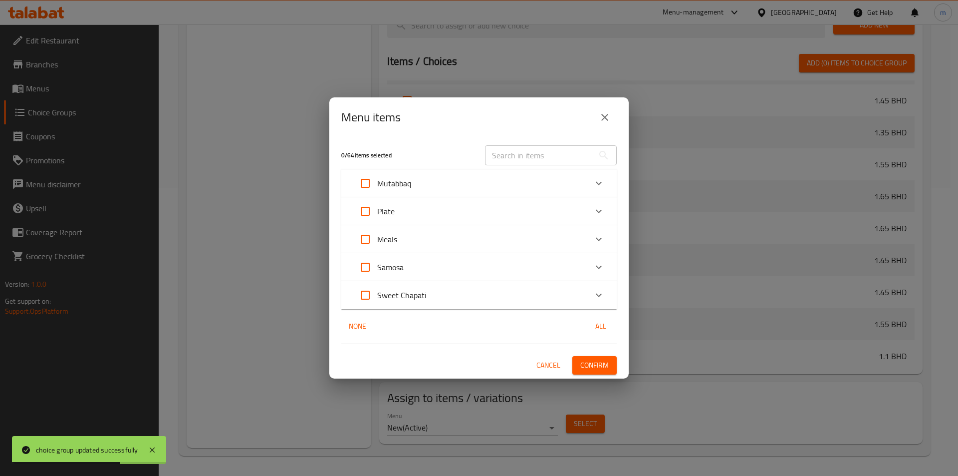
click at [395, 213] on div "Plate" at bounding box center [470, 211] width 234 height 24
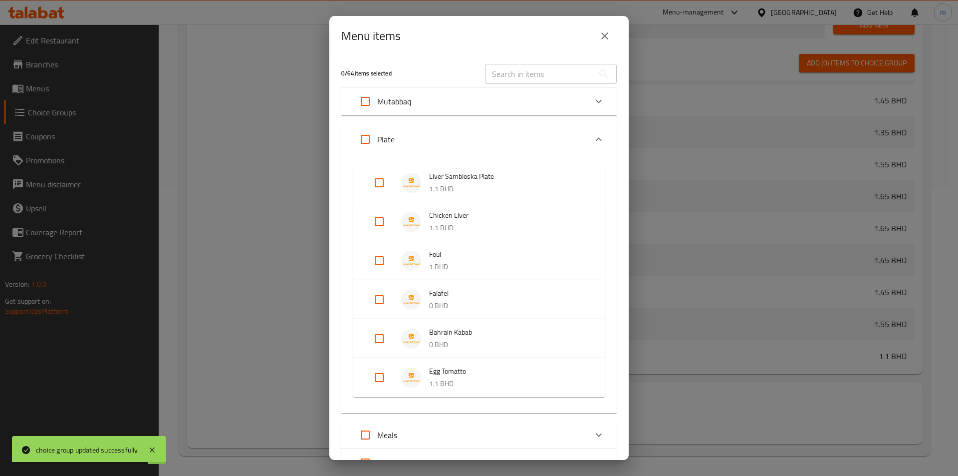
click at [463, 336] on span "Bahrain Kabab" at bounding box center [507, 332] width 156 height 12
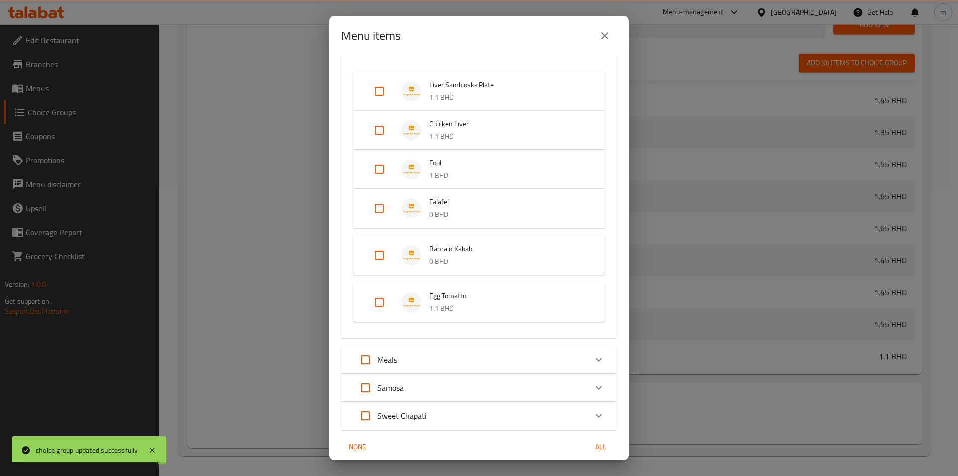
scroll to position [100, 0]
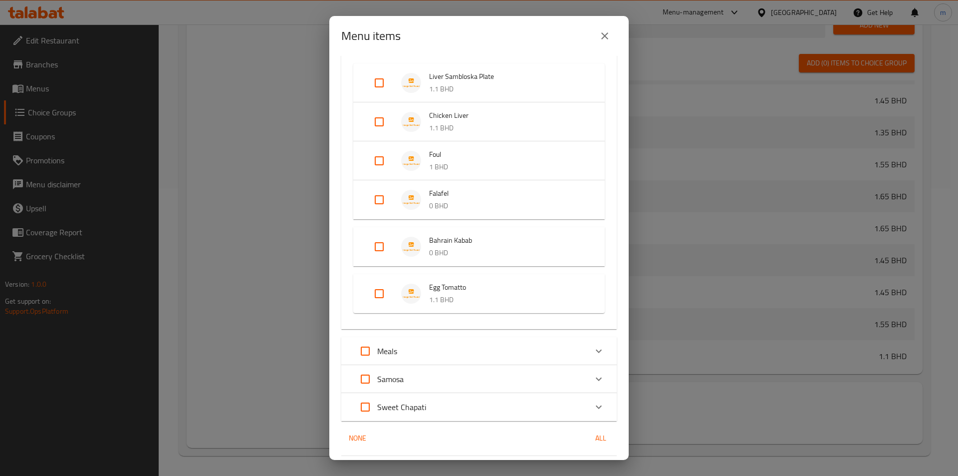
click at [384, 249] on input "Expand" at bounding box center [379, 247] width 24 height 24
checkbox input "true"
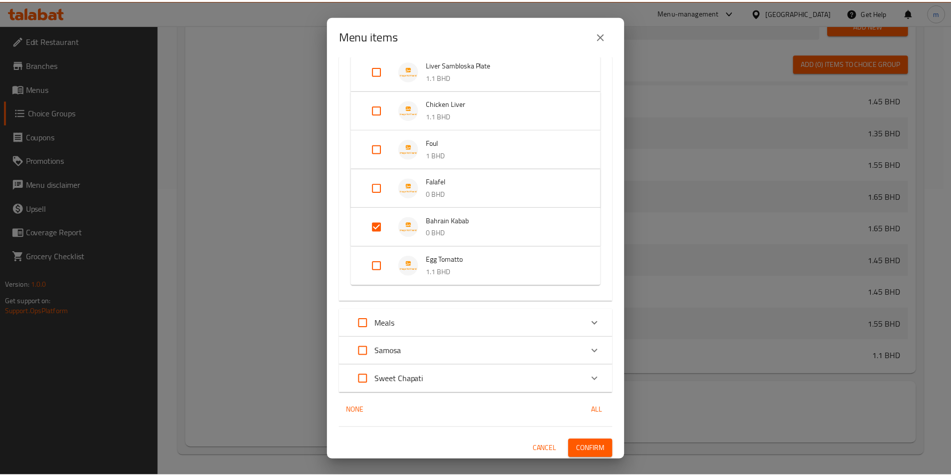
scroll to position [114, 0]
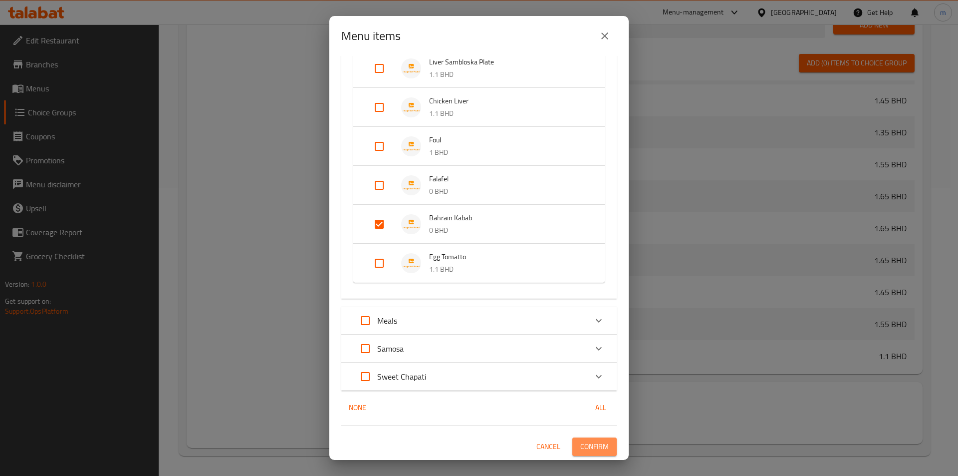
click at [581, 441] on span "Confirm" at bounding box center [595, 446] width 28 height 12
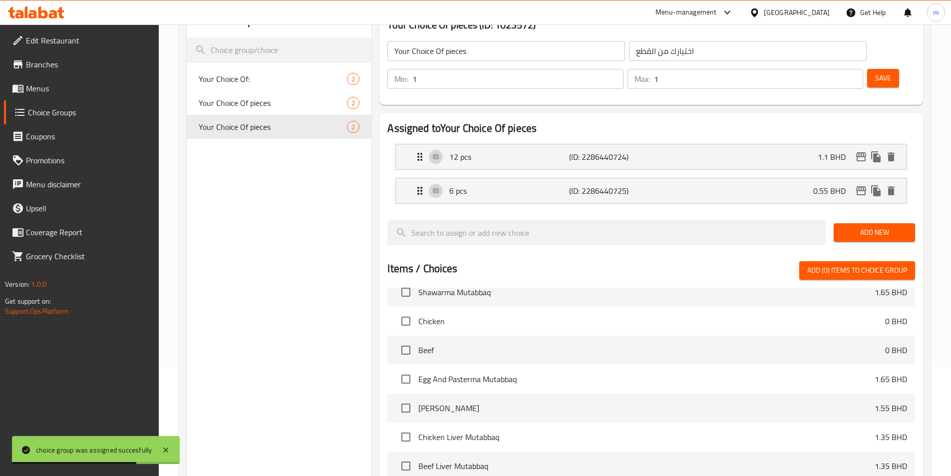
scroll to position [38, 0]
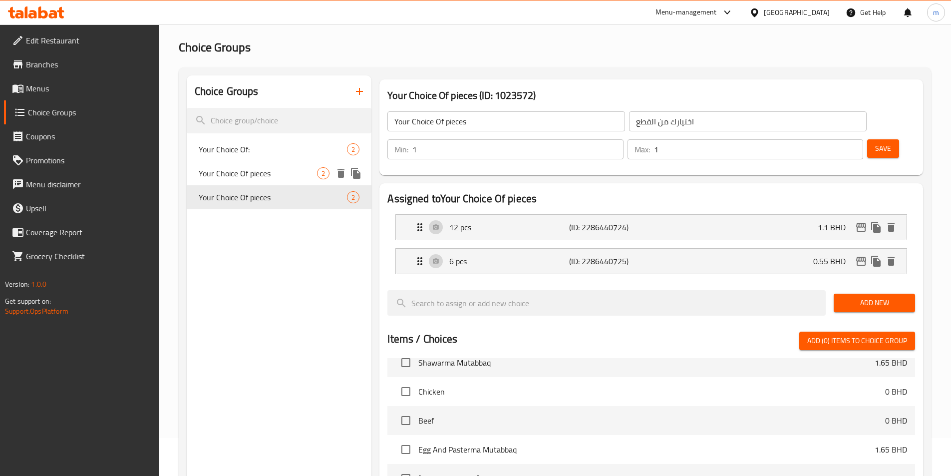
click at [227, 172] on span "Your Choice Of pieces" at bounding box center [258, 173] width 119 height 12
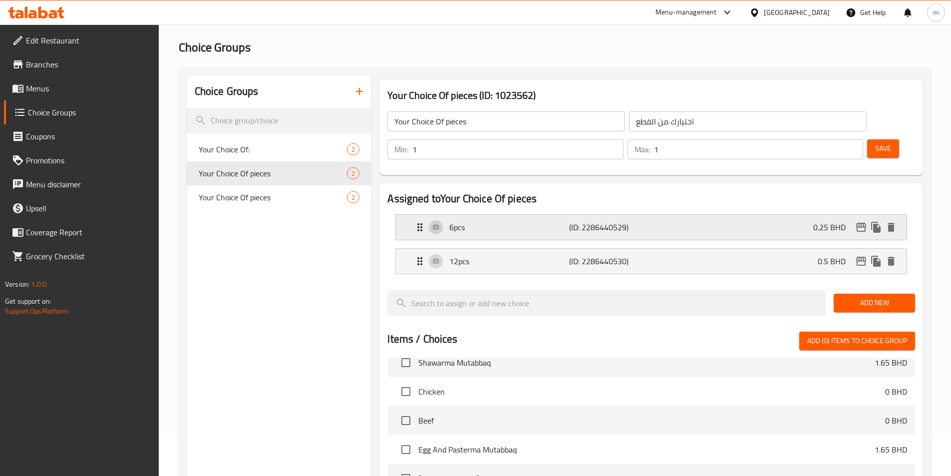
click at [662, 215] on div "6pcs (ID: 2286440529) 0.25 BHD" at bounding box center [654, 227] width 481 height 25
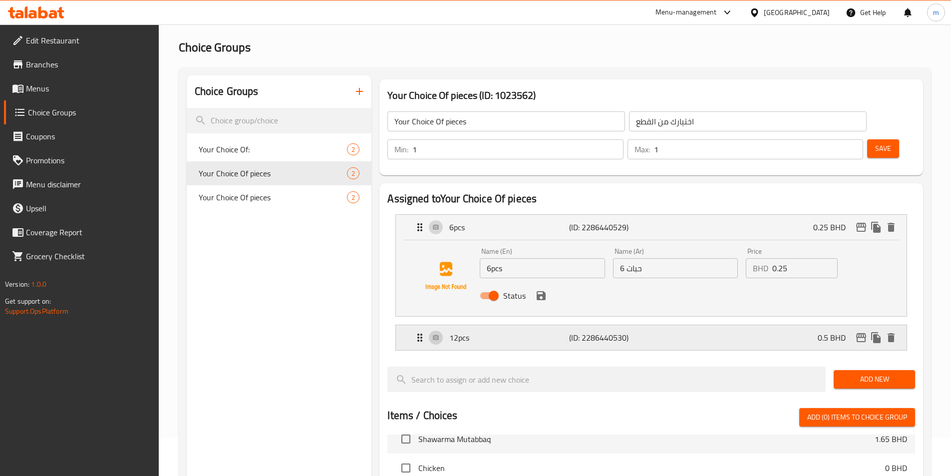
click at [654, 325] on div "12pcs (ID: 2286440530) 0.5 BHD" at bounding box center [654, 337] width 481 height 25
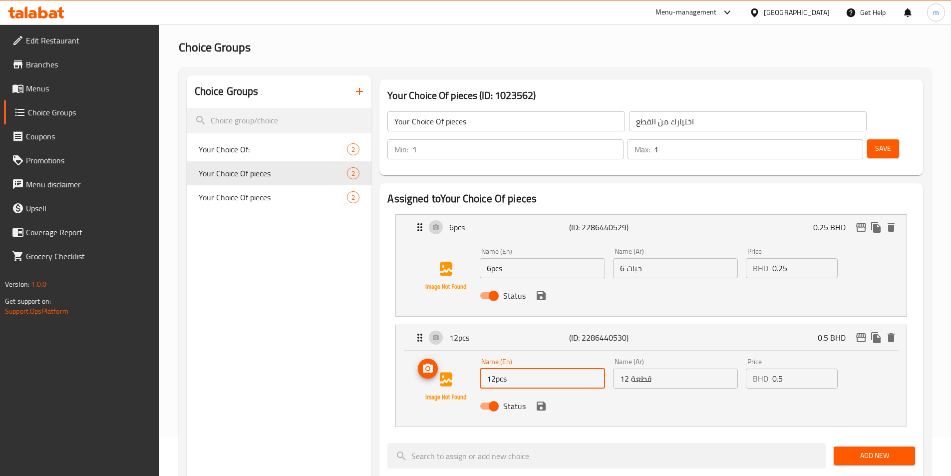
drag, startPoint x: 518, startPoint y: 354, endPoint x: 462, endPoint y: 335, distance: 58.9
click at [448, 352] on div "Name (En) 12pcs Name (En) Name (Ar) 12 قطعة Name (Ar) Price BHD 0.5 Price Status" at bounding box center [651, 386] width 479 height 68
click at [518, 258] on input "6pcs" at bounding box center [542, 268] width 125 height 20
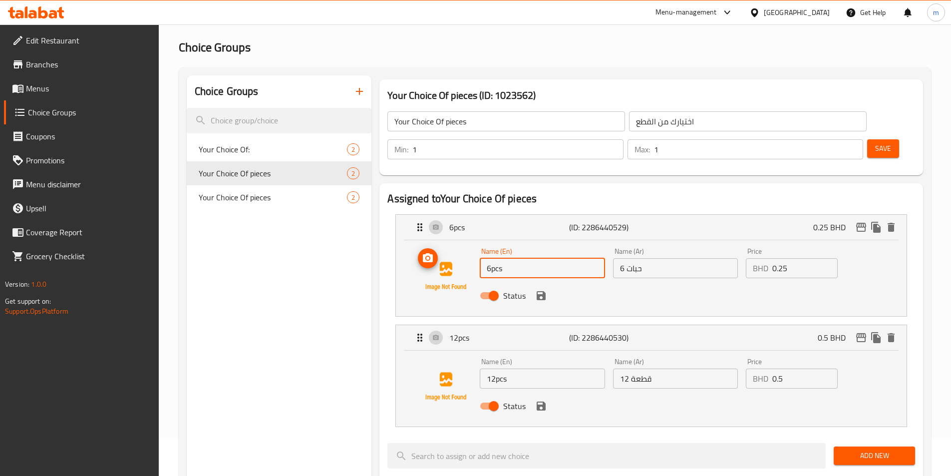
drag, startPoint x: 522, startPoint y: 239, endPoint x: 451, endPoint y: 234, distance: 71.0
click at [451, 242] on div "Name (En) 6pcs Name (En) Name (Ar) 6 حبات Name (Ar) Price BHD 0.25 Price Status" at bounding box center [651, 276] width 479 height 68
paste input "12"
type input "12pcs"
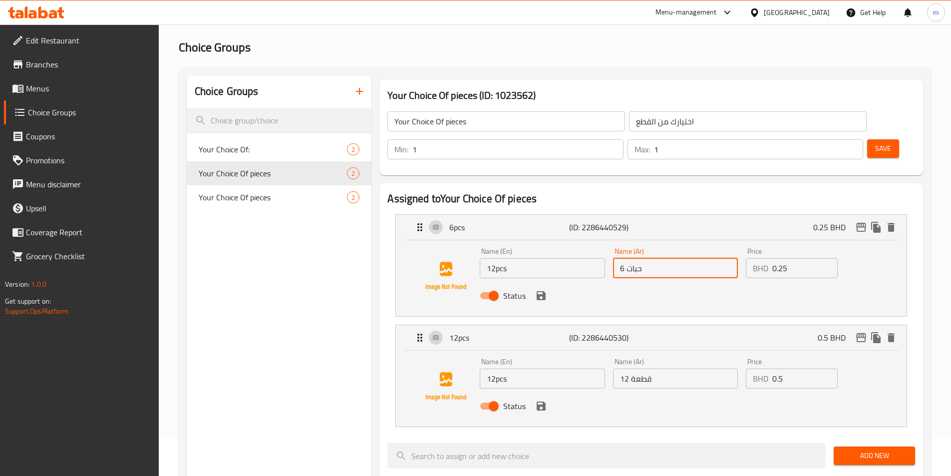
drag, startPoint x: 649, startPoint y: 239, endPoint x: 607, endPoint y: 240, distance: 42.9
click at [607, 244] on div "Name (En) 12pcs Name (En) Name (Ar) 6 حبات Name (Ar) Price BHD 0.25 Price Status" at bounding box center [675, 276] width 399 height 65
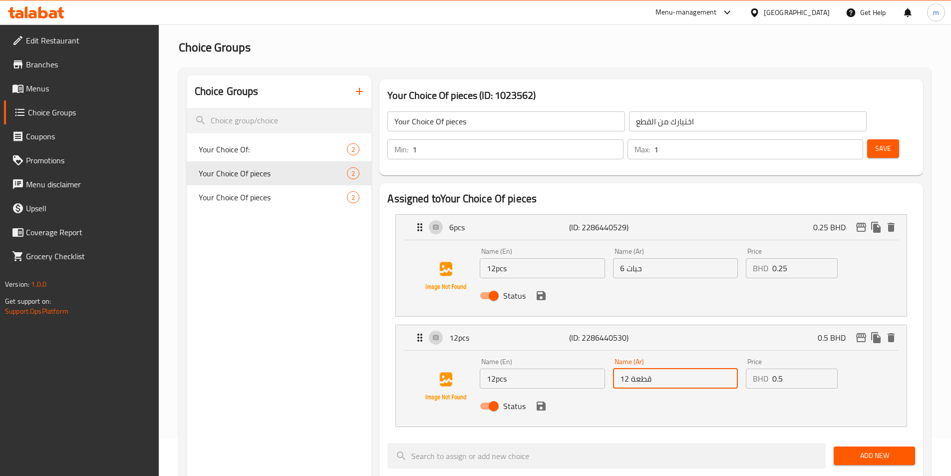
drag, startPoint x: 676, startPoint y: 349, endPoint x: 593, endPoint y: 347, distance: 82.9
click at [593, 354] on div "Name (En) 12pcs Name (En) Name (Ar) 12 قطعة Name (Ar) Price BHD 0.5 Price Status" at bounding box center [675, 386] width 399 height 65
paste input "6 حبات"
type input "6 حبات"
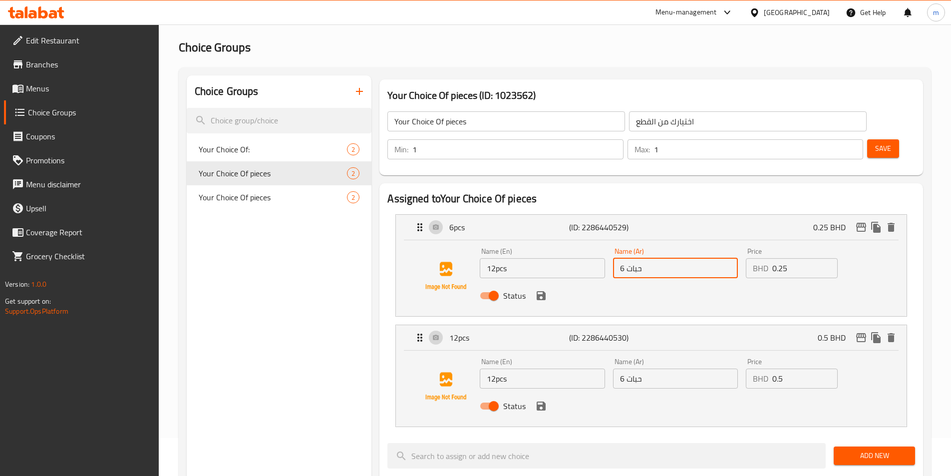
drag, startPoint x: 660, startPoint y: 241, endPoint x: 608, endPoint y: 236, distance: 52.7
click at [608, 244] on div "Name (En) 12pcs Name (En) Name (Ar) 6 حبات Name (Ar) Price BHD 0.25 Price Status" at bounding box center [675, 276] width 399 height 65
type input "12 حبة"
click at [523, 368] on input "12pcs" at bounding box center [542, 378] width 125 height 20
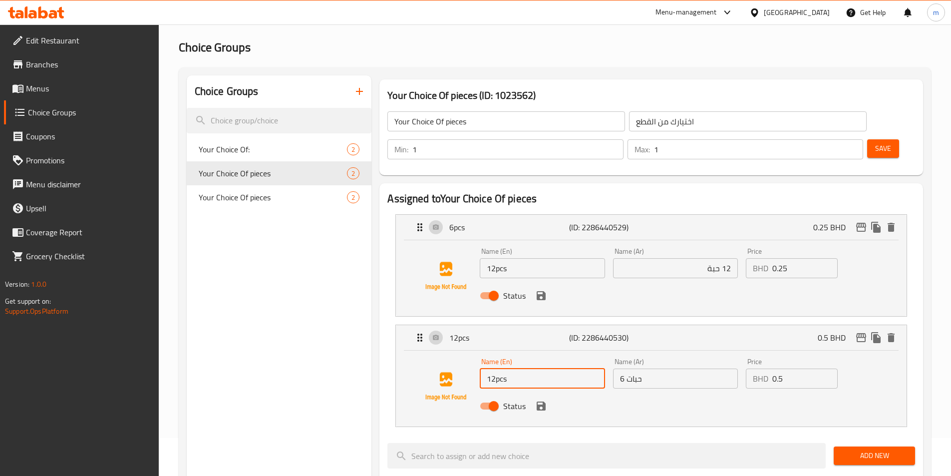
click at [523, 368] on input "12pcs" at bounding box center [542, 378] width 125 height 20
type input "6 pcs"
drag, startPoint x: 757, startPoint y: 239, endPoint x: 744, endPoint y: 237, distance: 13.6
click at [744, 244] on div "Price BHD 0.25 Price" at bounding box center [792, 263] width 100 height 38
type input ".50"
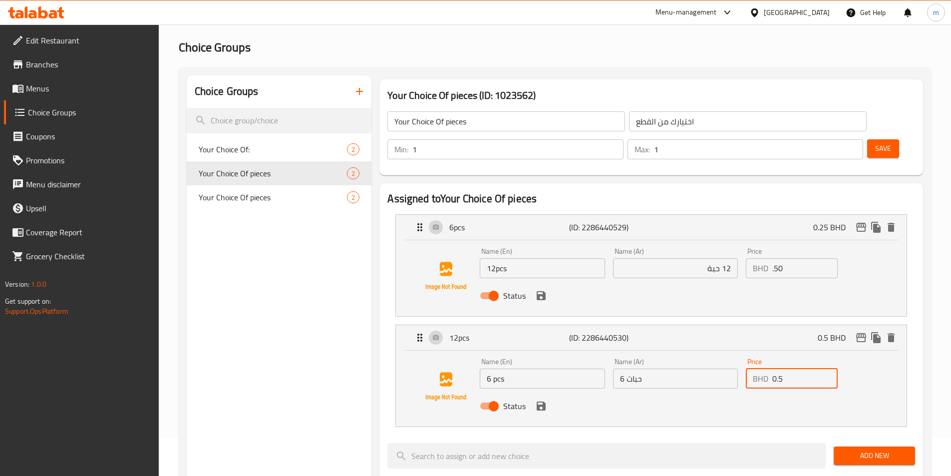
drag, startPoint x: 787, startPoint y: 354, endPoint x: 737, endPoint y: 351, distance: 49.5
click at [737, 354] on div "Name (En) 6 pcs Name (En) Name (Ar) 6 حبات Name (Ar) Price BHD 0.5 Price Status" at bounding box center [675, 386] width 399 height 65
click at [544, 401] on icon "save" at bounding box center [541, 405] width 9 height 9
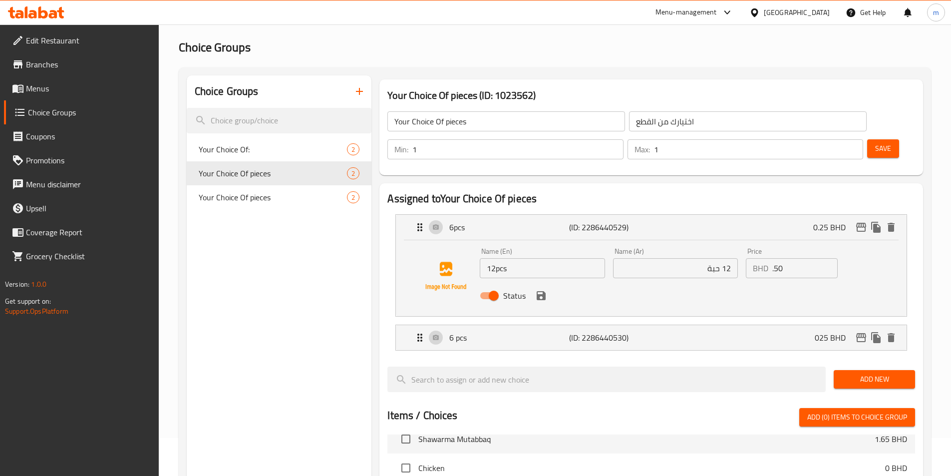
type input "025"
click at [543, 288] on button "save" at bounding box center [541, 295] width 15 height 15
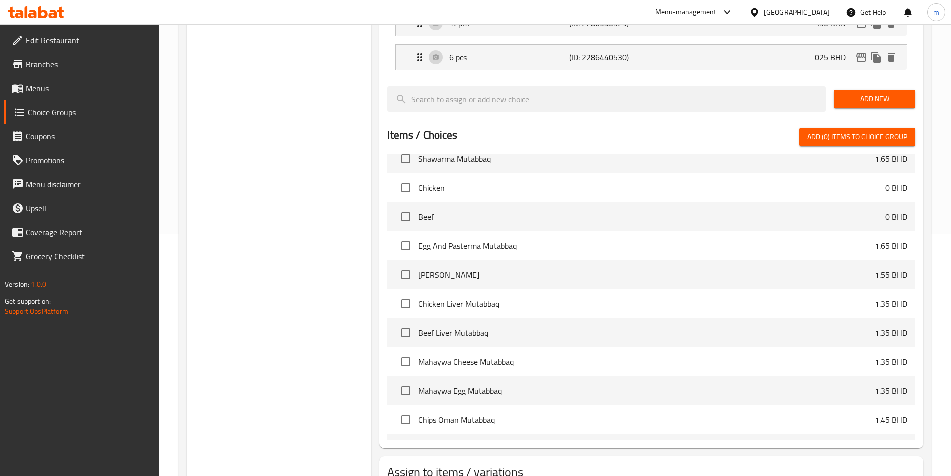
scroll to position [288, 0]
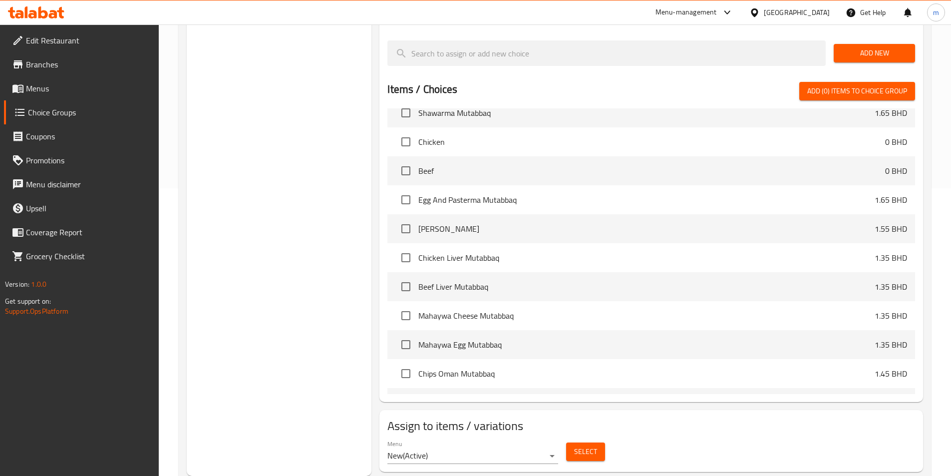
click at [579, 445] on span "Select" at bounding box center [585, 451] width 23 height 12
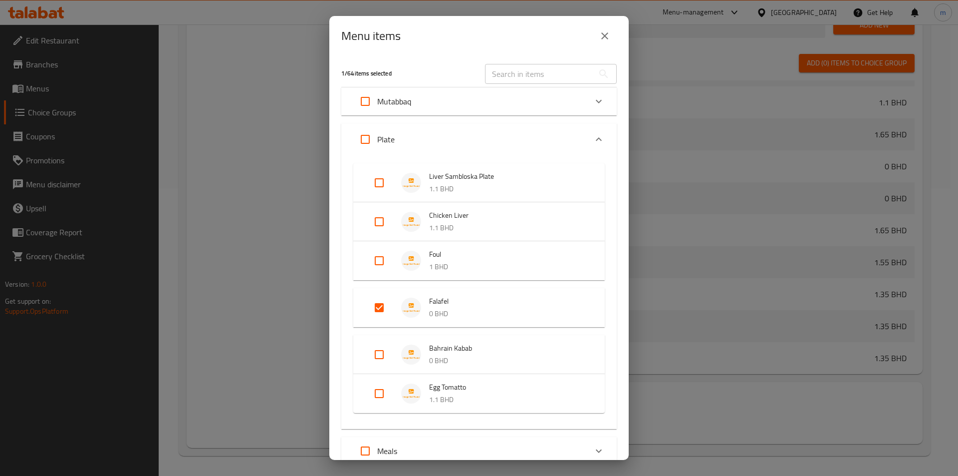
click at [601, 38] on icon "close" at bounding box center [605, 36] width 12 height 12
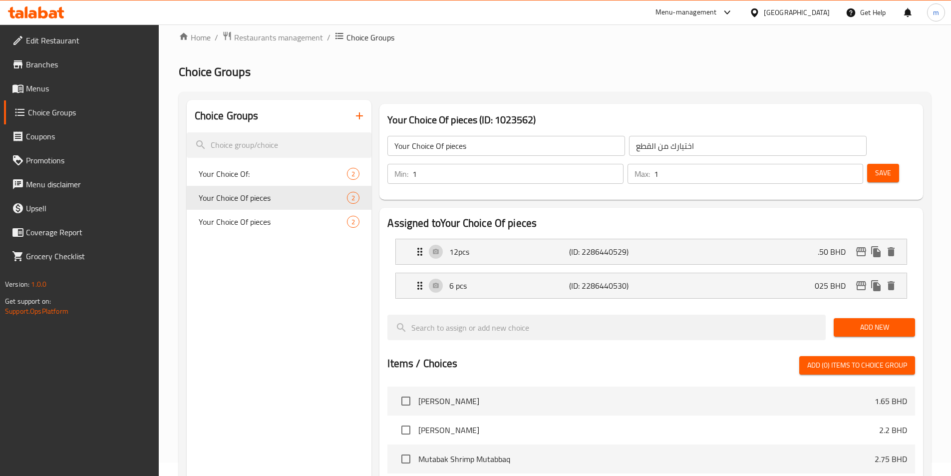
scroll to position [0, 0]
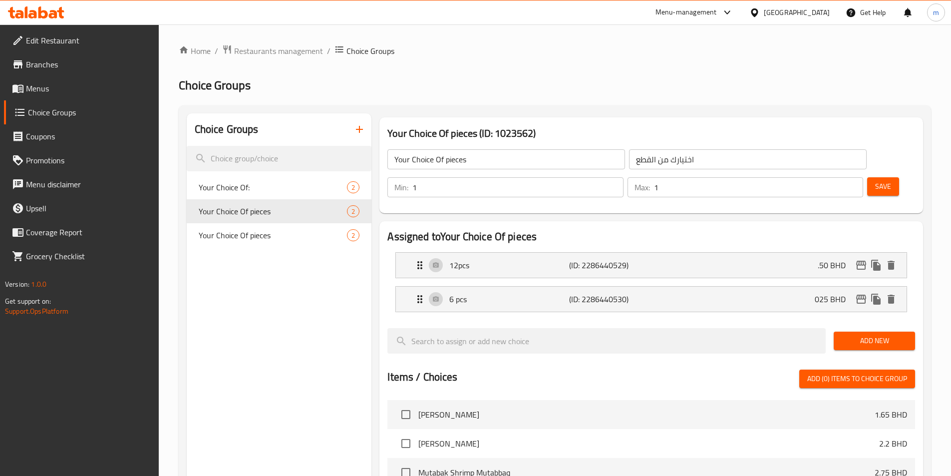
click at [877, 177] on button "Save" at bounding box center [883, 186] width 32 height 18
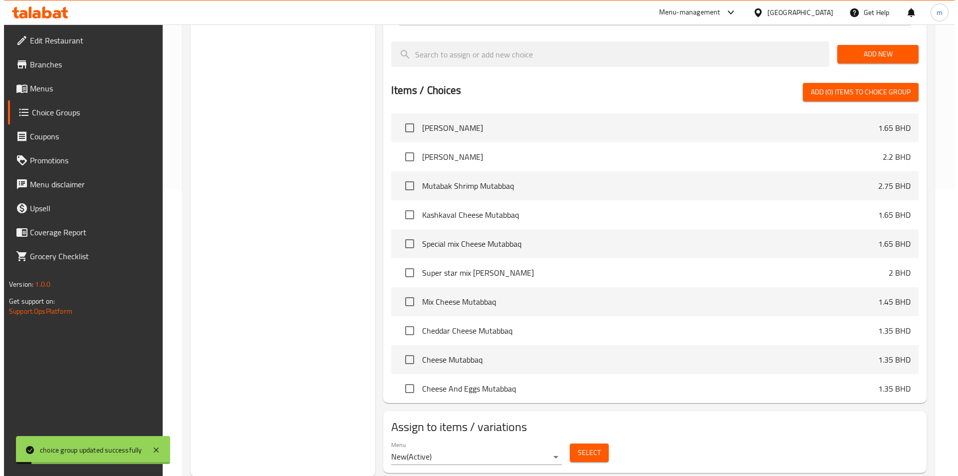
scroll to position [288, 0]
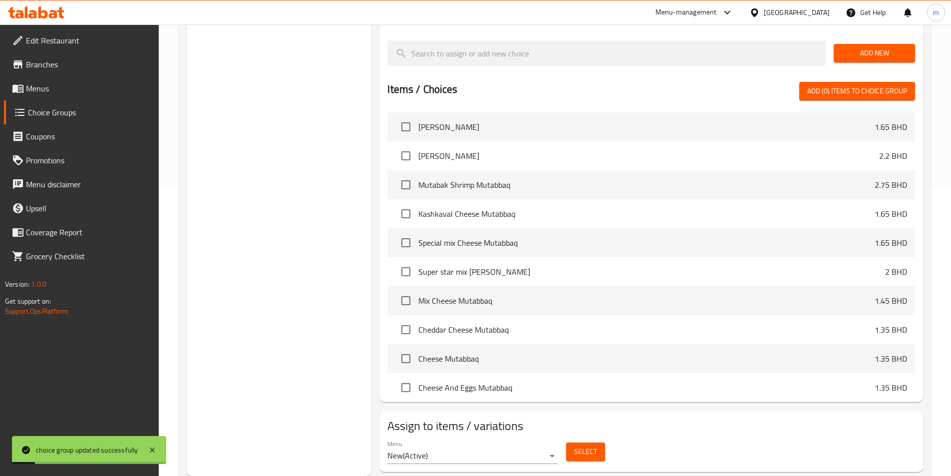
click at [581, 445] on span "Select" at bounding box center [585, 451] width 23 height 12
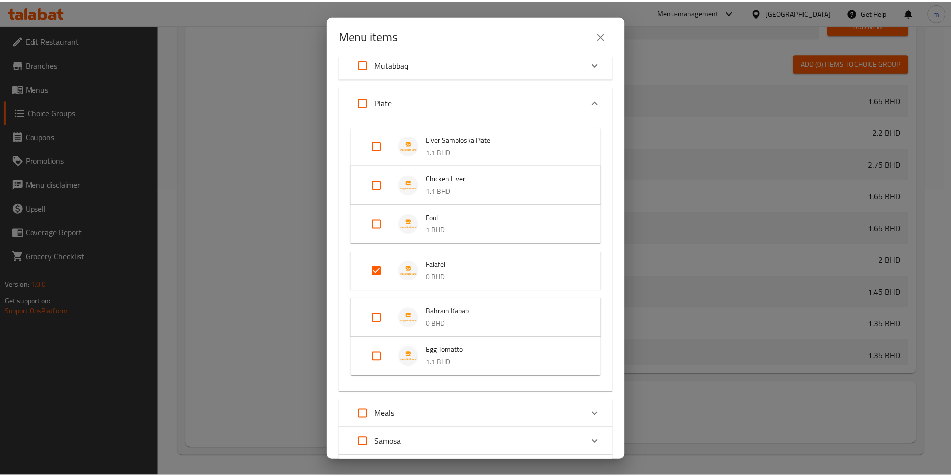
scroll to position [130, 0]
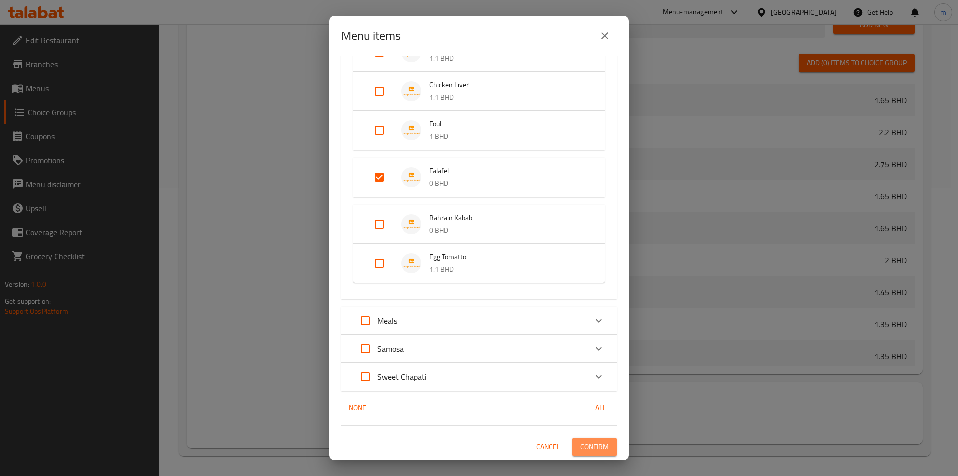
click at [590, 451] on span "Confirm" at bounding box center [595, 446] width 28 height 12
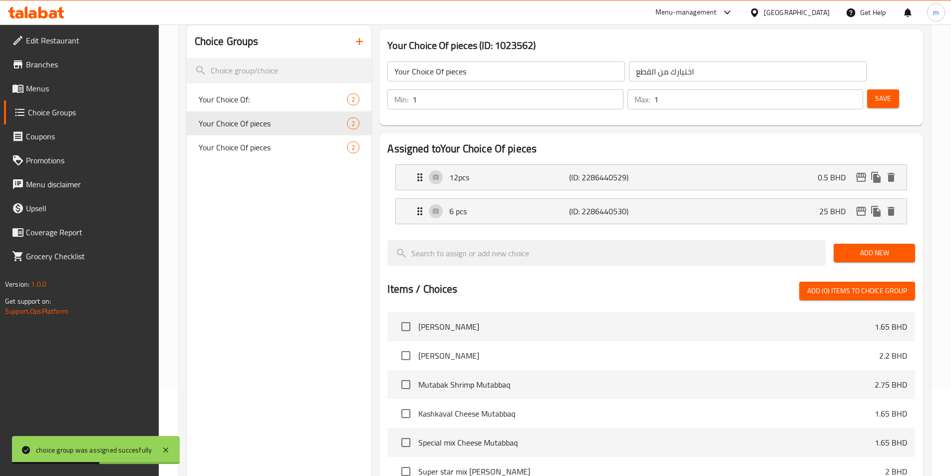
scroll to position [0, 0]
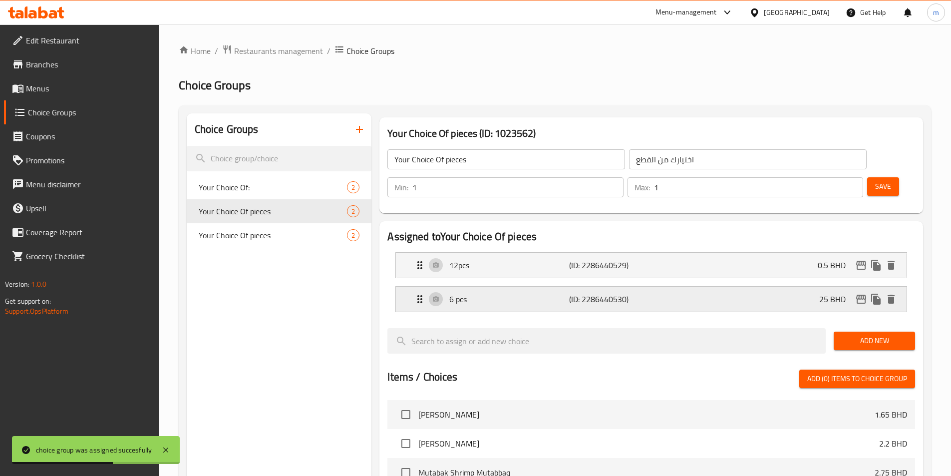
click at [570, 293] on p "(ID: 2286440530)" at bounding box center [609, 299] width 80 height 12
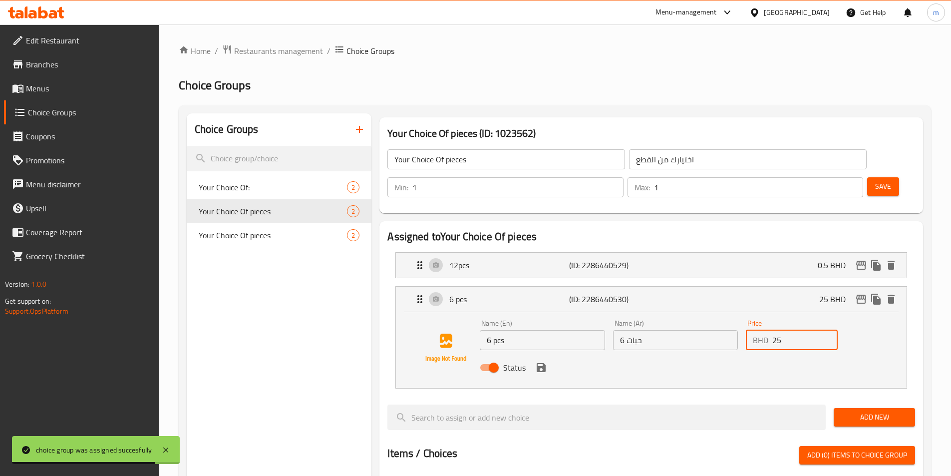
drag, startPoint x: 787, startPoint y: 314, endPoint x: 729, endPoint y: 311, distance: 58.5
click at [730, 315] on div "Name (En) 6 pcs Name (En) Name (Ar) 6 حبات Name (Ar) Price BHD 25 Price Status" at bounding box center [675, 347] width 399 height 65
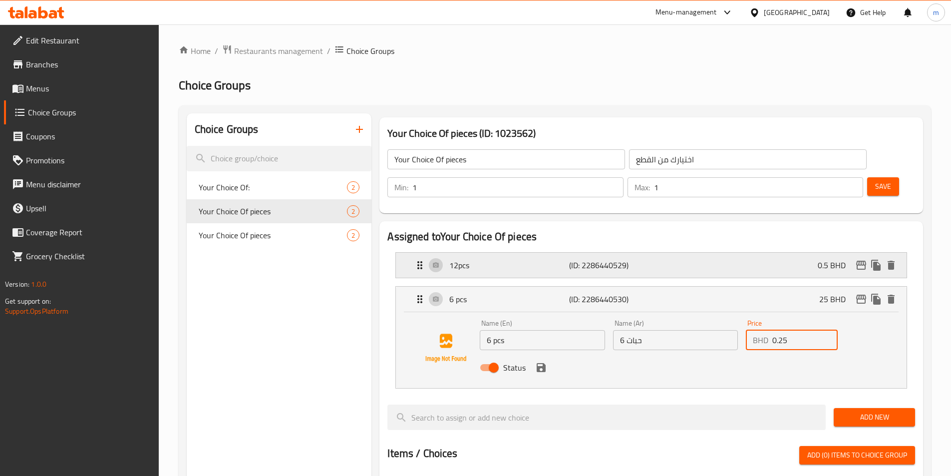
click at [706, 253] on div "12pcs (ID: 2286440529) 0.5 BHD" at bounding box center [654, 265] width 481 height 25
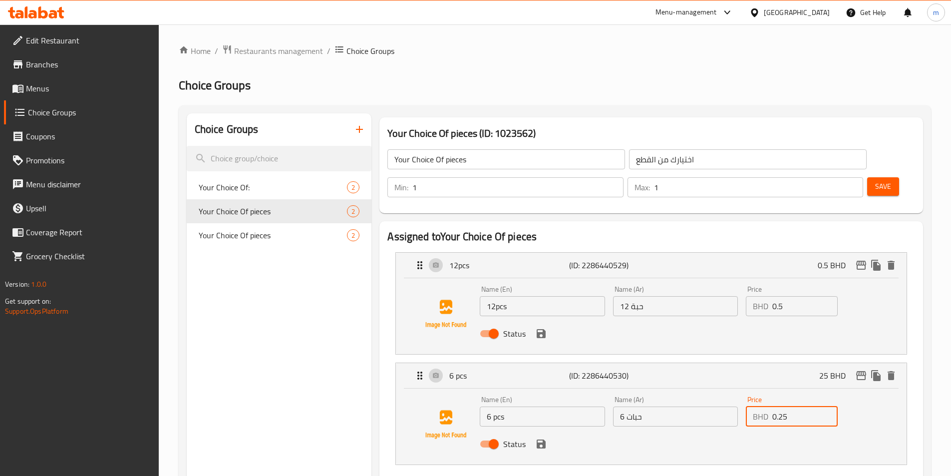
type input "0.25"
click at [794, 296] on input "0.5" at bounding box center [804, 306] width 65 height 20
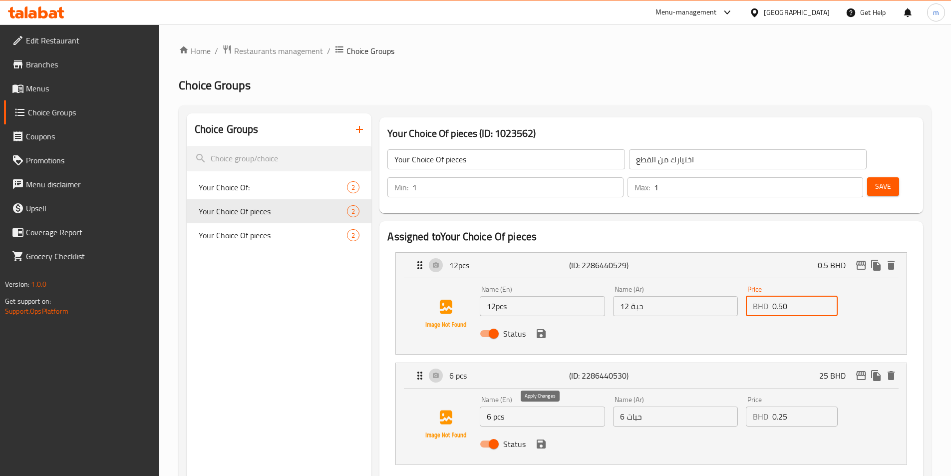
click at [545, 439] on icon "save" at bounding box center [541, 443] width 9 height 9
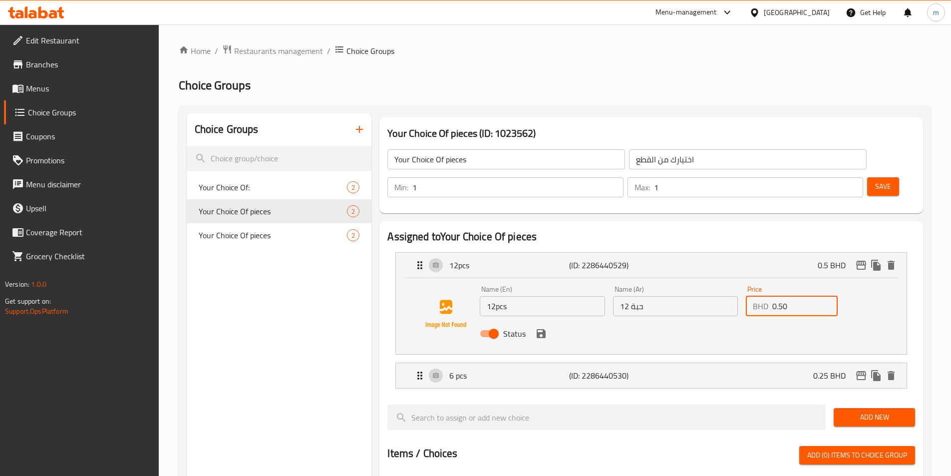
click at [547, 320] on div "Status" at bounding box center [675, 333] width 399 height 27
type input "0.50"
click at [548, 326] on button "save" at bounding box center [541, 333] width 15 height 15
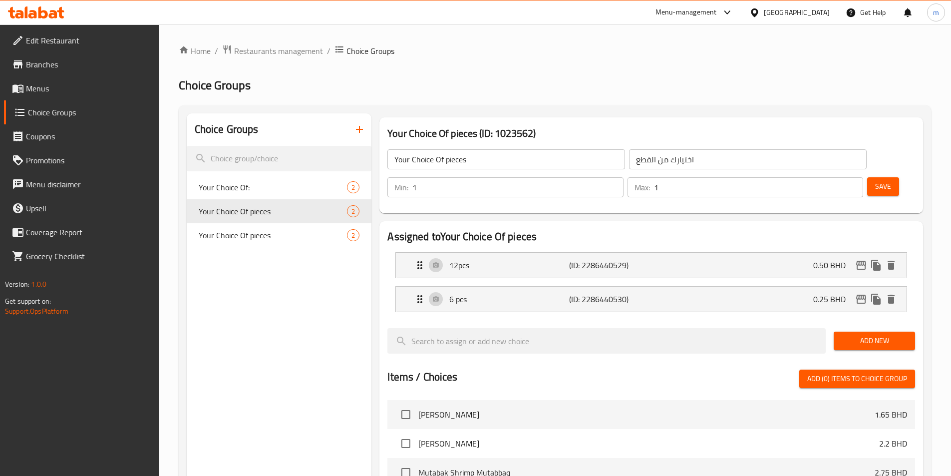
click at [866, 175] on div "Save" at bounding box center [887, 187] width 44 height 24
click at [875, 180] on span "Save" at bounding box center [883, 186] width 16 height 12
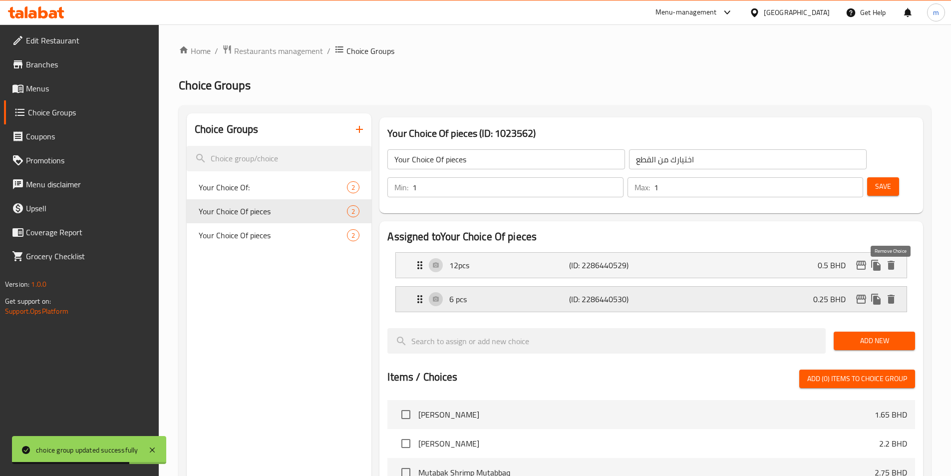
click at [893, 295] on icon "delete" at bounding box center [891, 299] width 7 height 9
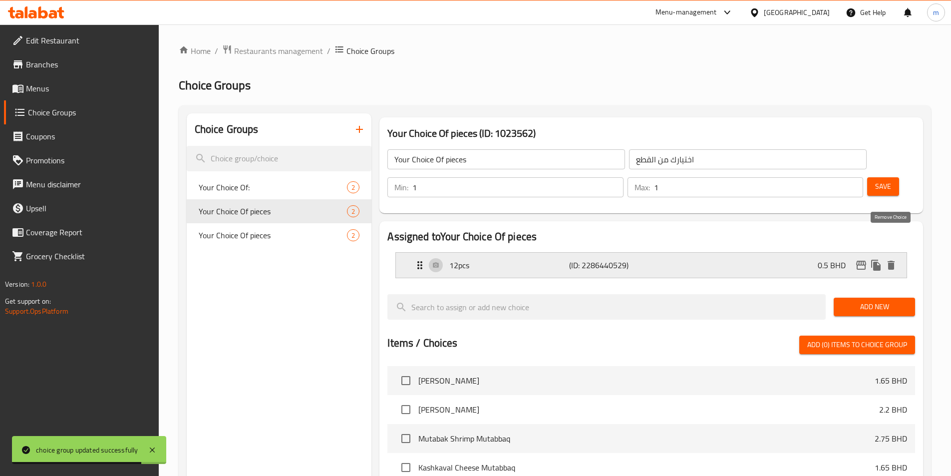
click at [891, 261] on icon "delete" at bounding box center [891, 265] width 7 height 9
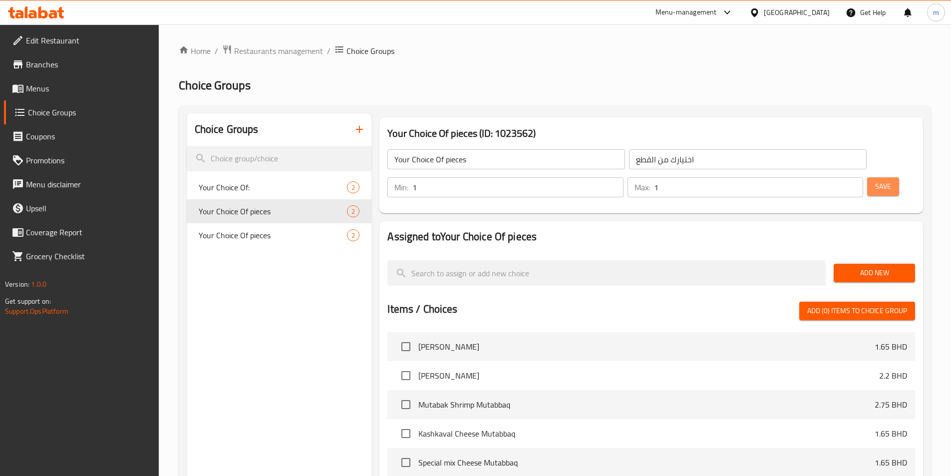
click at [867, 177] on button "Save" at bounding box center [883, 186] width 32 height 18
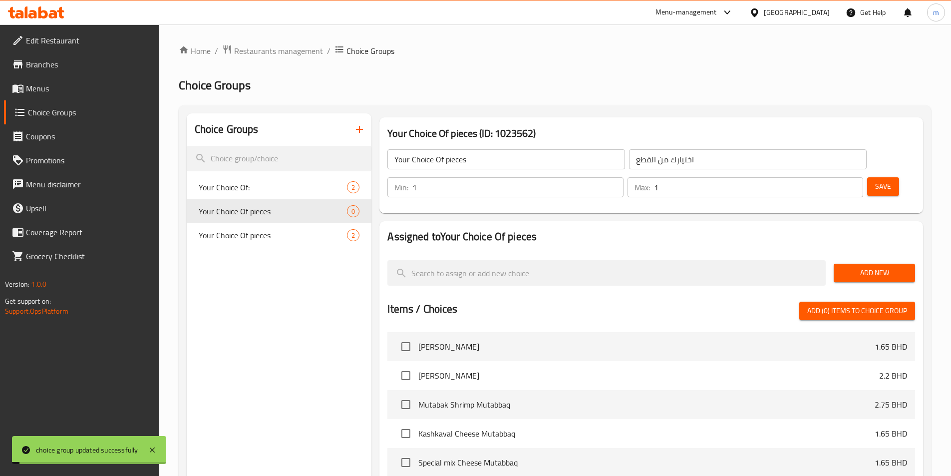
click at [864, 267] on span "Add New" at bounding box center [874, 273] width 65 height 12
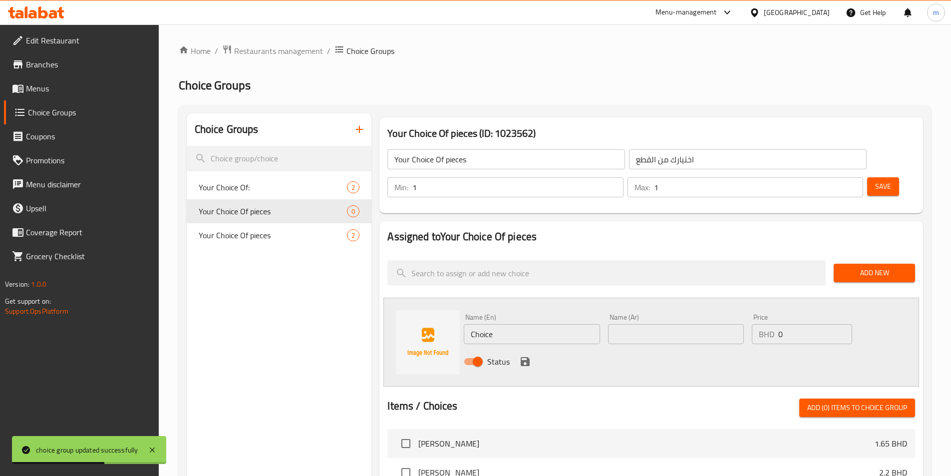
click at [544, 324] on input "Choice" at bounding box center [532, 334] width 136 height 20
type input "6"
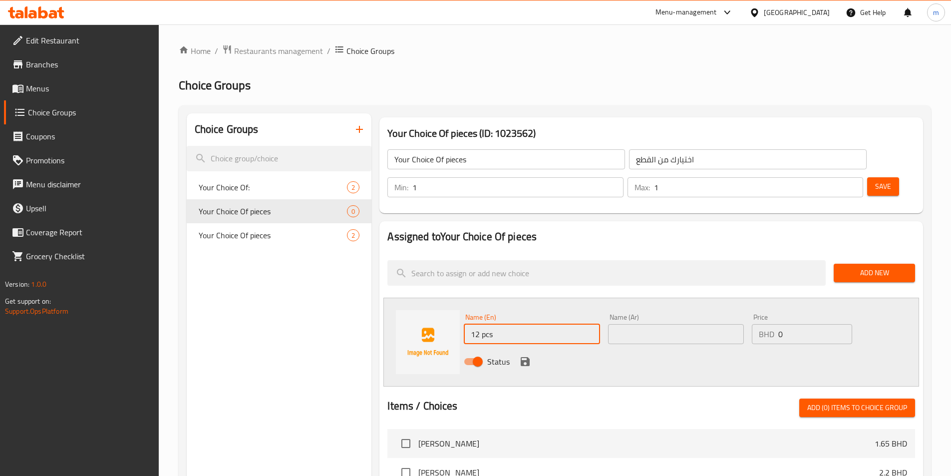
type input "12 pcs"
type input "12 حبة"
drag, startPoint x: 790, startPoint y: 306, endPoint x: 770, endPoint y: 305, distance: 20.0
click at [770, 324] on div "BHD 0 Price" at bounding box center [802, 334] width 100 height 20
type input "0.50"
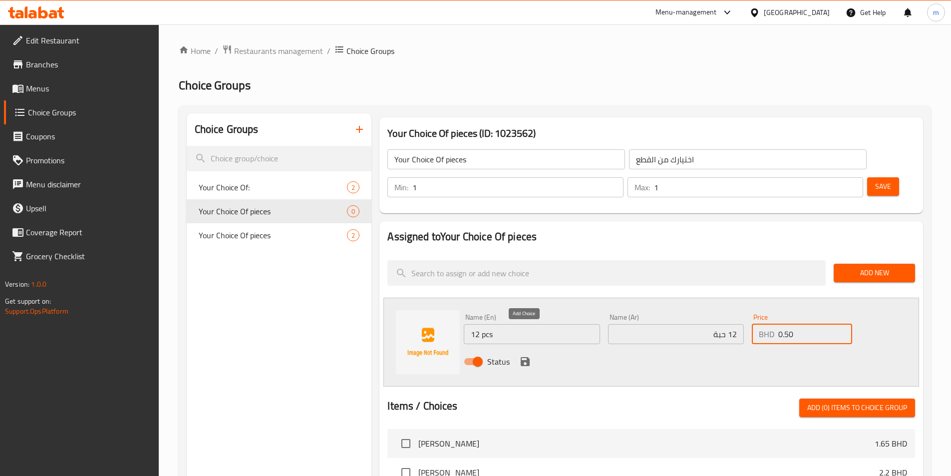
click at [526, 355] on icon "save" at bounding box center [525, 361] width 12 height 12
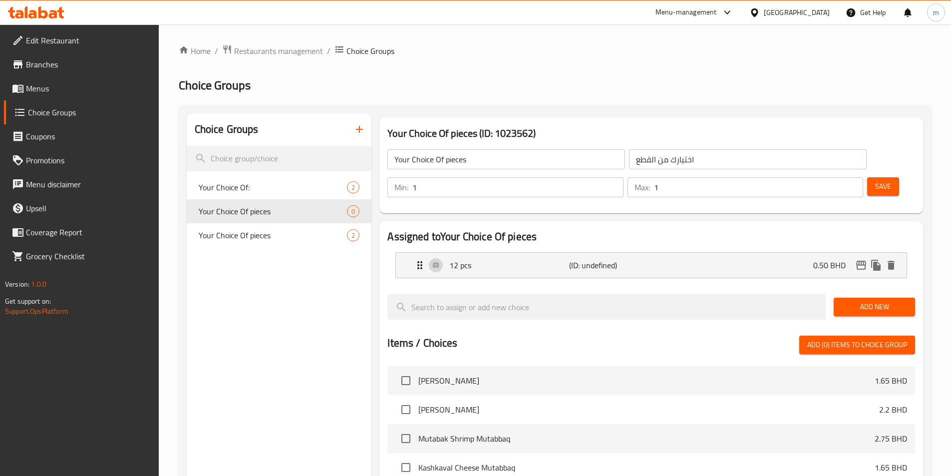
click at [872, 301] on span "Add New" at bounding box center [874, 307] width 65 height 12
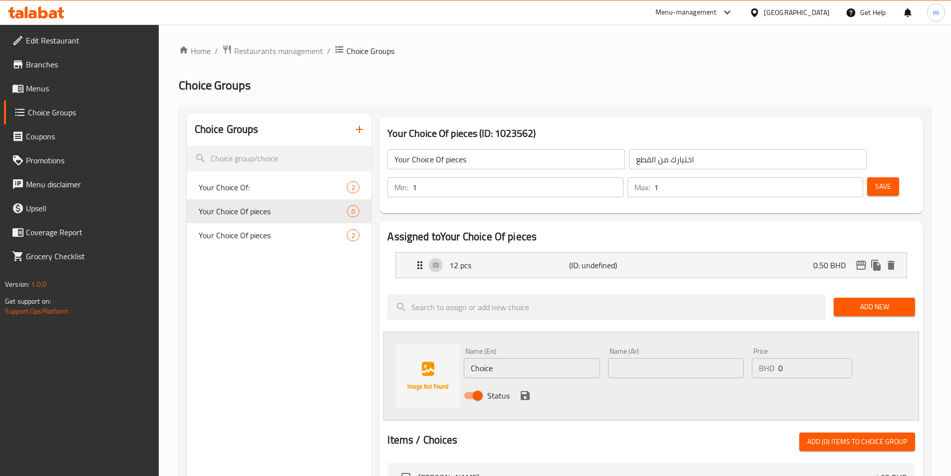
click at [546, 358] on input "Choice" at bounding box center [532, 368] width 136 height 20
type input "6 pcs"
type input "6حبات"
click at [797, 358] on input "0" at bounding box center [814, 368] width 73 height 20
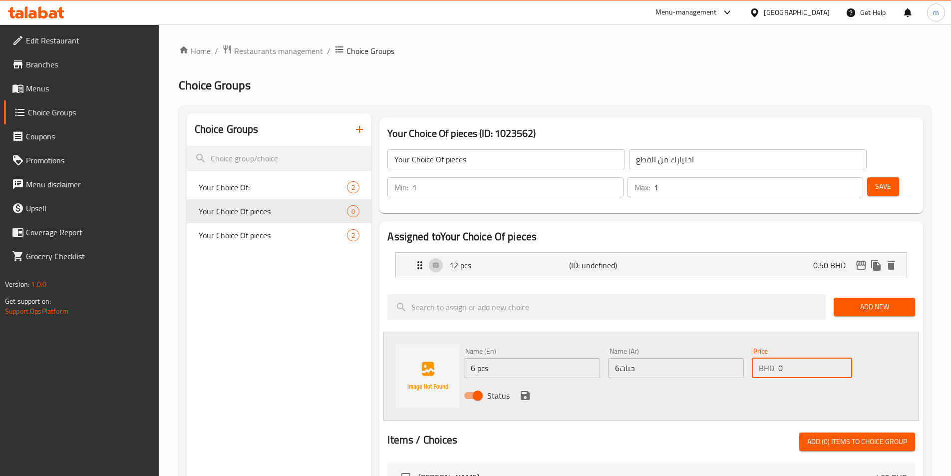
click at [797, 358] on input "0" at bounding box center [814, 368] width 73 height 20
type input "0.50"
click at [532, 382] on div "Status" at bounding box center [676, 395] width 432 height 27
click at [523, 391] on icon "save" at bounding box center [525, 395] width 9 height 9
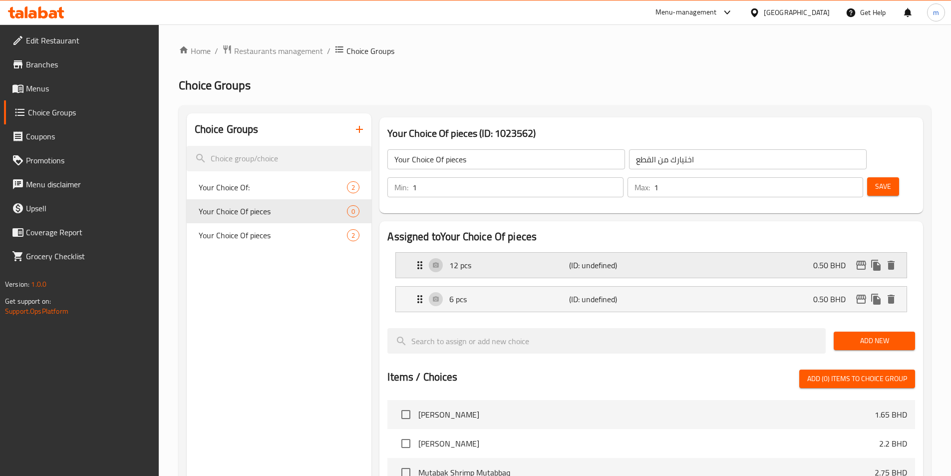
click at [770, 253] on div "12 pcs (ID: undefined) 0.50 BHD" at bounding box center [654, 265] width 481 height 25
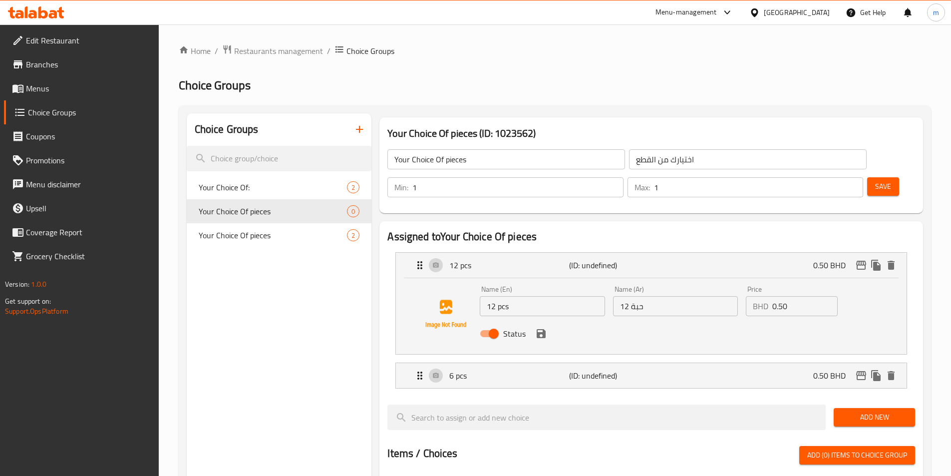
click at [792, 296] on input "0.50" at bounding box center [804, 306] width 65 height 20
click at [545, 329] on icon "save" at bounding box center [541, 333] width 9 height 9
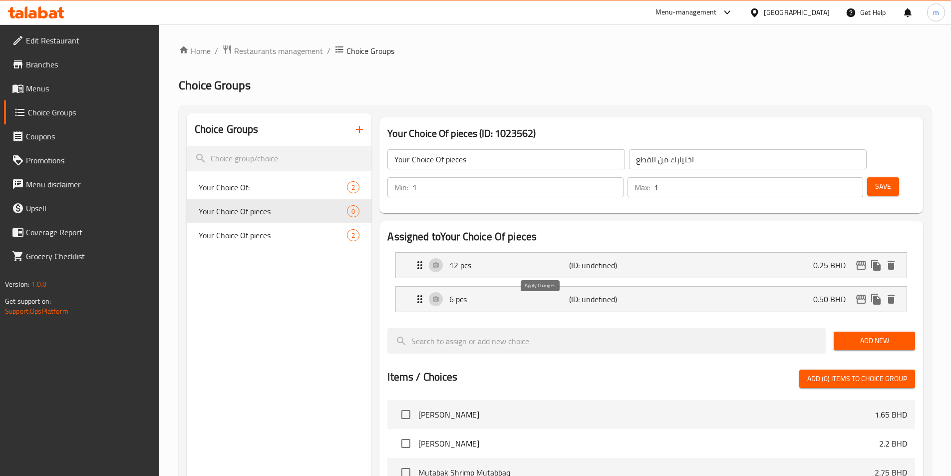
type input "0.25"
click at [875, 180] on span "Save" at bounding box center [883, 186] width 16 height 12
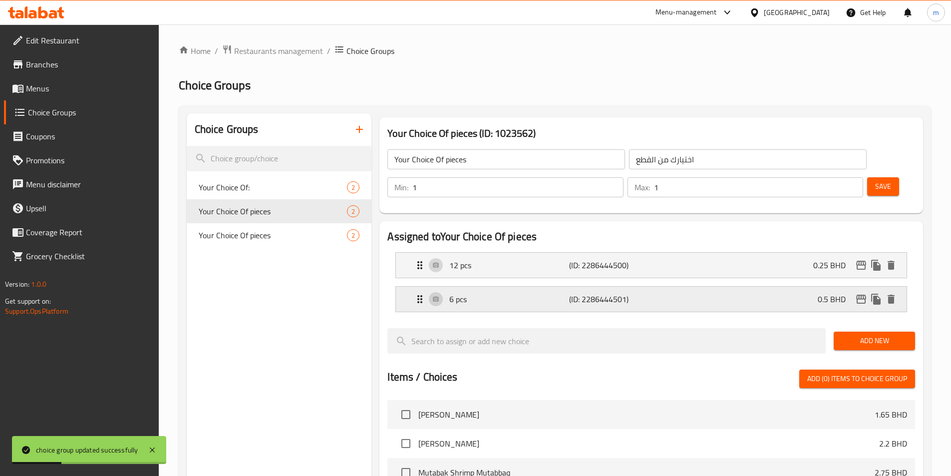
click at [624, 293] on p "(ID: 2286444501)" at bounding box center [609, 299] width 80 height 12
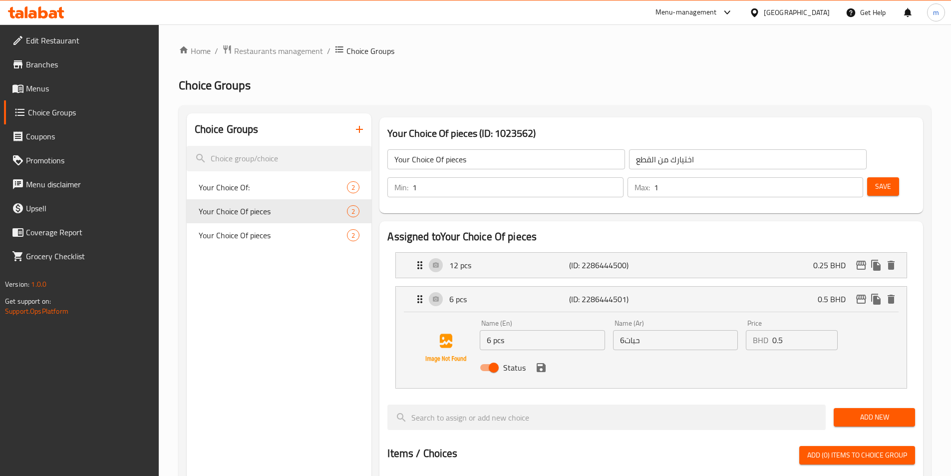
click at [651, 250] on li "12 pcs (ID: 2286444500) 0.25 BHD Name (En) 12 pcs Name (En) Name (Ar) 12 حبة Na…" at bounding box center [651, 265] width 528 height 34
click at [688, 253] on div "12 pcs (ID: 2286444500) 0.25 BHD" at bounding box center [654, 265] width 481 height 25
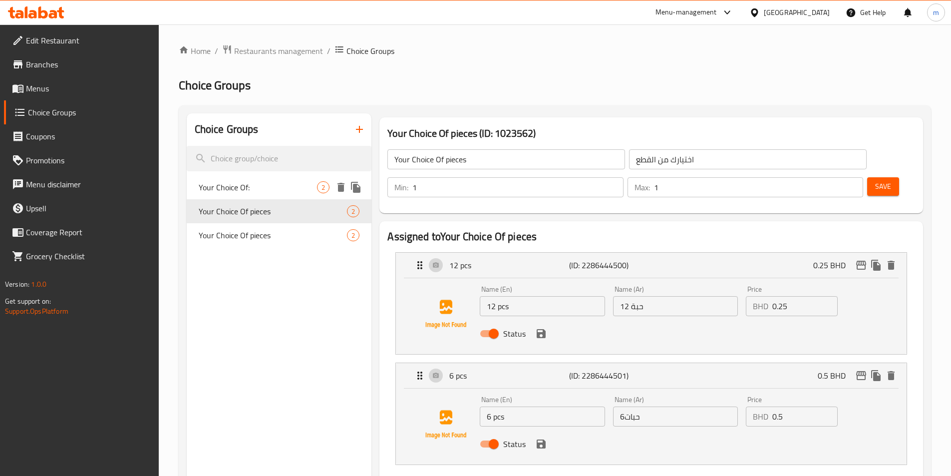
click at [259, 188] on span "Your Choice Of:" at bounding box center [258, 187] width 119 height 12
type input "Your Choice Of:"
type input "إختيارك من:"
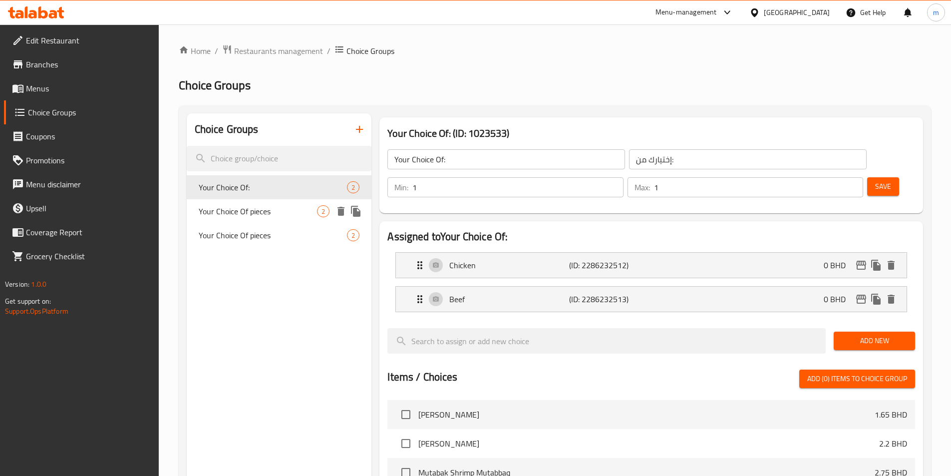
click at [241, 209] on span "Your Choice Of pieces" at bounding box center [258, 211] width 119 height 12
type input "Your Choice Of pieces"
type input "اختيارك من القطع"
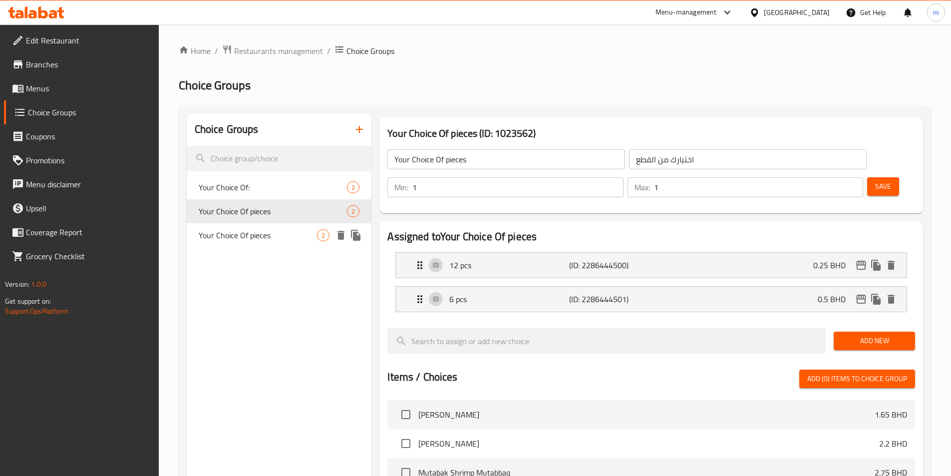
click at [245, 229] on span "Your Choice Of pieces" at bounding box center [258, 235] width 119 height 12
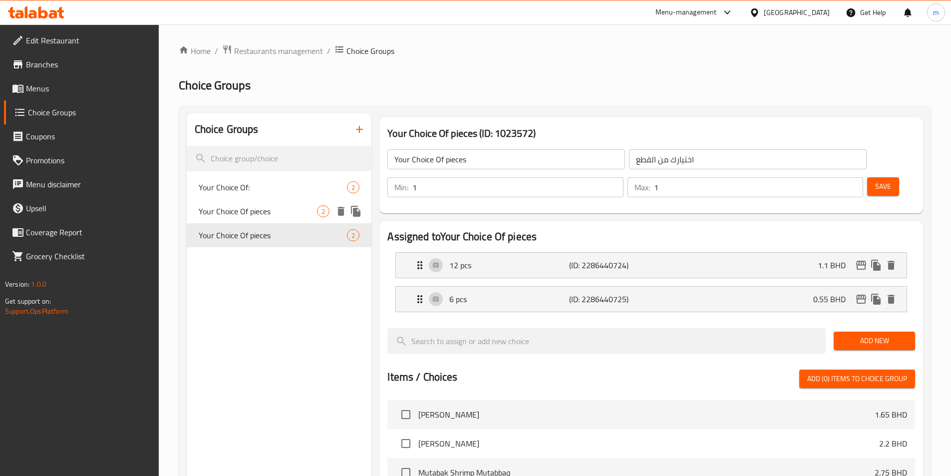
click at [254, 212] on span "Your Choice Of pieces" at bounding box center [258, 211] width 119 height 12
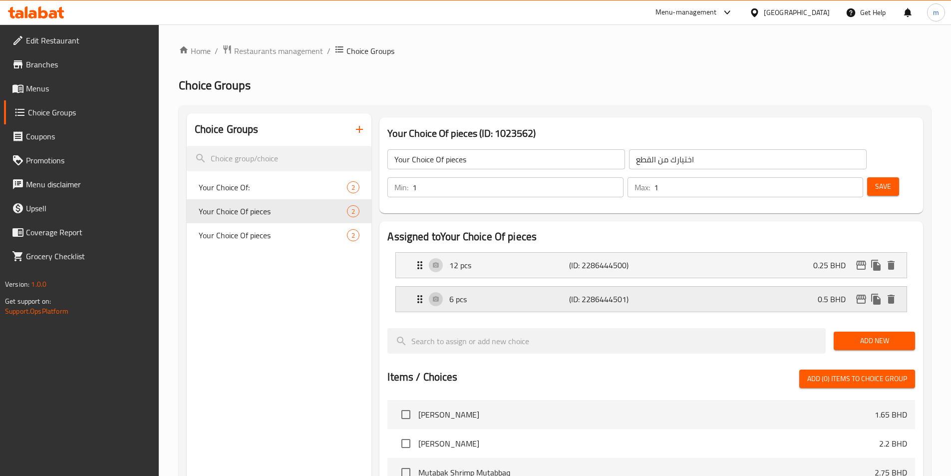
click at [780, 287] on div "6 pcs (ID: 2286444501) 0.5 BHD" at bounding box center [654, 299] width 481 height 25
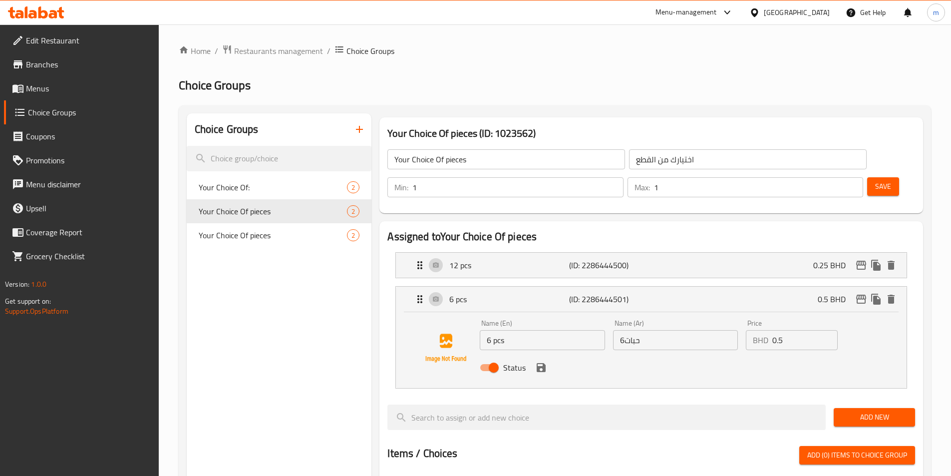
click at [797, 330] on input "0.5" at bounding box center [804, 340] width 65 height 20
click at [547, 361] on icon "save" at bounding box center [541, 367] width 12 height 12
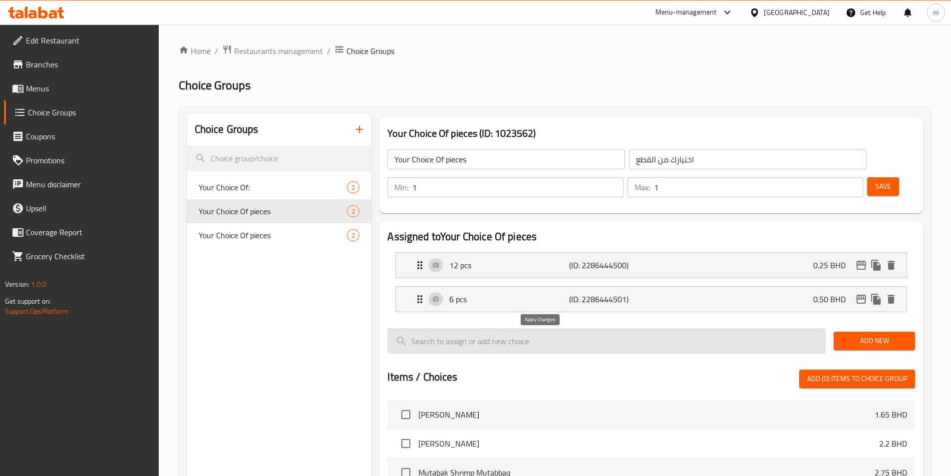
type input "0.50"
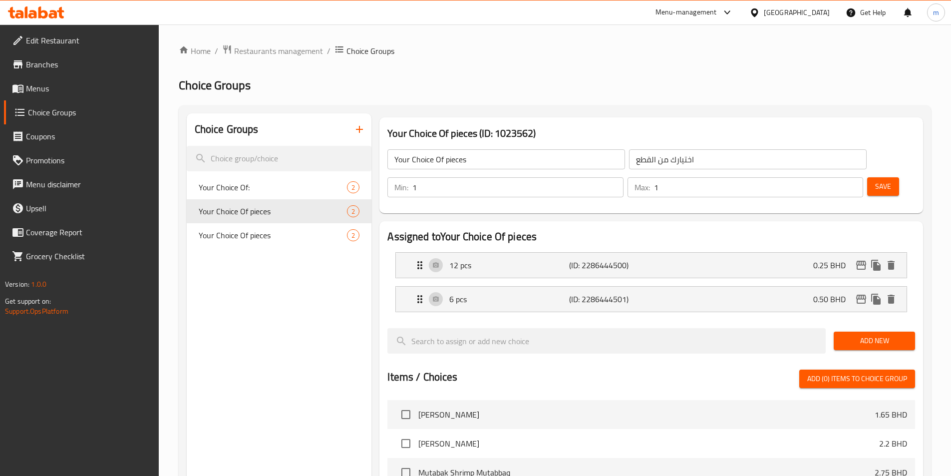
click at [875, 180] on span "Save" at bounding box center [883, 186] width 16 height 12
click at [723, 287] on div "6 pcs (ID: 2286444501) 0.5 BHD" at bounding box center [654, 299] width 481 height 25
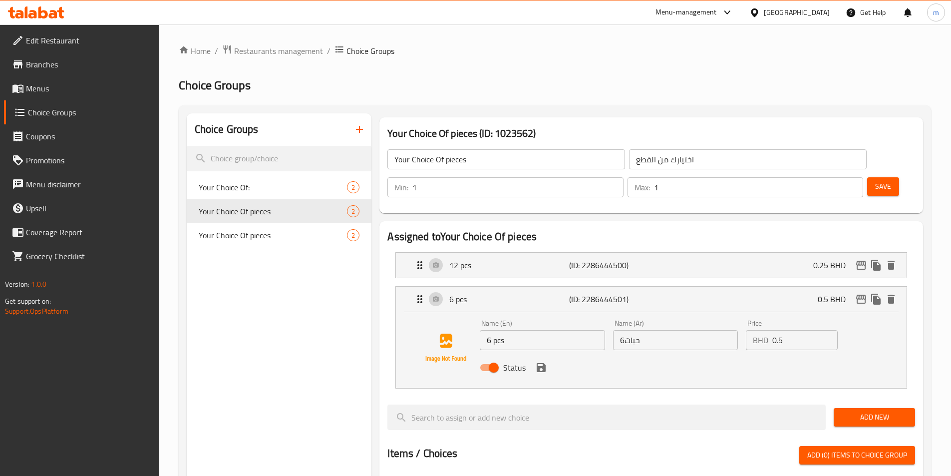
click at [796, 330] on input "0.5" at bounding box center [804, 340] width 65 height 20
click at [543, 363] on icon "save" at bounding box center [541, 367] width 9 height 9
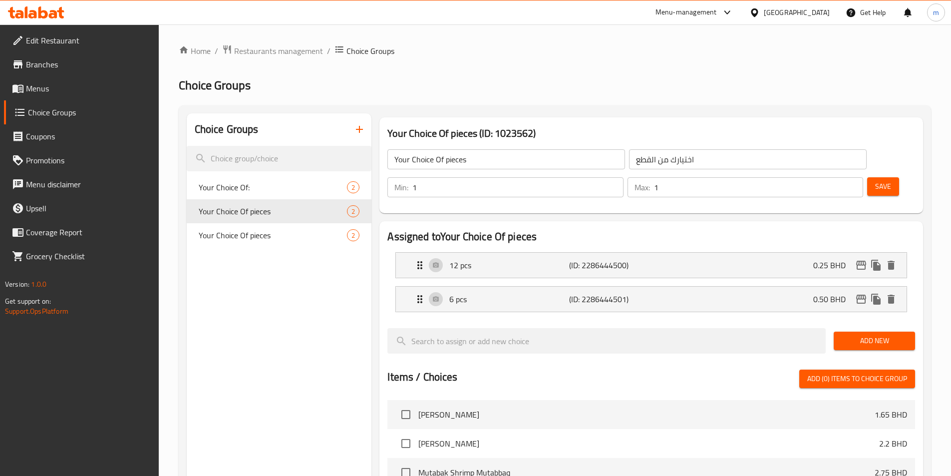
type input "0.50"
click at [875, 180] on span "Save" at bounding box center [883, 186] width 16 height 12
click at [587, 259] on p "(ID: 2286444500)" at bounding box center [609, 265] width 80 height 12
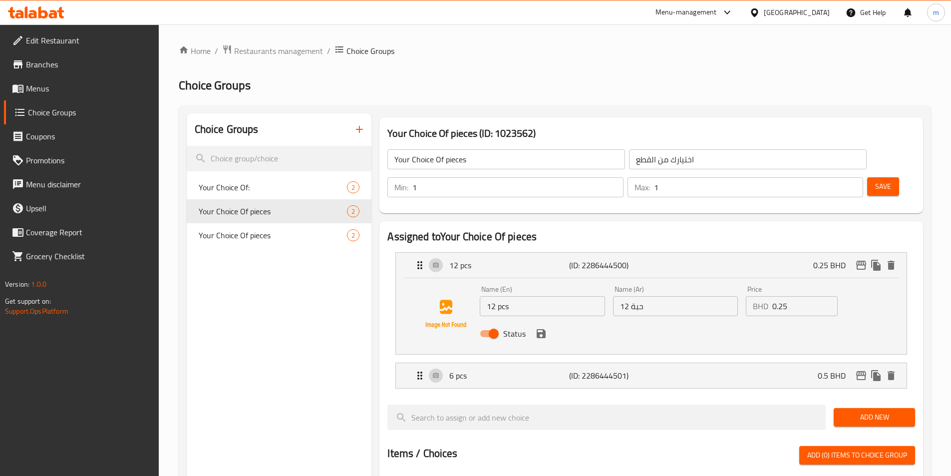
click at [647, 320] on div "Status" at bounding box center [675, 333] width 399 height 27
click at [697, 363] on div "6 pcs (ID: 2286444501) 0.5 BHD" at bounding box center [654, 375] width 481 height 25
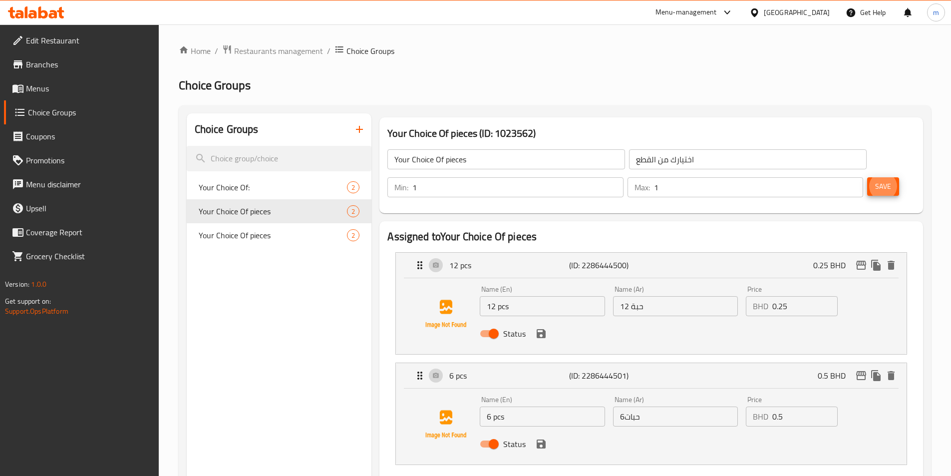
click at [804, 296] on input "0.25" at bounding box center [804, 306] width 65 height 20
type input "0.5"
click at [805, 406] on input "0.5" at bounding box center [804, 416] width 65 height 20
type input "0"
click at [795, 296] on input "0.5" at bounding box center [804, 306] width 65 height 20
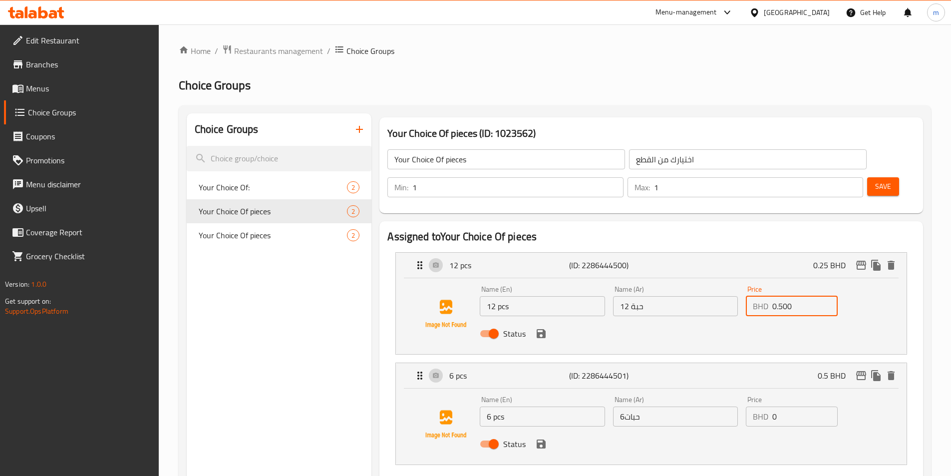
type input "0.500"
click at [786, 406] on input "0" at bounding box center [804, 416] width 65 height 20
click at [543, 329] on icon "save" at bounding box center [541, 333] width 9 height 9
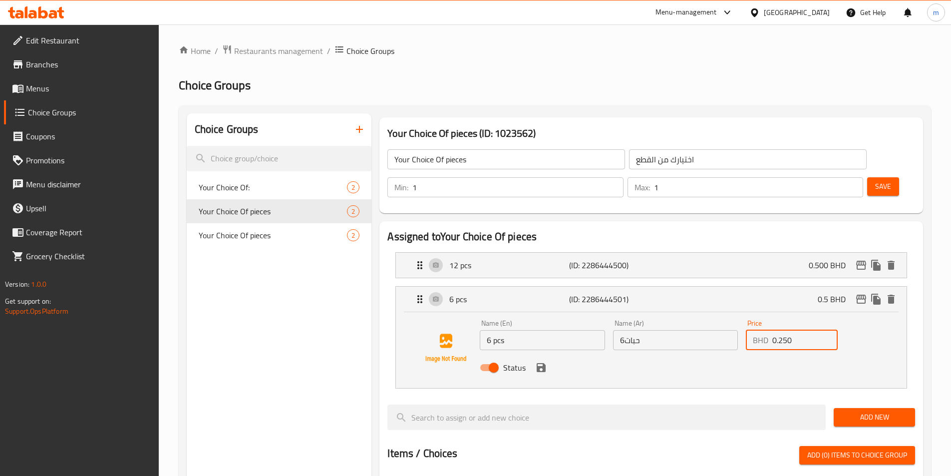
type input "0.250"
click at [539, 360] on button "save" at bounding box center [541, 367] width 15 height 15
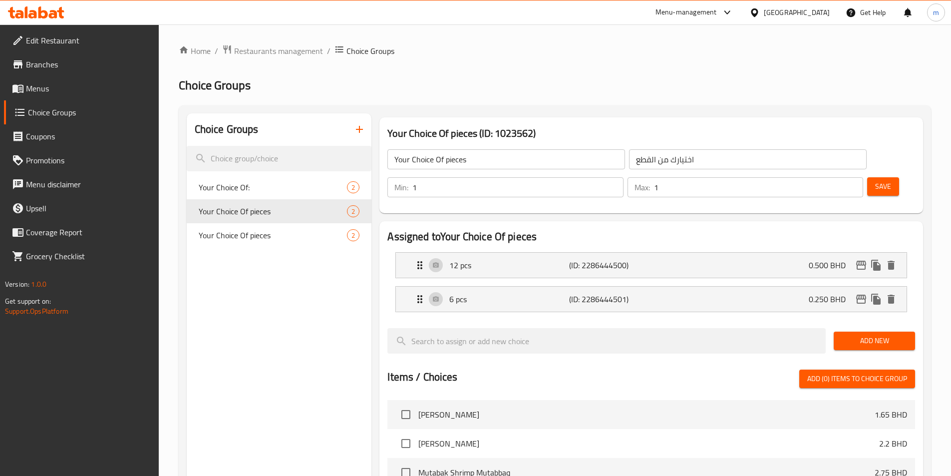
click at [867, 177] on button "Save" at bounding box center [883, 186] width 32 height 18
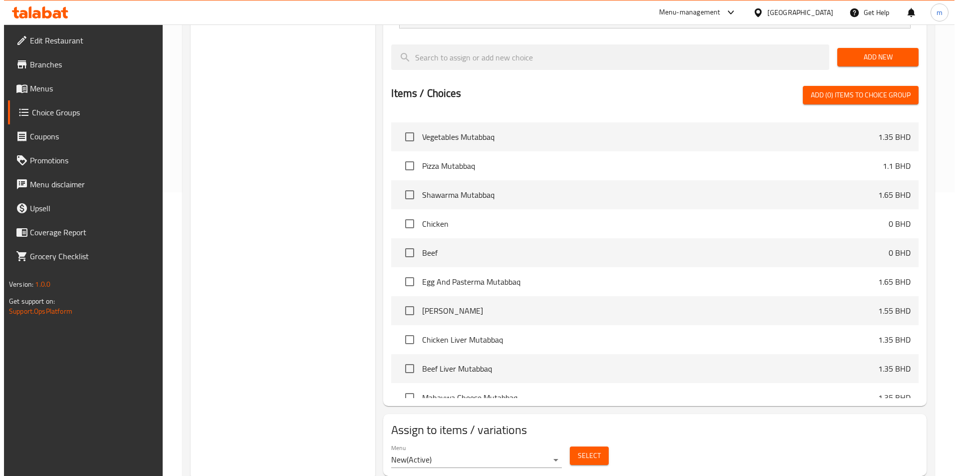
scroll to position [288, 0]
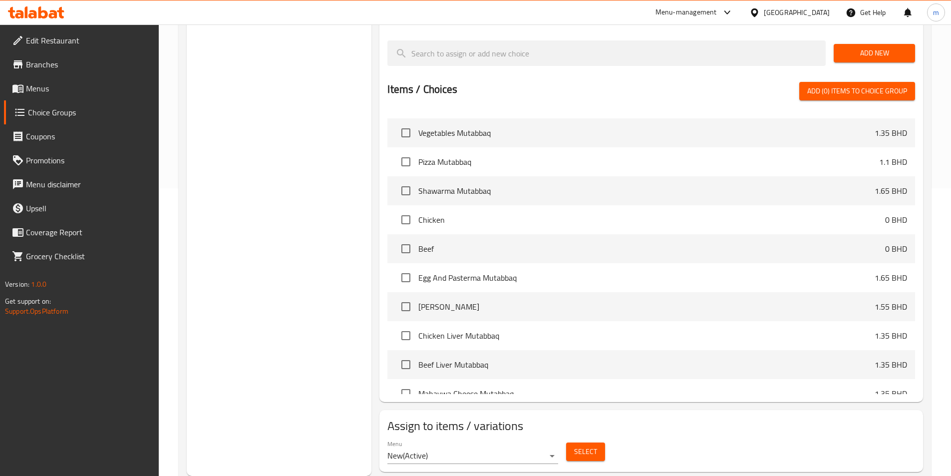
click at [599, 442] on button "Select" at bounding box center [585, 451] width 39 height 18
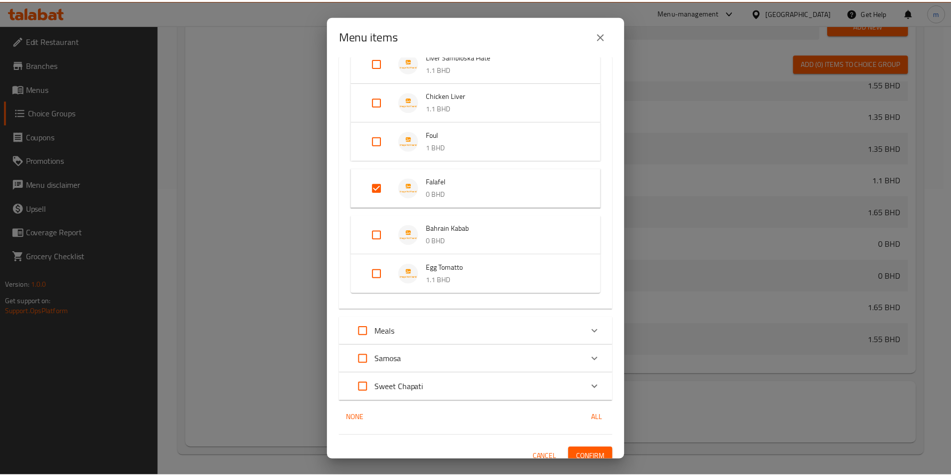
scroll to position [130, 0]
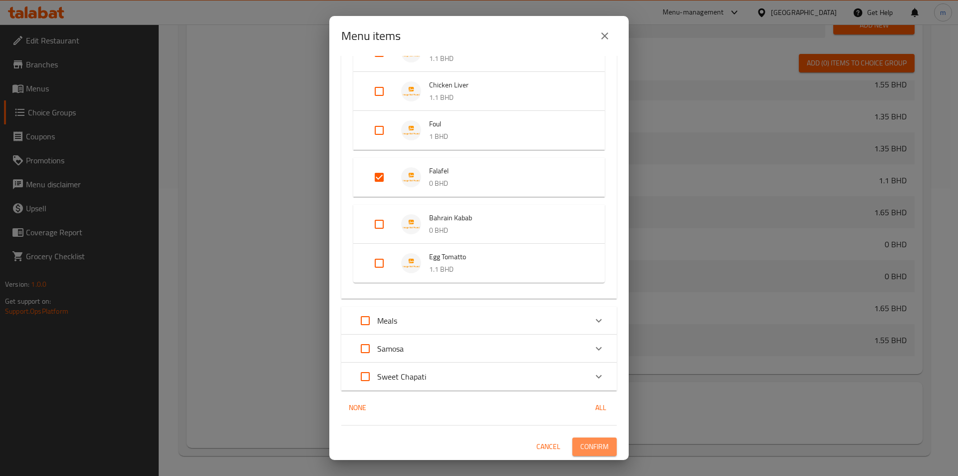
click at [588, 443] on span "Confirm" at bounding box center [595, 446] width 28 height 12
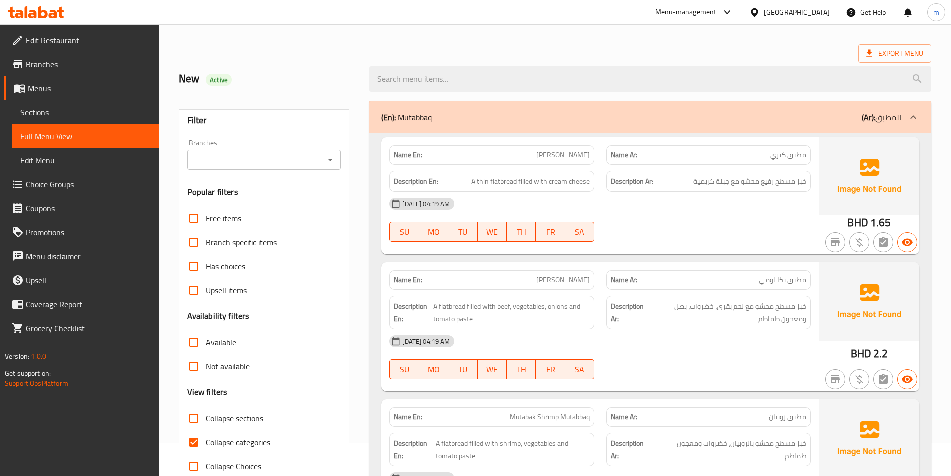
scroll to position [100, 0]
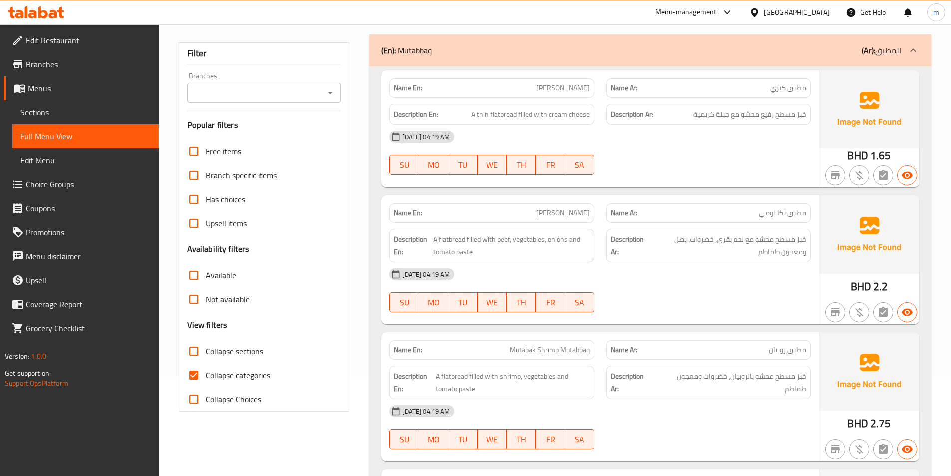
click at [216, 375] on span "Collapse categories" at bounding box center [238, 375] width 64 height 12
click at [206, 375] on input "Collapse categories" at bounding box center [194, 375] width 24 height 24
checkbox input "false"
click at [221, 353] on span "Collapse sections" at bounding box center [234, 351] width 57 height 12
click at [206, 353] on input "Collapse sections" at bounding box center [194, 351] width 24 height 24
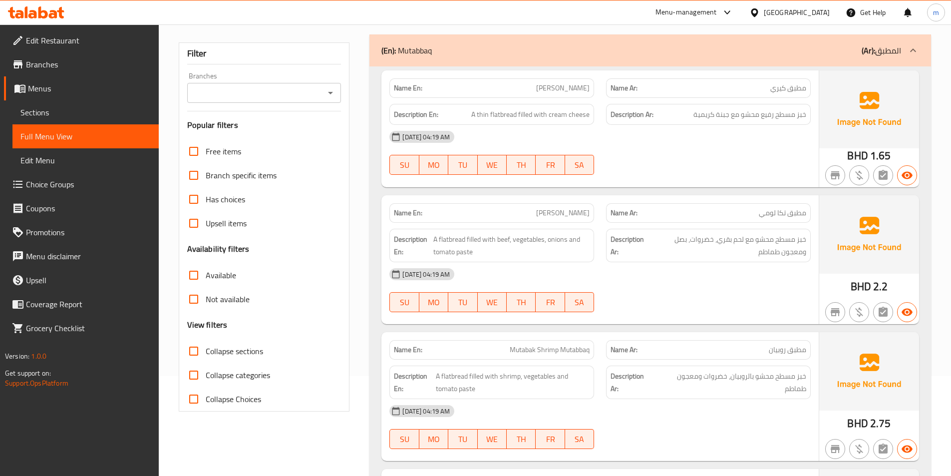
checkbox input "true"
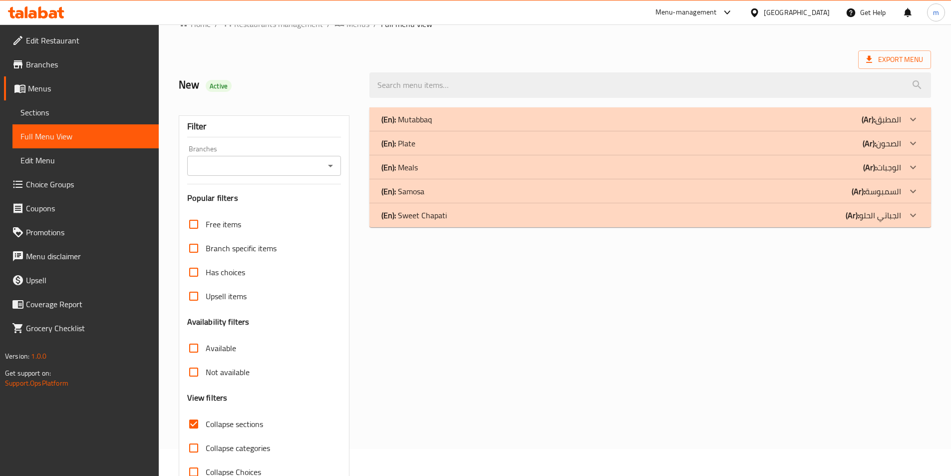
scroll to position [0, 0]
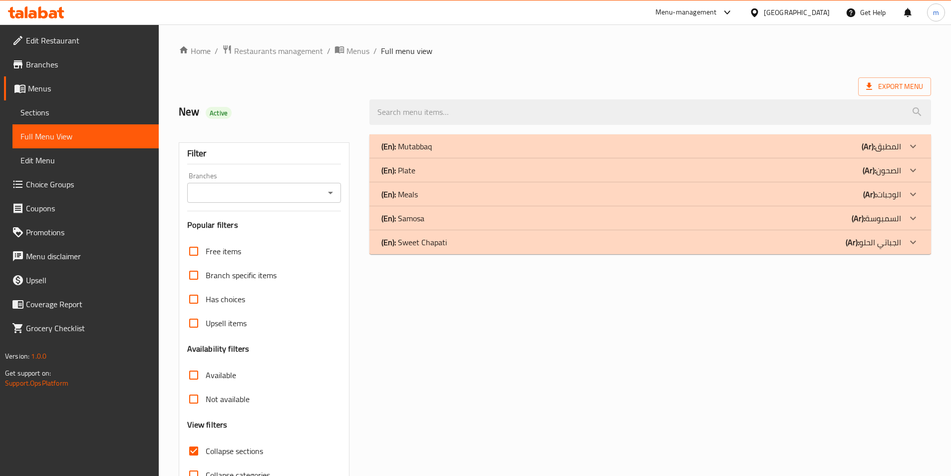
click at [681, 163] on div "(En): Plate (Ar): الصحون" at bounding box center [650, 170] width 562 height 24
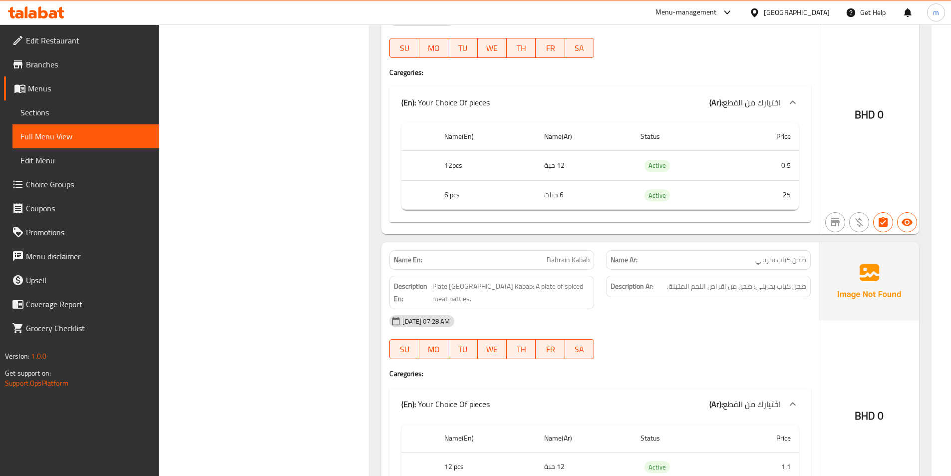
scroll to position [599, 0]
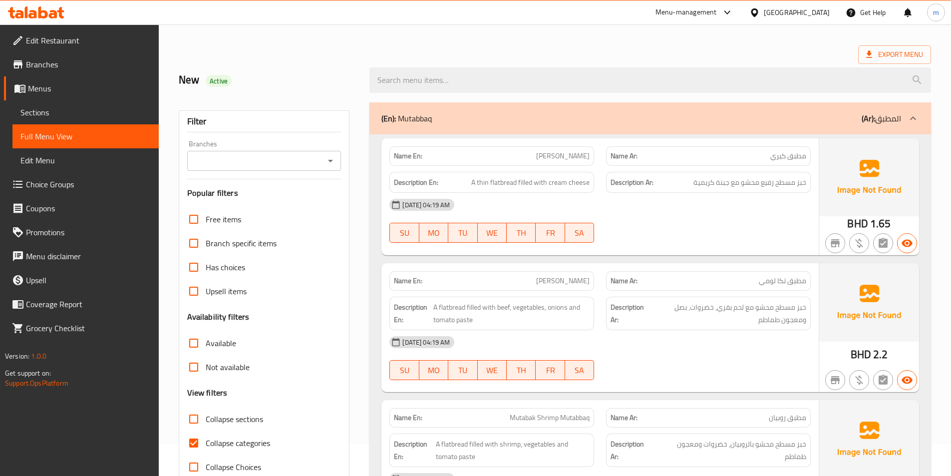
scroll to position [50, 0]
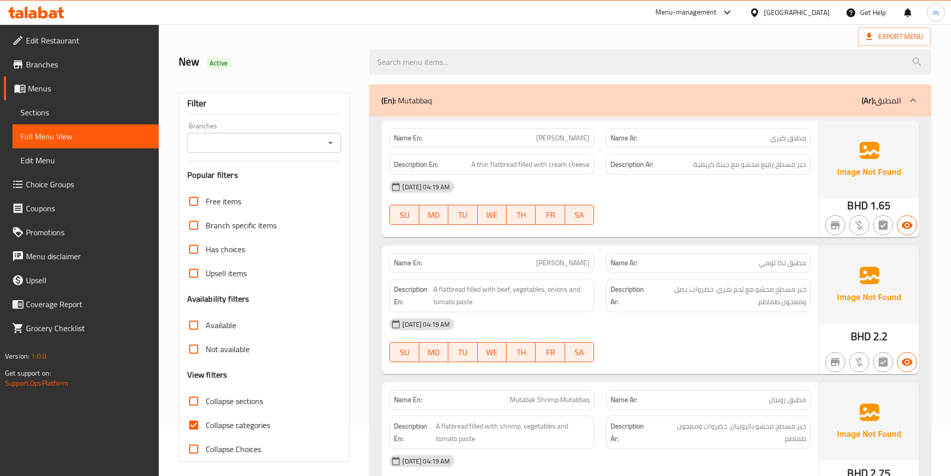
click at [219, 405] on span "Collapse sections" at bounding box center [234, 401] width 57 height 12
click at [206, 405] on input "Collapse sections" at bounding box center [194, 401] width 24 height 24
checkbox input "true"
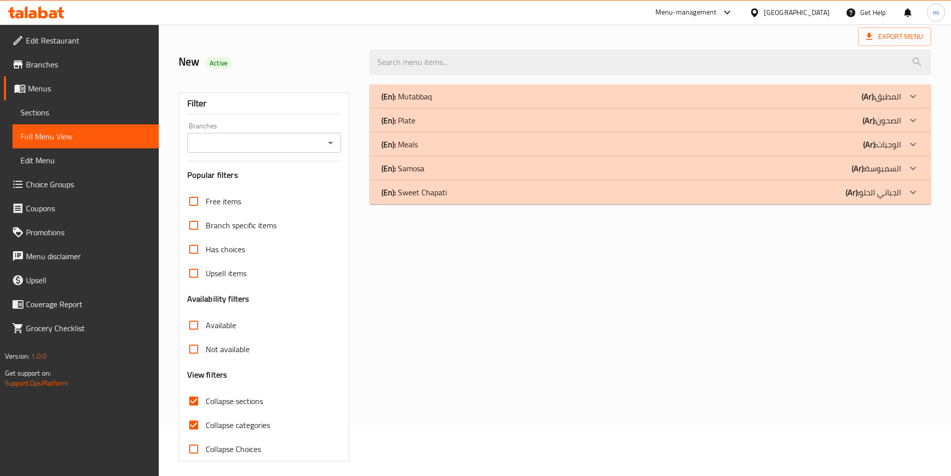
click at [220, 422] on span "Collapse categories" at bounding box center [238, 425] width 64 height 12
click at [206, 422] on input "Collapse categories" at bounding box center [194, 425] width 24 height 24
checkbox input "false"
click at [824, 115] on div "(En): Plate (Ar): الصحون" at bounding box center [641, 120] width 520 height 12
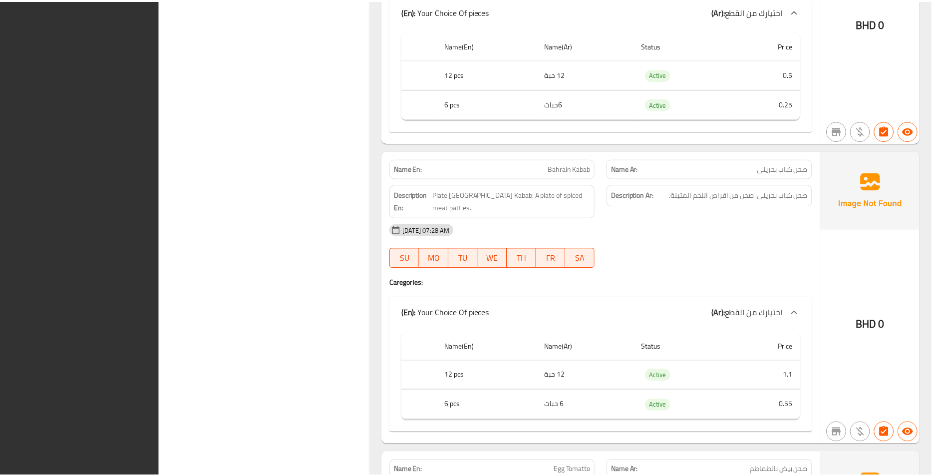
scroll to position [963, 0]
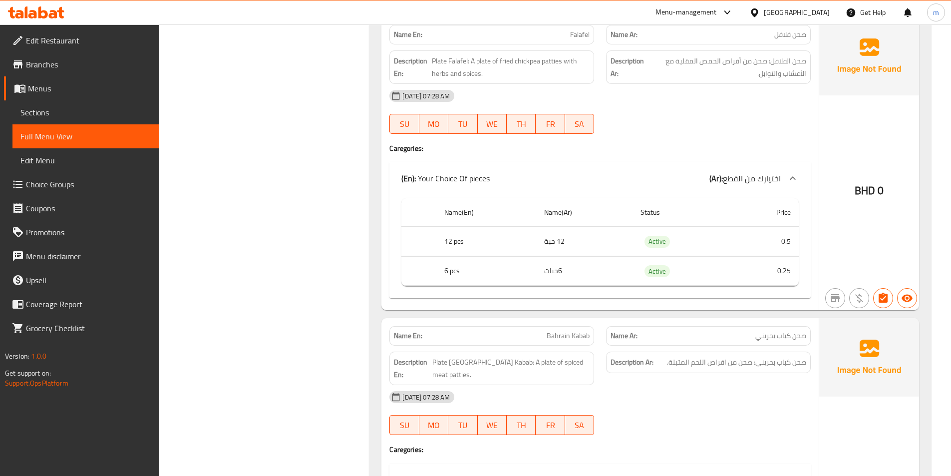
scroll to position [588, 0]
